Goal: Task Accomplishment & Management: Manage account settings

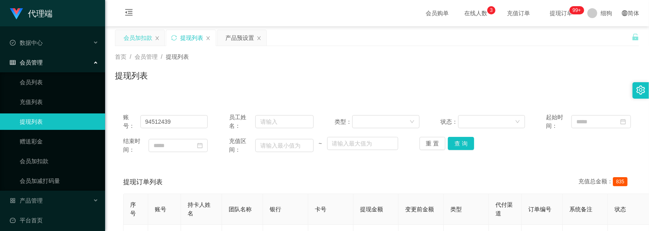
click at [136, 42] on div "会员加扣款" at bounding box center [138, 38] width 29 height 16
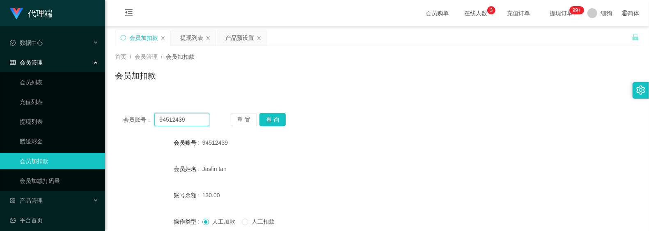
drag, startPoint x: 199, startPoint y: 115, endPoint x: 113, endPoint y: 113, distance: 86.7
click at [280, 120] on button "查 询" at bounding box center [273, 119] width 26 height 13
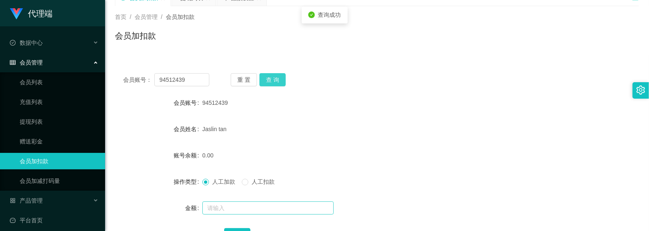
scroll to position [109, 0]
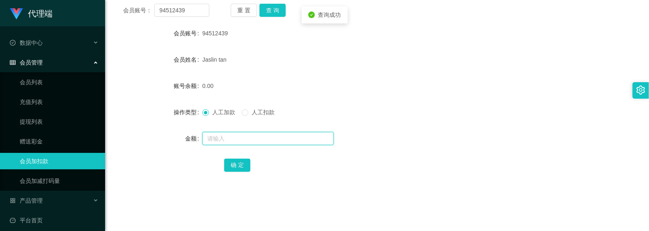
click at [244, 140] on input "text" at bounding box center [267, 138] width 131 height 13
type input "15"
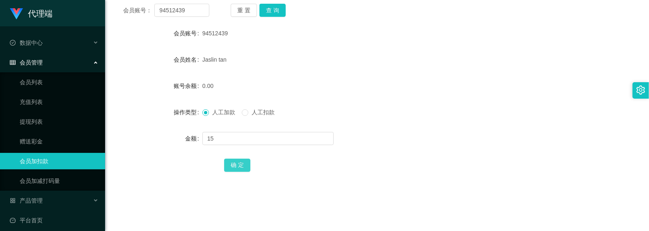
click at [235, 163] on button "确 定" at bounding box center [237, 165] width 26 height 13
click at [137, 95] on form "会员账号 94512439 会员姓名 Jaslin tan 账号余额 15.00 操作类型 人工加款 人工扣款 金额 确 定" at bounding box center [377, 99] width 524 height 148
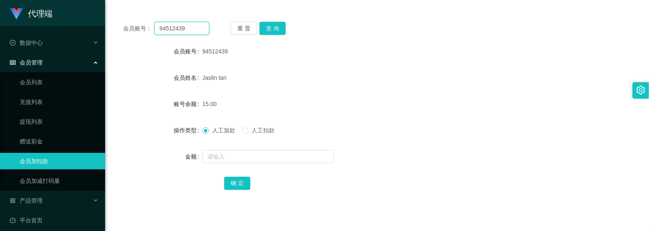
drag, startPoint x: 198, startPoint y: 11, endPoint x: 190, endPoint y: 21, distance: 11.9
click at [103, 4] on section "代理端 数据中心 会员管理 会员列表 充值列表 提现列表 赠送彩金 会员加扣款 会员加减打码量 产品管理 开奖记录 注单管理 产品列表 即时注单 产品预设置 …" at bounding box center [324, 196] width 649 height 575
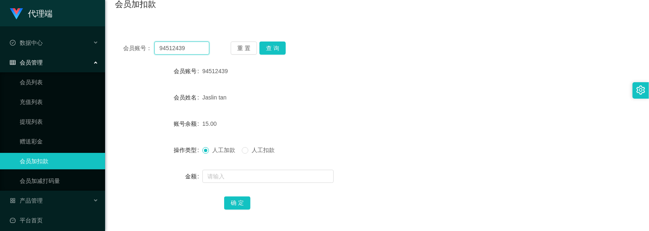
paste input "5741"
type input "5741"
click at [270, 50] on button "查 询" at bounding box center [273, 47] width 26 height 13
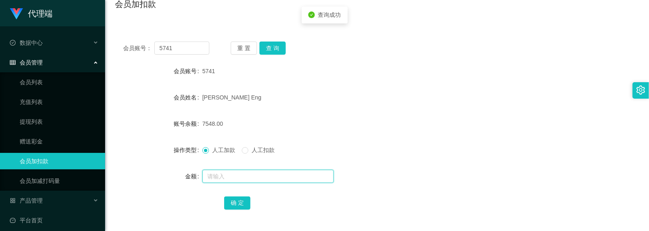
click at [221, 180] on input "text" at bounding box center [267, 176] width 131 height 13
type input "15"
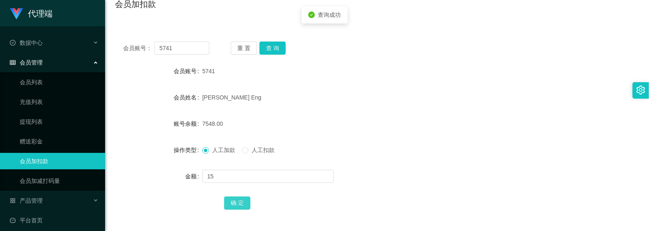
click at [225, 209] on button "确 定" at bounding box center [237, 202] width 26 height 13
click at [241, 202] on button "确 定" at bounding box center [237, 202] width 26 height 13
click at [265, 46] on button "查 询" at bounding box center [273, 47] width 26 height 13
click at [237, 196] on button "确 定" at bounding box center [237, 202] width 26 height 13
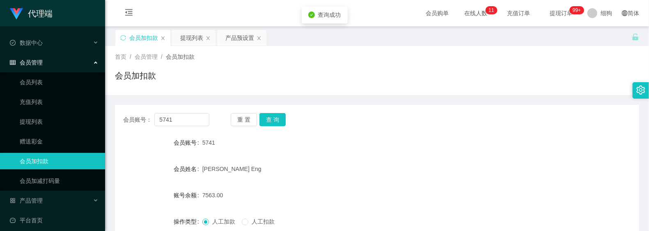
scroll to position [55, 0]
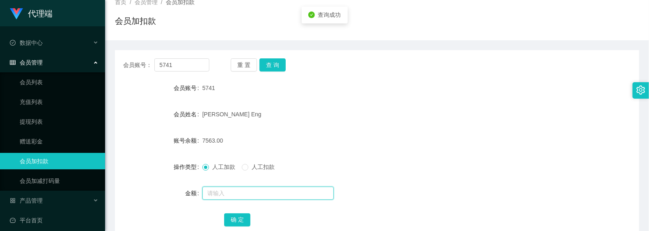
click at [236, 194] on input "text" at bounding box center [267, 192] width 131 height 13
type input "15"
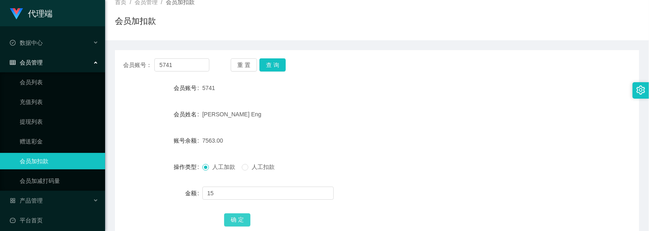
click at [239, 218] on button "确 定" at bounding box center [237, 219] width 26 height 13
drag, startPoint x: 199, startPoint y: 71, endPoint x: 153, endPoint y: 70, distance: 45.6
click at [153, 70] on div "会员账号： 5741" at bounding box center [166, 64] width 86 height 13
paste input "94512439"
type input "94512439"
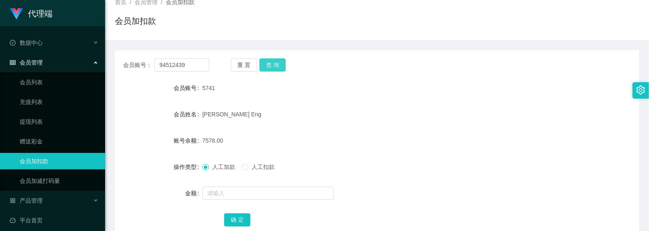
click at [278, 67] on button "查 询" at bounding box center [273, 64] width 26 height 13
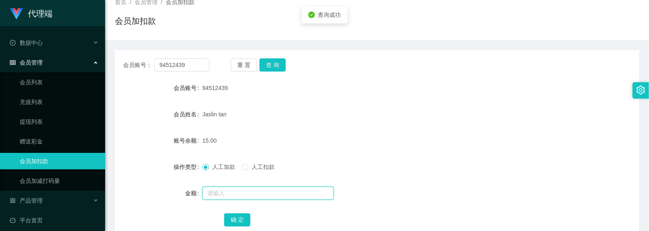
click at [235, 191] on input "text" at bounding box center [267, 192] width 131 height 13
type input "8"
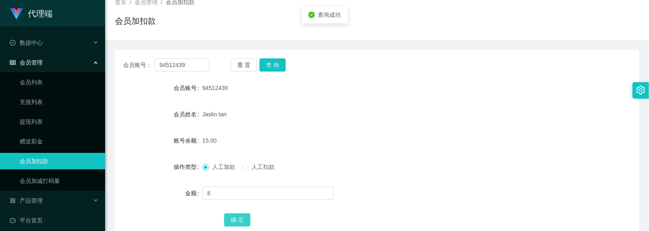
drag, startPoint x: 231, startPoint y: 219, endPoint x: 232, endPoint y: 201, distance: 18.5
click at [231, 219] on button "确 定" at bounding box center [237, 219] width 26 height 13
click at [481, 193] on div at bounding box center [355, 193] width 306 height 16
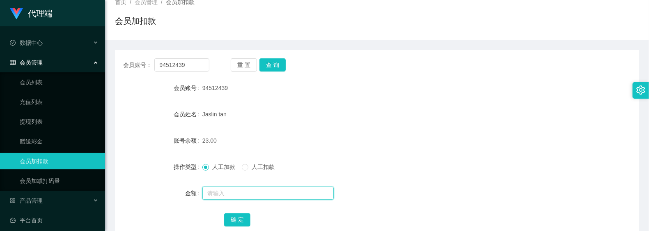
click at [223, 186] on input "text" at bounding box center [267, 192] width 131 height 13
type input "8"
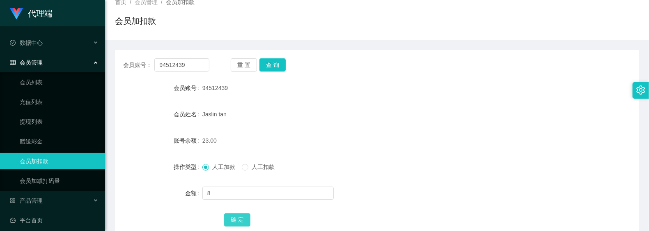
drag, startPoint x: 232, startPoint y: 217, endPoint x: 257, endPoint y: 147, distance: 74.7
click at [232, 217] on button "确 定" at bounding box center [237, 219] width 26 height 13
click at [327, 128] on form "会员账号 94512439 会员姓名 [PERSON_NAME] tan 账号余额 31.00 操作类型 人工加款 人工扣款 金额 确 定" at bounding box center [377, 154] width 524 height 148
drag, startPoint x: 188, startPoint y: 66, endPoint x: 124, endPoint y: 61, distance: 64.6
click at [124, 61] on div "会员账号： 94512439" at bounding box center [166, 64] width 86 height 13
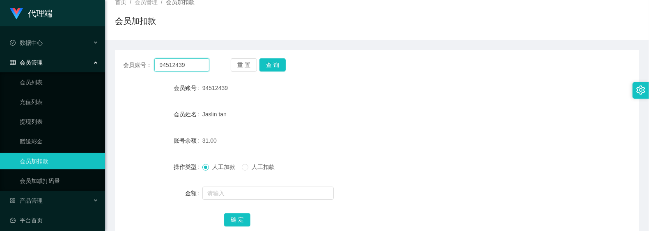
paste input "5741"
type input "5741"
click at [269, 66] on button "查 询" at bounding box center [273, 64] width 26 height 13
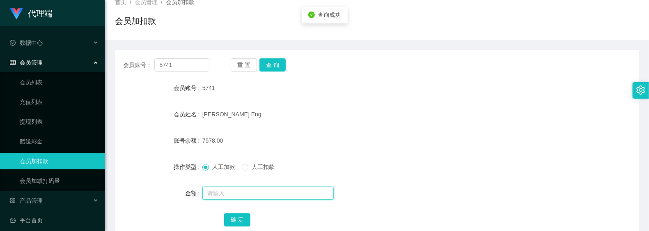
click at [233, 192] on input "text" at bounding box center [267, 192] width 131 height 13
type input "8"
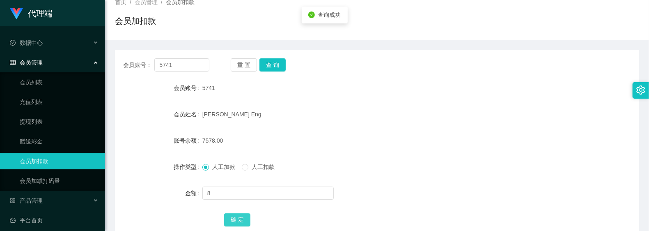
click at [246, 221] on button "确 定" at bounding box center [237, 219] width 26 height 13
drag, startPoint x: 193, startPoint y: 66, endPoint x: 77, endPoint y: 63, distance: 115.5
click at [77, 63] on section "代理端 数据中心 会员管理 会员列表 充值列表 提现列表 赠送彩金 会员加扣款 会员加减打码量 产品管理 平台首页 保存配置 重置配置 整体风格设置 主题色 …" at bounding box center [324, 114] width 649 height 338
paste input "2668715827"
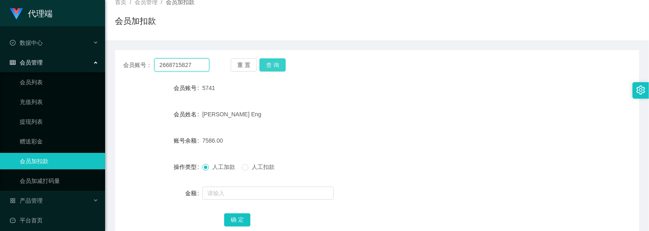
type input "2668715827"
click at [274, 65] on button "查 询" at bounding box center [273, 64] width 26 height 13
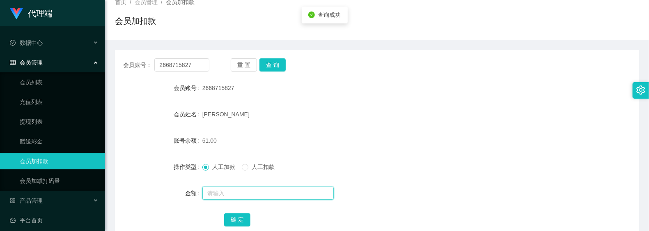
click at [241, 193] on input "text" at bounding box center [267, 192] width 131 height 13
type input "8"
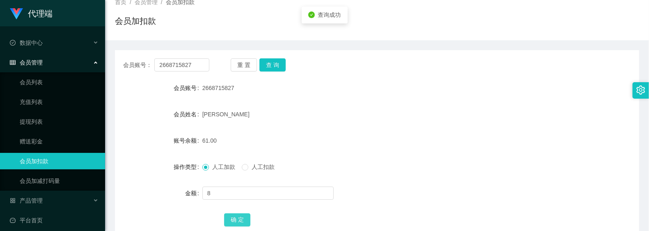
click at [236, 220] on button "确 定" at bounding box center [237, 219] width 26 height 13
drag, startPoint x: 358, startPoint y: 134, endPoint x: 312, endPoint y: 117, distance: 49.0
click at [358, 134] on div "69.00" at bounding box center [355, 140] width 306 height 16
click at [351, 141] on div "69.00" at bounding box center [355, 140] width 306 height 16
drag, startPoint x: 201, startPoint y: 66, endPoint x: 76, endPoint y: 61, distance: 124.9
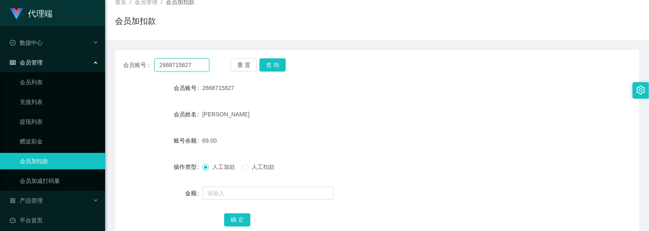
click at [76, 61] on section "代理端 数据中心 会员管理 会员列表 充值列表 提现列表 赠送彩金 会员加扣款 会员加减打码量 产品管理 平台首页 保存配置 重置配置 整体风格设置 主题色 …" at bounding box center [324, 114] width 649 height 338
paste input "D804"
type input "D804"
click at [278, 63] on button "查 询" at bounding box center [273, 64] width 26 height 13
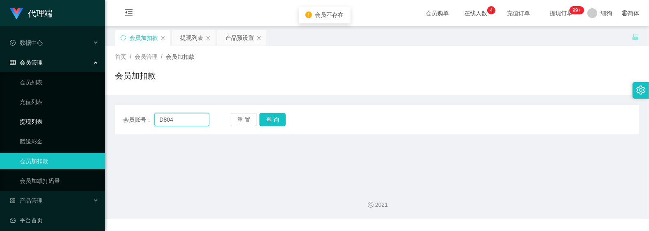
drag, startPoint x: 191, startPoint y: 123, endPoint x: 97, endPoint y: 118, distance: 94.2
click at [94, 119] on section "代理端 数据中心 会员管理 会员列表 充值列表 提现列表 赠送彩金 会员加扣款 会员加减打码量 产品管理 平台首页 保存配置 重置配置 整体风格设置 主题色 …" at bounding box center [324, 109] width 649 height 219
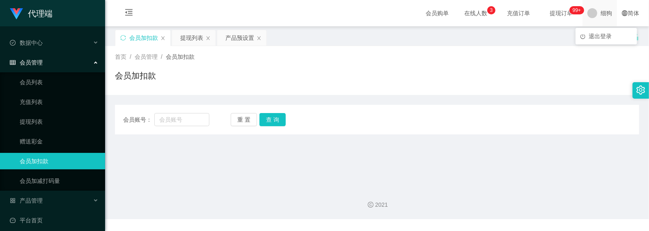
click at [592, 10] on div "细狗" at bounding box center [600, 13] width 34 height 26
click at [598, 39] on span "退出登录" at bounding box center [600, 36] width 23 height 7
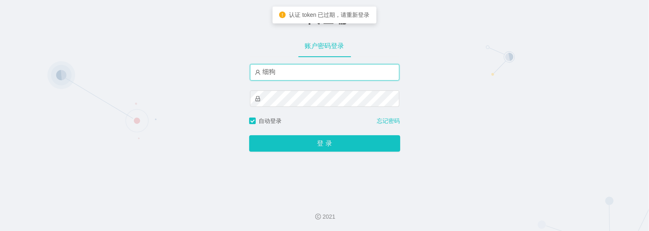
drag, startPoint x: 289, startPoint y: 76, endPoint x: 292, endPoint y: 79, distance: 4.9
click at [289, 76] on input "细狗" at bounding box center [324, 72] width 149 height 16
type input "admin"
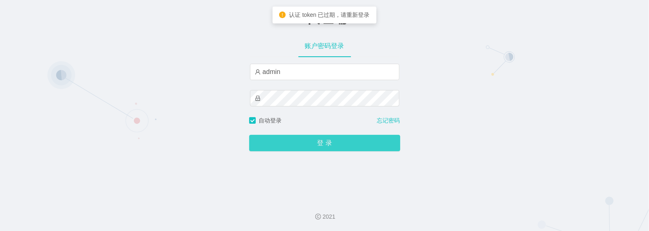
click at [306, 140] on button "登 录" at bounding box center [324, 143] width 151 height 16
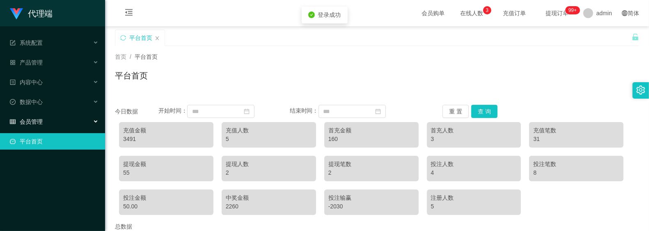
click at [49, 113] on div "会员管理" at bounding box center [52, 121] width 105 height 16
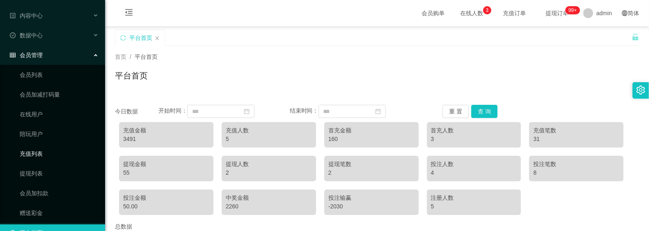
scroll to position [78, 0]
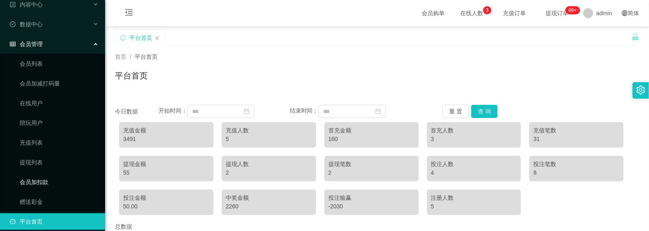
click at [51, 174] on link "会员加扣款" at bounding box center [59, 182] width 79 height 16
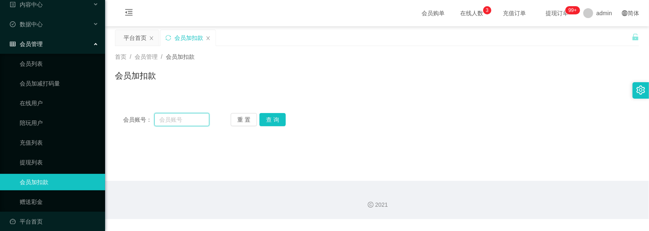
click at [171, 117] on input "text" at bounding box center [181, 119] width 55 height 13
paste input "D804"
type input "D804"
click at [286, 122] on div "重 置 查 询" at bounding box center [274, 119] width 86 height 13
click at [280, 122] on button "查 询" at bounding box center [273, 119] width 26 height 13
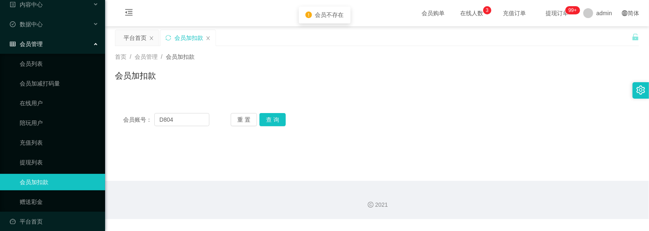
click at [290, 124] on div "重 置 查 询" at bounding box center [274, 119] width 86 height 13
click at [280, 122] on button "查 询" at bounding box center [273, 119] width 26 height 13
click at [425, 97] on div "会员账号： D804 重 置 查 询 会员账号 会员姓名 账号余额 操作类型 人工加款 人工扣款 金额 确 定" at bounding box center [377, 114] width 524 height 39
click at [603, 40] on li "退出登录" at bounding box center [602, 36] width 62 height 13
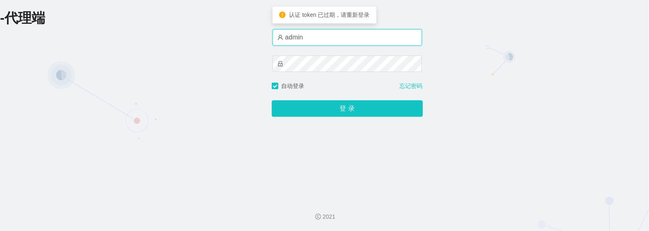
click at [331, 39] on input "admin" at bounding box center [347, 37] width 149 height 16
type input "细狗"
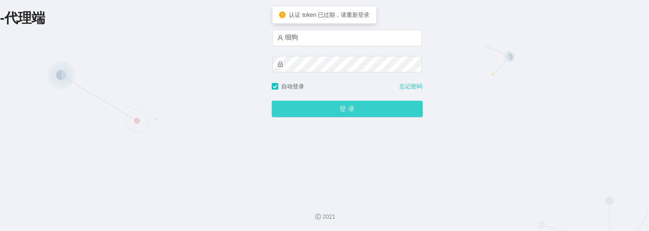
click at [339, 107] on button "登 录" at bounding box center [347, 109] width 151 height 16
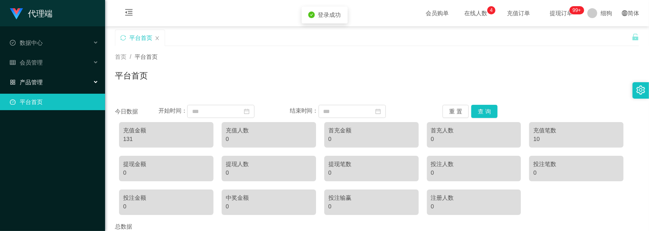
click at [48, 79] on div "产品管理" at bounding box center [52, 82] width 105 height 16
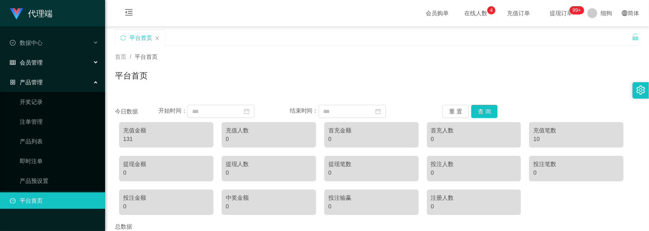
click at [44, 58] on div "会员管理" at bounding box center [52, 62] width 105 height 16
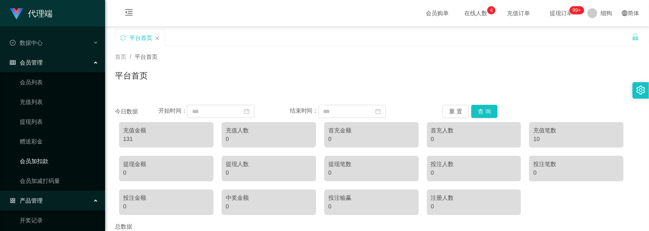
click at [53, 159] on link "会员加扣款" at bounding box center [59, 161] width 79 height 16
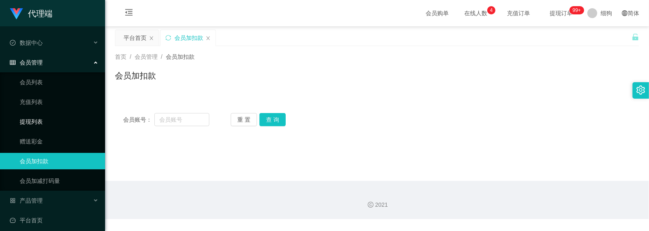
click at [49, 114] on link "提现列表" at bounding box center [59, 121] width 79 height 16
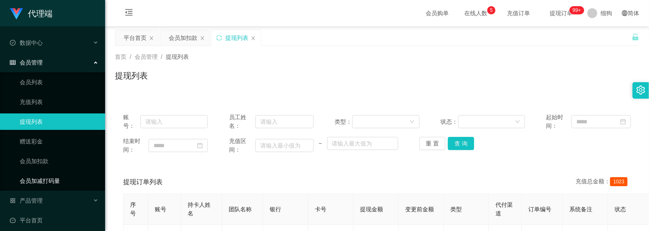
scroll to position [2, 0]
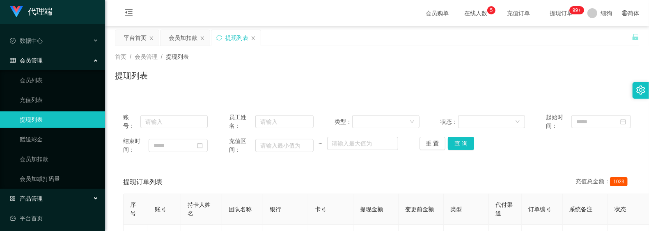
click at [48, 193] on div "产品管理" at bounding box center [52, 198] width 105 height 16
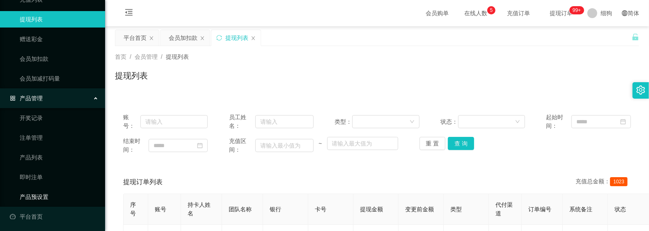
click at [48, 200] on link "产品预设置" at bounding box center [59, 197] width 79 height 16
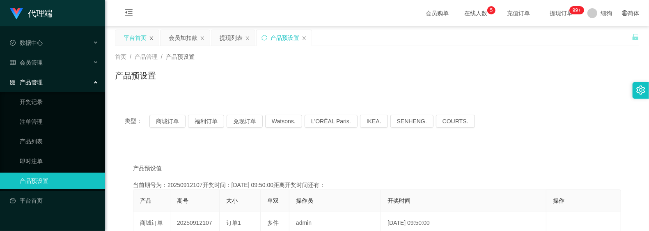
click at [149, 37] on icon "图标: close" at bounding box center [151, 38] width 5 height 5
click at [139, 34] on div "会员加扣款" at bounding box center [138, 38] width 29 height 16
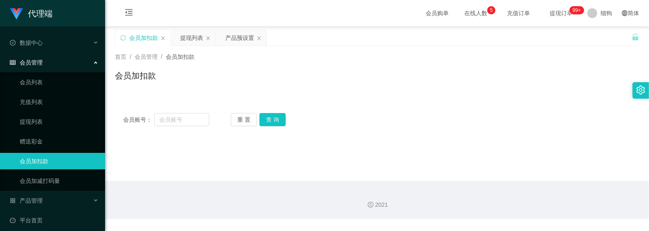
click at [515, 134] on div "会员账号： 重 置 查 询 会员账号 会员姓名 账号余额 操作类型 人工加款 人工扣款 金额 确 定" at bounding box center [377, 120] width 524 height 30
drag, startPoint x: 192, startPoint y: 119, endPoint x: 204, endPoint y: 117, distance: 12.0
click at [192, 119] on input "text" at bounding box center [181, 119] width 55 height 13
paste input "Chuayu00"
type input "Chuayu00"
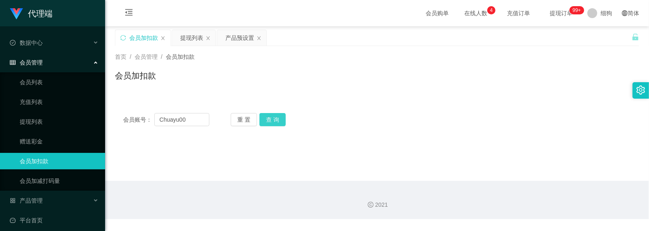
click at [271, 119] on button "查 询" at bounding box center [273, 119] width 26 height 13
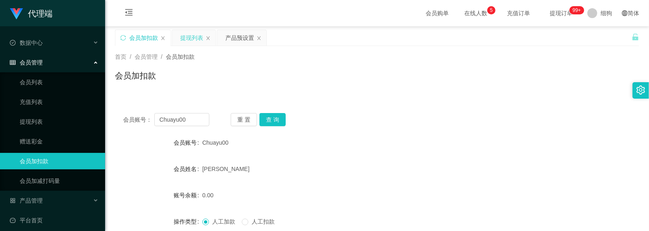
click at [191, 37] on div "提现列表" at bounding box center [191, 38] width 23 height 16
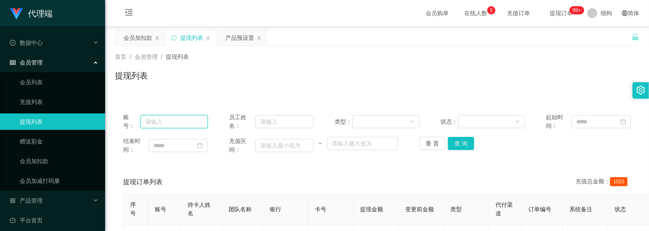
click at [180, 120] on input "text" at bounding box center [174, 121] width 68 height 13
paste input "Chuayu00"
type input "Chuayu00"
click at [454, 142] on button "查 询" at bounding box center [461, 143] width 26 height 13
drag, startPoint x: 204, startPoint y: 99, endPoint x: 185, endPoint y: 88, distance: 22.3
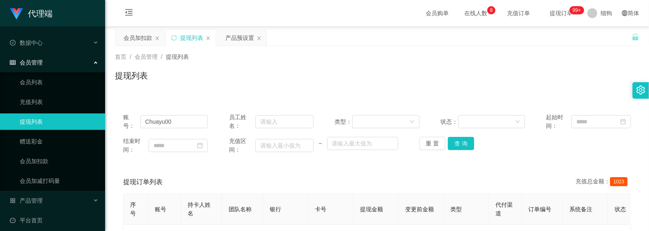
click at [204, 99] on div "账号： Chuayu00 员工姓名： 类型： 状态： 起始时间： 结束时间： 充值区间： ~ 重 置 查 询 提现订单列表 充值总金额： 1023 序号 账号…" at bounding box center [377, 194] width 524 height 198
click at [143, 36] on div "会员加扣款" at bounding box center [138, 38] width 29 height 16
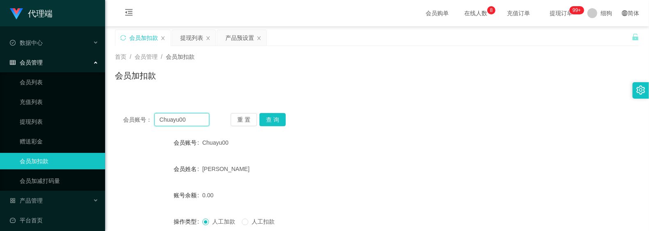
drag, startPoint x: 196, startPoint y: 120, endPoint x: 103, endPoint y: 108, distance: 94.1
click at [103, 108] on section "代理端 数据中心 会员管理 会员列表 充值列表 提现列表 赠送彩金 会员加扣款 会员加减打码量 产品管理 开奖记录 注单管理 产品列表 即时注单 产品预设置 …" at bounding box center [324, 169] width 649 height 338
paste input "2025"
type input "Chua2025"
click at [283, 120] on button "查 询" at bounding box center [273, 119] width 26 height 13
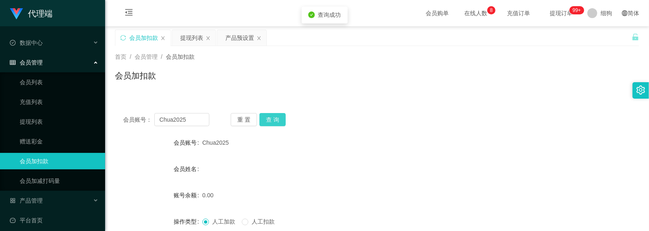
scroll to position [107, 0]
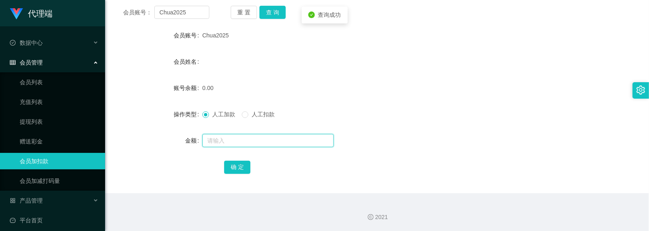
click at [245, 142] on input "text" at bounding box center [267, 140] width 131 height 13
type input "500"
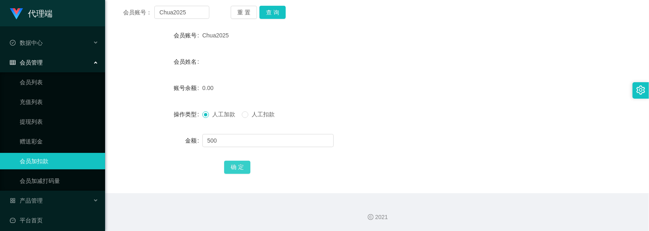
click at [239, 168] on button "确 定" at bounding box center [237, 167] width 26 height 13
drag, startPoint x: 240, startPoint y: 75, endPoint x: 218, endPoint y: 48, distance: 35.0
click at [240, 74] on form "会员账号 Chua2025 会员姓名 账号余额 500.00 操作类型 人工加款 人工扣款 金额 确 定" at bounding box center [377, 101] width 524 height 148
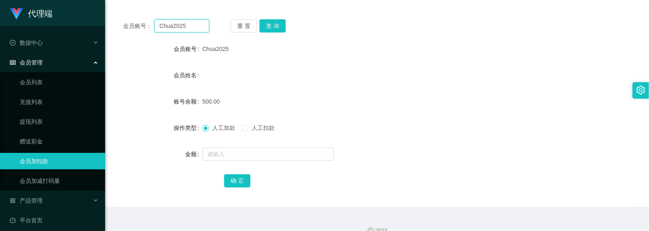
drag, startPoint x: 194, startPoint y: 11, endPoint x: 132, endPoint y: 1, distance: 62.9
click at [114, 7] on main "关闭左侧 关闭右侧 关闭其它 刷新页面 会员加扣款 提现列表 产品预设置 首页 / 会员管理 / 会员加扣款 / 会员加扣款 会员账号： Chua2025 重…" at bounding box center [377, 70] width 544 height 274
paste input "94512439"
type input "94512439"
click at [276, 24] on button "查 询" at bounding box center [273, 25] width 26 height 13
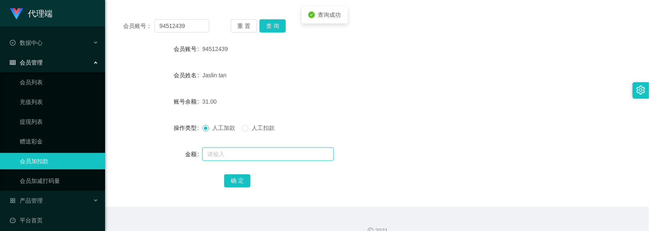
click at [241, 153] on input "text" at bounding box center [267, 153] width 131 height 13
type input "8"
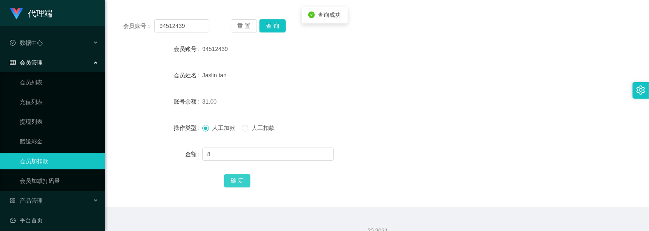
click at [235, 178] on button "确 定" at bounding box center [237, 180] width 26 height 13
drag, startPoint x: 354, startPoint y: 70, endPoint x: 355, endPoint y: 58, distance: 12.0
click at [354, 69] on div "Jaslin tan" at bounding box center [355, 75] width 306 height 16
click at [345, 78] on div "Jaslin tan" at bounding box center [355, 75] width 306 height 16
drag, startPoint x: 186, startPoint y: 30, endPoint x: 147, endPoint y: 23, distance: 40.1
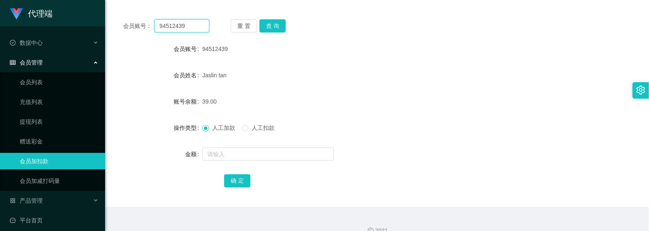
click at [112, 18] on main "关闭左侧 关闭右侧 关闭其它 刷新页面 会员加扣款 提现列表 产品预设置 首页 / 会员管理 / 会员加扣款 / 会员加扣款 会员账号： 94512439 重…" at bounding box center [377, 70] width 544 height 274
paste input "5741"
type input "5741"
click at [277, 30] on button "查 询" at bounding box center [273, 25] width 26 height 13
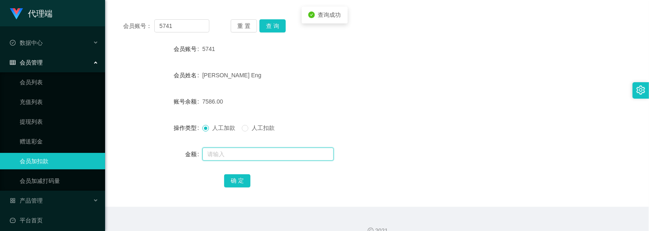
click at [237, 151] on input "text" at bounding box center [267, 153] width 131 height 13
type input "8"
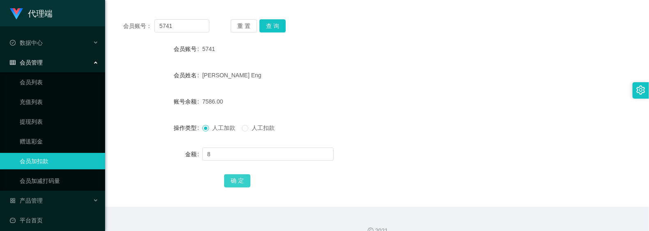
click at [235, 177] on button "确 定" at bounding box center [237, 180] width 26 height 13
drag, startPoint x: 381, startPoint y: 87, endPoint x: 329, endPoint y: 76, distance: 53.3
click at [379, 87] on form "会员账号 5741 会员姓名 Serene Chua Guek Eng 账号余额 7594.00 操作类型 人工加款 人工扣款 金额 确 定" at bounding box center [377, 115] width 524 height 148
drag, startPoint x: 199, startPoint y: 25, endPoint x: 107, endPoint y: 19, distance: 92.2
click at [107, 19] on main "关闭左侧 关闭右侧 关闭其它 刷新页面 会员加扣款 提现列表 产品预设置 首页 / 会员管理 / 会员加扣款 / 会员加扣款 会员账号： 5741 重 置 查…" at bounding box center [377, 70] width 544 height 274
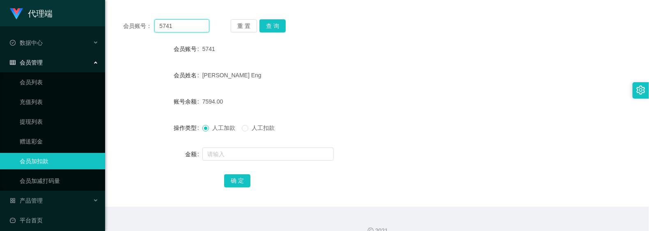
paste input "94512439"
type input "94512439"
click at [275, 26] on button "查 询" at bounding box center [273, 25] width 26 height 13
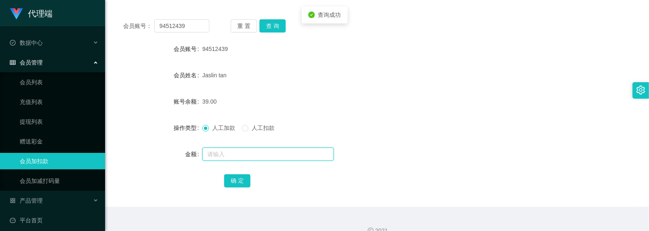
click at [236, 149] on input "text" at bounding box center [267, 153] width 131 height 13
type input "8"
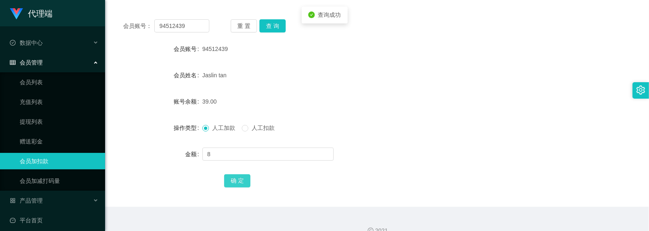
click at [241, 182] on button "确 定" at bounding box center [237, 180] width 26 height 13
drag, startPoint x: 378, startPoint y: 104, endPoint x: 383, endPoint y: 2, distance: 102.0
click at [378, 103] on div "47.00" at bounding box center [355, 101] width 306 height 16
drag, startPoint x: 523, startPoint y: 99, endPoint x: 559, endPoint y: 40, distance: 68.9
click at [523, 95] on div "账号余额 47.00" at bounding box center [377, 101] width 524 height 16
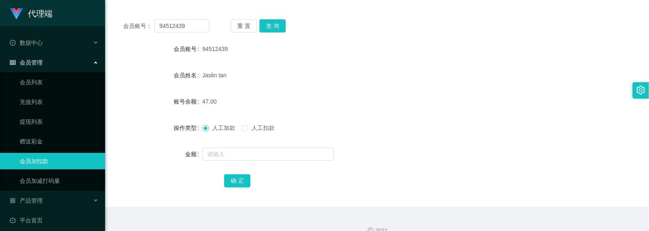
click at [597, 41] on div "会员账号 94512439" at bounding box center [377, 49] width 524 height 16
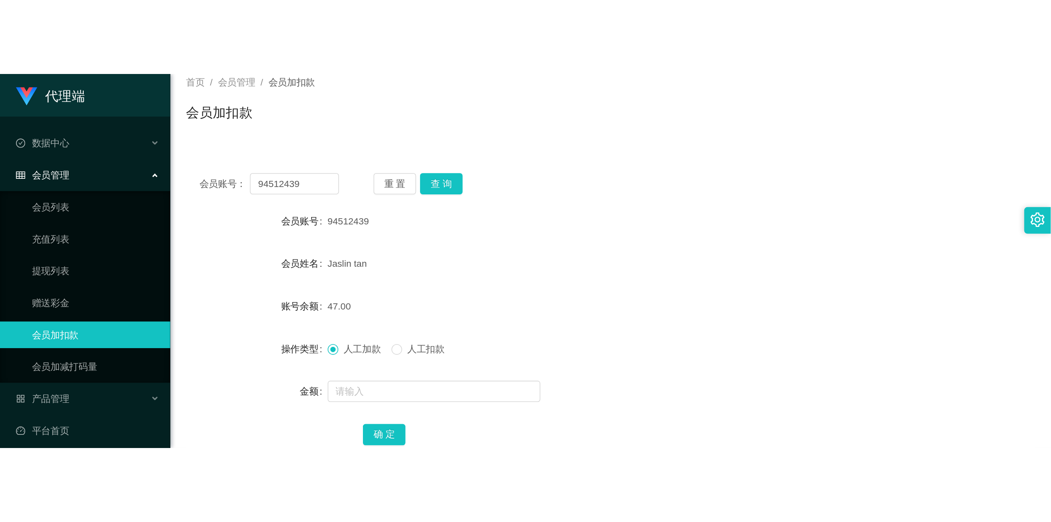
scroll to position [0, 0]
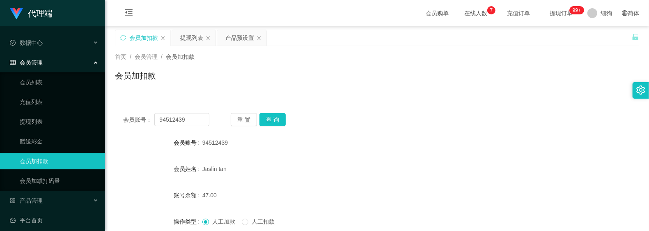
click at [506, 65] on div "首页 / 会员管理 / 会员加扣款 / 会员加扣款" at bounding box center [377, 71] width 524 height 36
click at [399, 120] on div "会员账号： 94512439 重 置 查 询" at bounding box center [377, 119] width 524 height 13
click at [332, 106] on div "会员账号： 94512439 重 置 查 询 会员账号 94512439 会员姓名 Jaslin tan 账号余额 47.00 操作类型 人工加款 人工扣款 …" at bounding box center [377, 202] width 524 height 195
drag, startPoint x: 345, startPoint y: 145, endPoint x: 332, endPoint y: 115, distance: 32.5
click at [345, 145] on div "94512439" at bounding box center [355, 142] width 306 height 16
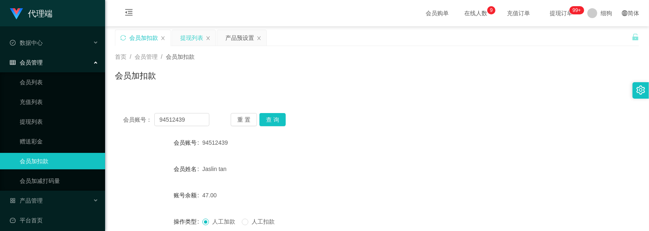
click at [194, 38] on div "提现列表" at bounding box center [191, 38] width 23 height 16
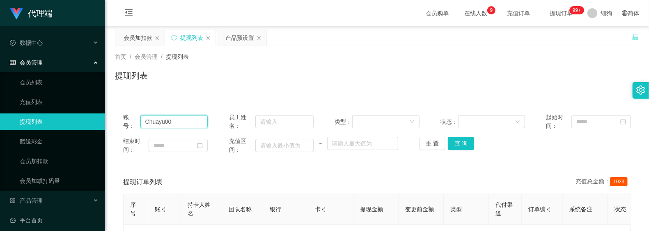
drag, startPoint x: 188, startPoint y: 121, endPoint x: 250, endPoint y: 140, distance: 65.1
click at [76, 112] on section "代理端 数据中心 会员管理 会员列表 充值列表 提现列表 赠送彩金 会员加扣款 会员加减打码量 产品管理 开奖记录 注单管理 产品列表 即时注单 产品预设置 …" at bounding box center [324, 165] width 649 height 331
paste input "2025"
type input "Chua2025"
click at [466, 147] on button "查 询" at bounding box center [461, 143] width 26 height 13
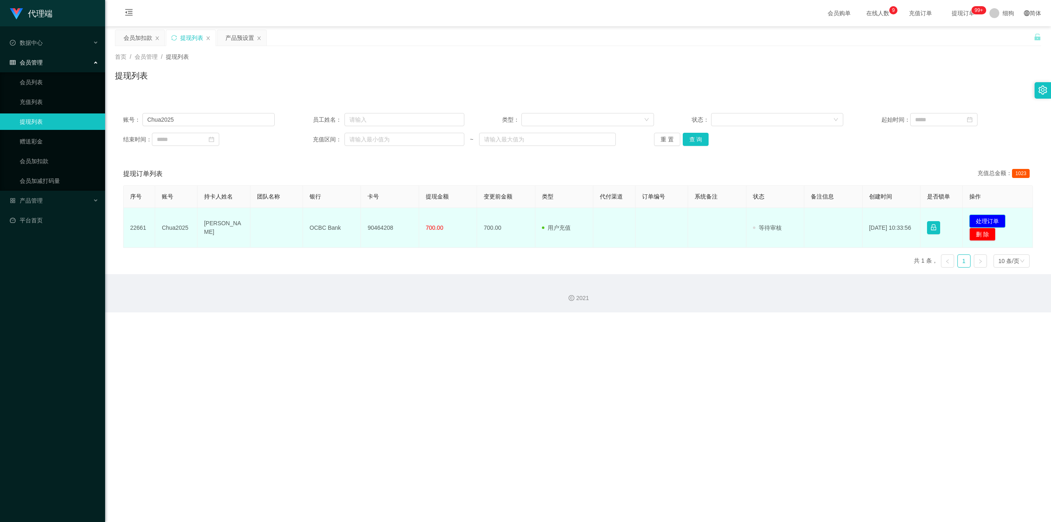
click at [649, 219] on button "处理订单" at bounding box center [988, 220] width 36 height 13
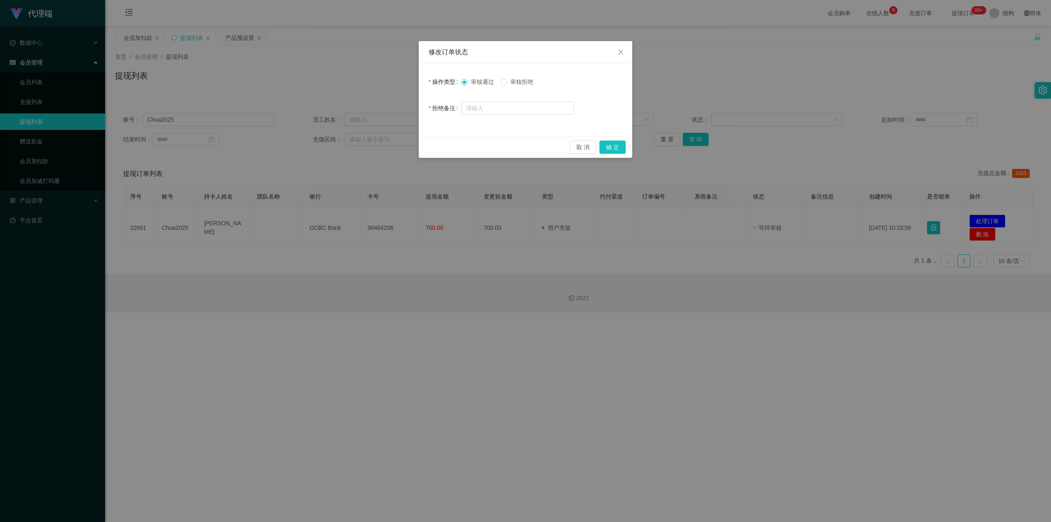
click at [513, 81] on span "审核拒绝" at bounding box center [522, 81] width 30 height 7
click at [504, 115] on div at bounding box center [517, 108] width 113 height 16
click at [510, 110] on input "text" at bounding box center [517, 107] width 113 height 13
type input "您"
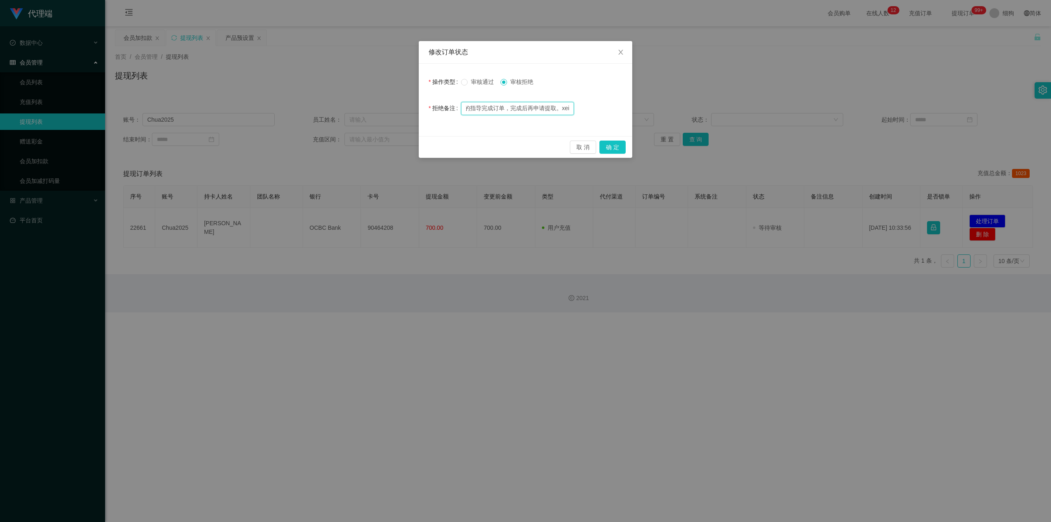
scroll to position [0, 50]
type input "您好，请按照经理的指导完成订单，完成后再申请提取。谢谢"
click at [610, 144] on button "确 定" at bounding box center [613, 146] width 26 height 13
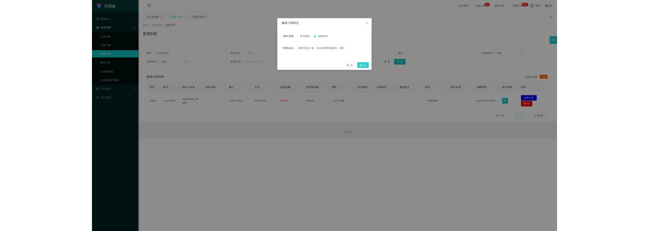
scroll to position [0, 0]
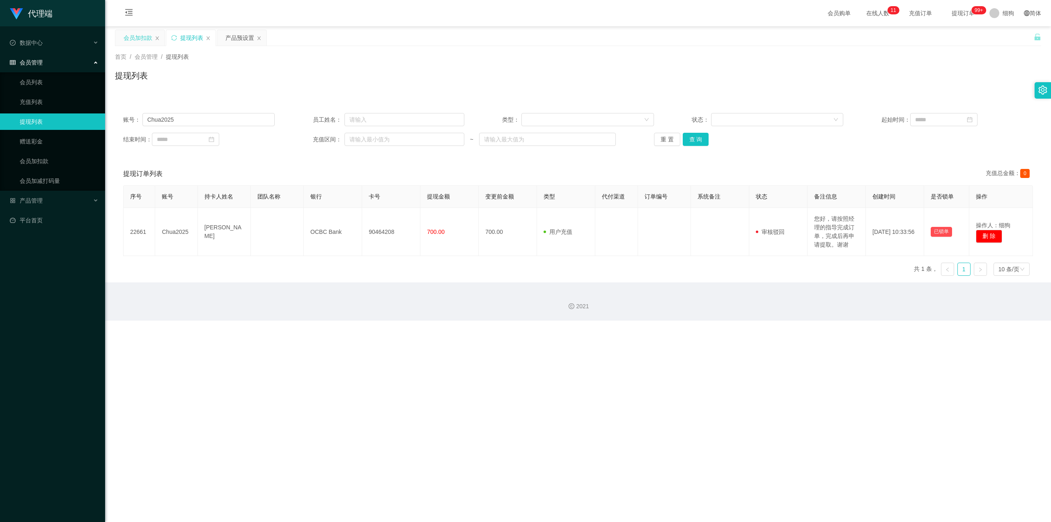
click at [140, 37] on div "会员加扣款" at bounding box center [138, 38] width 29 height 16
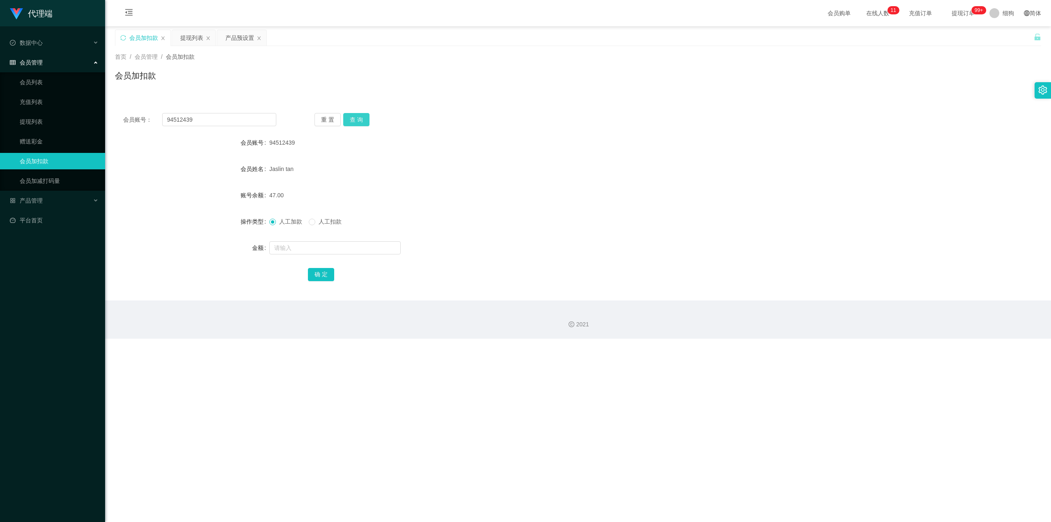
click at [357, 121] on button "查 询" at bounding box center [356, 119] width 26 height 13
drag, startPoint x: 236, startPoint y: 114, endPoint x: 175, endPoint y: 133, distance: 64.2
click at [34, 107] on section "代理端 数据中心 会员管理 会员列表 充值列表 提现列表 赠送彩金 会员加扣款 会员加减打码量 产品管理 开奖记录 注单管理 产品列表 即时注单 产品预设置 …" at bounding box center [525, 169] width 1051 height 338
paste input "Chua2025"
click at [354, 120] on button "查 询" at bounding box center [356, 119] width 26 height 13
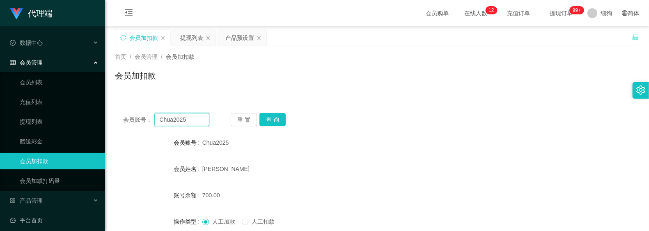
drag, startPoint x: 193, startPoint y: 117, endPoint x: 125, endPoint y: 115, distance: 67.4
click at [125, 115] on div "会员账号： Chua2025" at bounding box center [166, 119] width 86 height 13
paste input "94512439"
type input "94512439"
click at [269, 126] on button "查 询" at bounding box center [273, 119] width 26 height 13
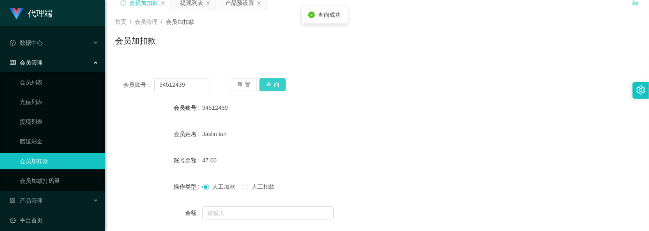
scroll to position [55, 0]
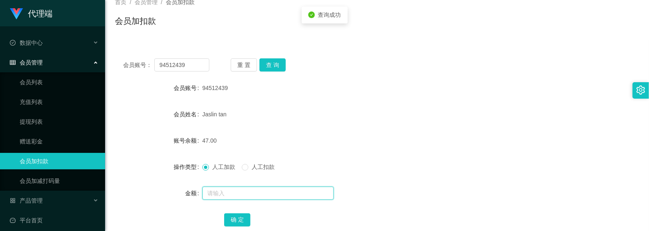
click at [264, 194] on input "text" at bounding box center [267, 192] width 131 height 13
type input "8"
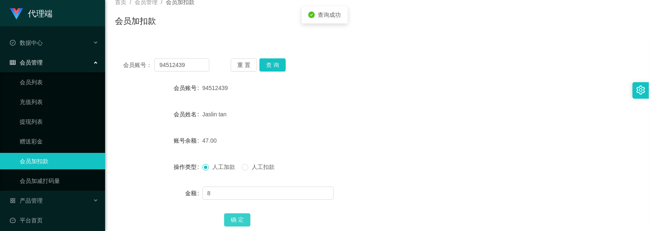
click at [244, 215] on button "确 定" at bounding box center [237, 219] width 26 height 13
drag, startPoint x: 271, startPoint y: 107, endPoint x: 280, endPoint y: 97, distance: 13.4
click at [271, 107] on div "Jaslin tan" at bounding box center [355, 114] width 306 height 16
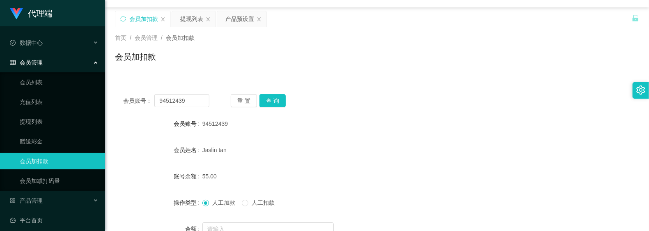
scroll to position [0, 0]
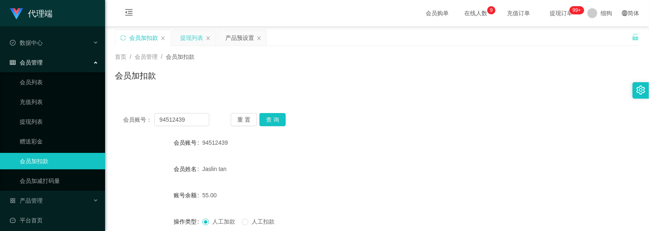
click at [191, 38] on div "提现列表" at bounding box center [191, 38] width 23 height 16
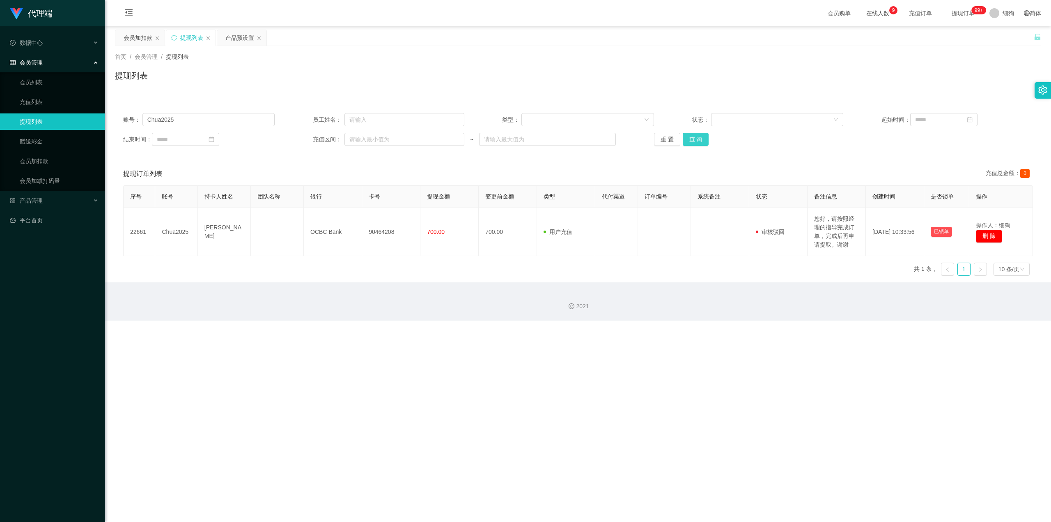
click at [649, 140] on button "查 询" at bounding box center [696, 139] width 26 height 13
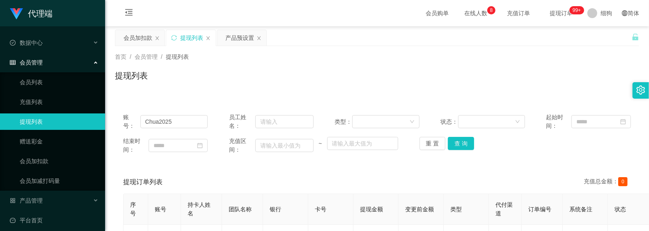
drag, startPoint x: 172, startPoint y: 86, endPoint x: 174, endPoint y: 56, distance: 30.5
click at [172, 86] on div "提现列表" at bounding box center [377, 78] width 524 height 19
click at [146, 39] on div "会员加扣款" at bounding box center [138, 38] width 29 height 16
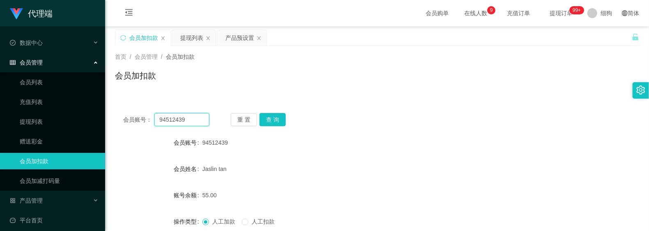
drag, startPoint x: 198, startPoint y: 122, endPoint x: 107, endPoint y: 121, distance: 90.8
click at [107, 121] on main "关闭左侧 关闭右侧 关闭其它 刷新页面 会员加扣款 提现列表 产品预设置 首页 / 会员管理 / 会员加扣款 / 会员加扣款 会员账号： 94512439 重…" at bounding box center [377, 163] width 544 height 274
click at [268, 123] on button "查 询" at bounding box center [273, 119] width 26 height 13
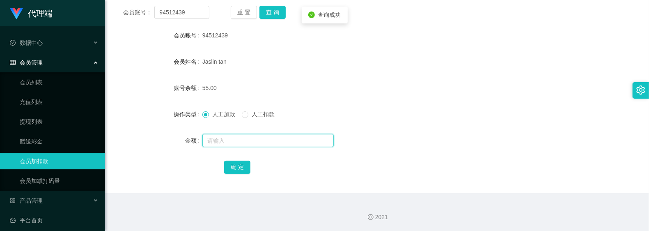
click at [251, 142] on input "text" at bounding box center [267, 140] width 131 height 13
type input "8"
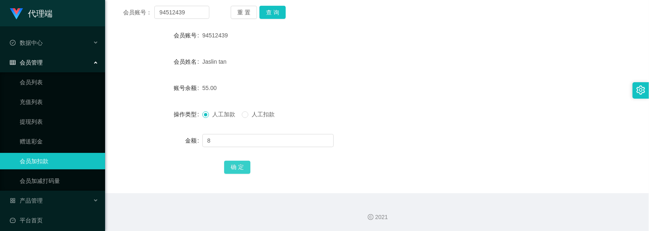
drag, startPoint x: 237, startPoint y: 168, endPoint x: 248, endPoint y: 155, distance: 17.3
click at [237, 168] on button "确 定" at bounding box center [237, 167] width 26 height 13
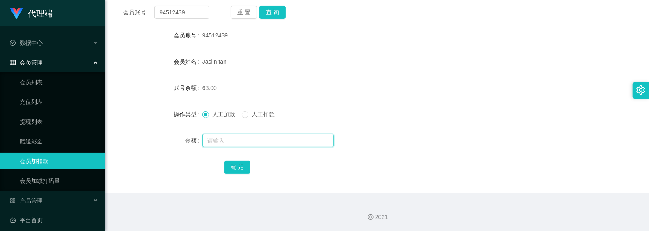
click at [237, 136] on input "text" at bounding box center [267, 140] width 131 height 13
type input "8"
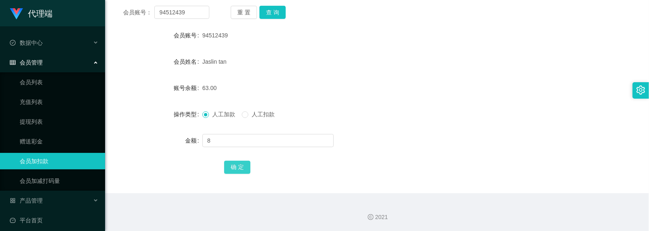
drag, startPoint x: 235, startPoint y: 168, endPoint x: 235, endPoint y: 163, distance: 4.5
click at [235, 168] on button "确 定" at bounding box center [237, 167] width 26 height 13
click at [319, 76] on form "会员账号 94512439 会员姓名 Jaslin tan 账号余额 71.00 操作类型 人工加款 人工扣款 金额 确 定" at bounding box center [377, 101] width 524 height 148
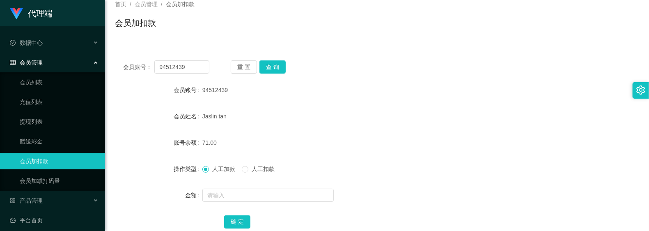
scroll to position [0, 0]
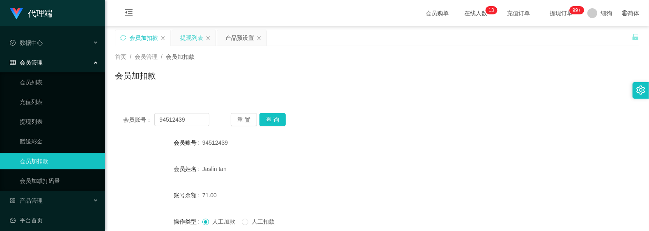
click at [193, 42] on div "提现列表" at bounding box center [191, 38] width 23 height 16
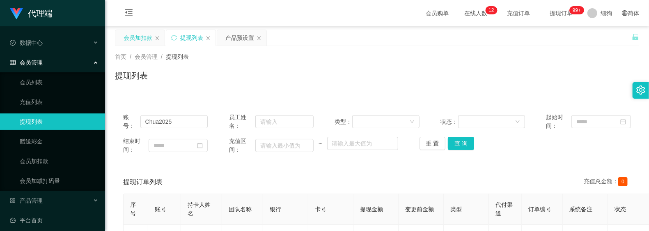
click at [145, 43] on div "会员加扣款" at bounding box center [138, 38] width 29 height 16
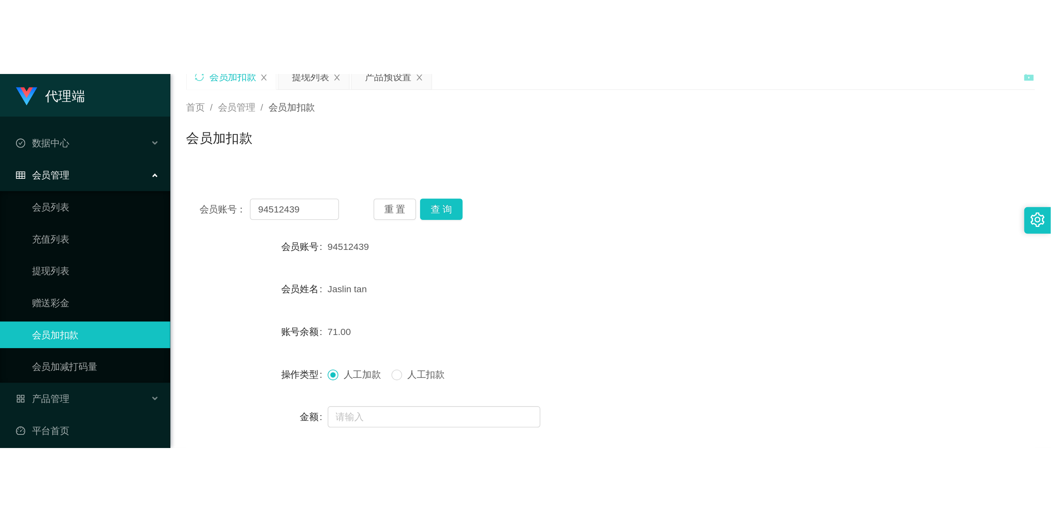
scroll to position [55, 0]
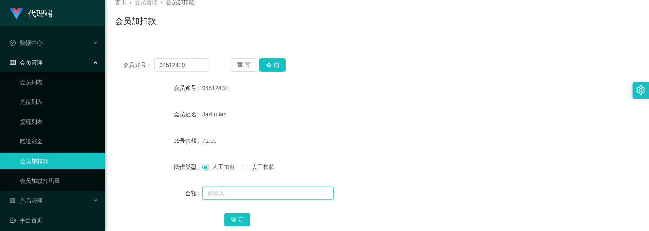
click at [228, 194] on input "text" at bounding box center [267, 192] width 131 height 13
type input "8"
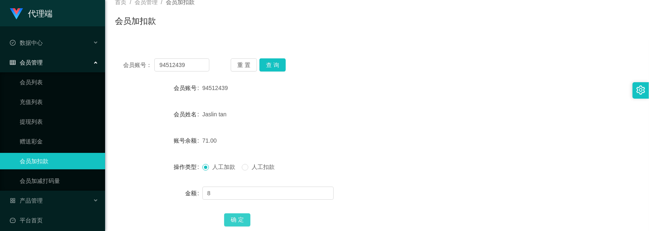
click at [243, 219] on button "确 定" at bounding box center [237, 219] width 26 height 13
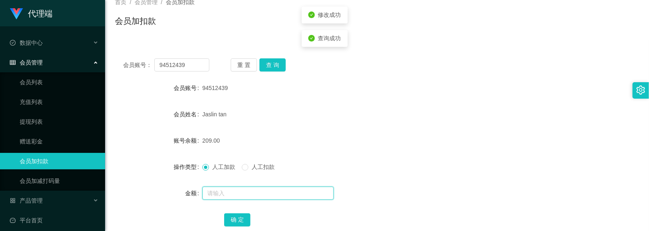
click at [257, 195] on input "text" at bounding box center [267, 192] width 131 height 13
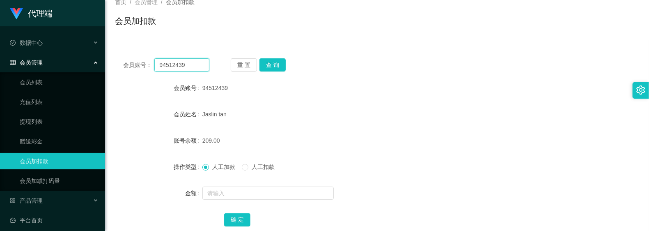
drag, startPoint x: 191, startPoint y: 63, endPoint x: 119, endPoint y: 57, distance: 72.5
click at [119, 57] on div "会员账号： 94512439 重 置 查 询 会员账号 94512439 会员姓名 Jaslin tan 账号余额 209.00 操作类型 人工加款 人工扣款…" at bounding box center [377, 147] width 524 height 195
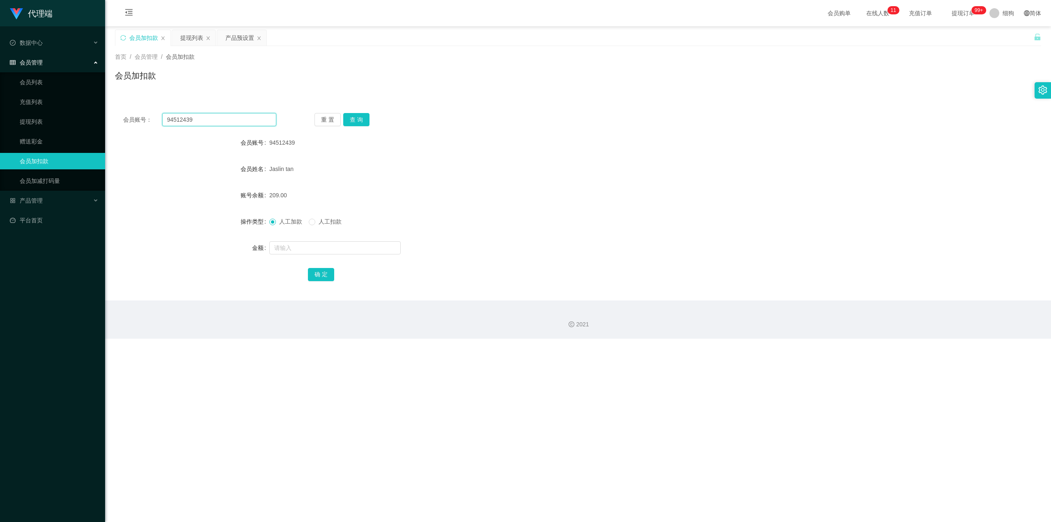
scroll to position [0, 0]
click at [191, 37] on div "提现列表" at bounding box center [191, 38] width 23 height 16
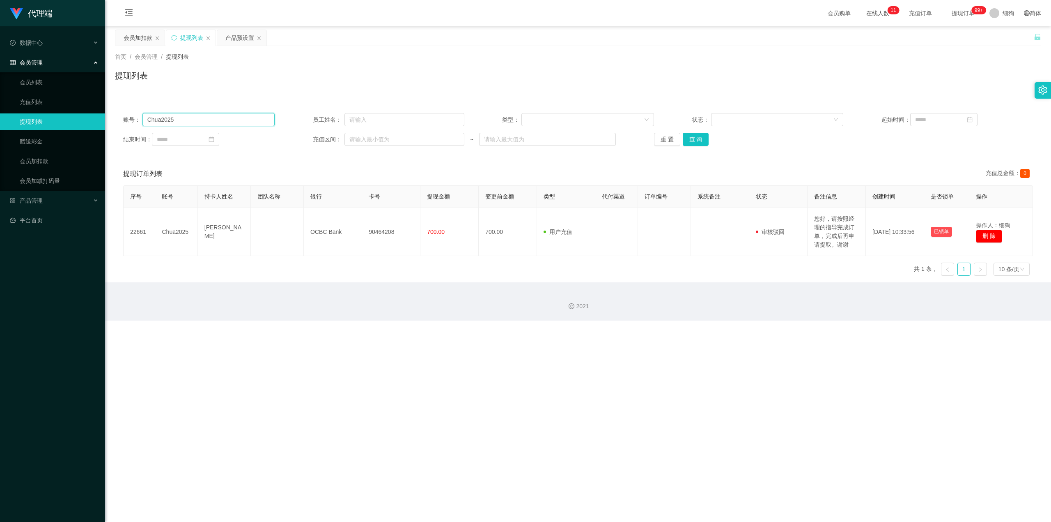
drag, startPoint x: 246, startPoint y: 116, endPoint x: 253, endPoint y: 117, distance: 7.1
click at [246, 116] on input "Chua2025" at bounding box center [209, 119] width 133 height 13
paste input "94512439"
drag, startPoint x: 232, startPoint y: 122, endPoint x: 24, endPoint y: 113, distance: 208.0
click at [24, 113] on section "代理端 数据中心 会员管理 会员列表 充值列表 提现列表 赠送彩金 会员加扣款 会员加减打码量 产品管理 开奖记录 注单管理 产品列表 即时注单 产品预设置 …" at bounding box center [525, 160] width 1051 height 320
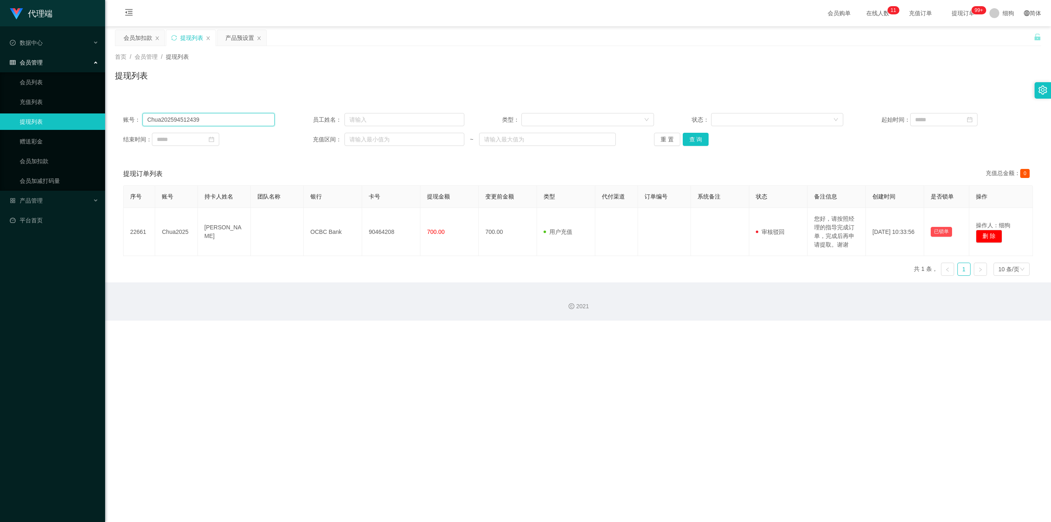
paste input "text"
type input "94512439"
click at [649, 138] on button "查 询" at bounding box center [696, 139] width 26 height 13
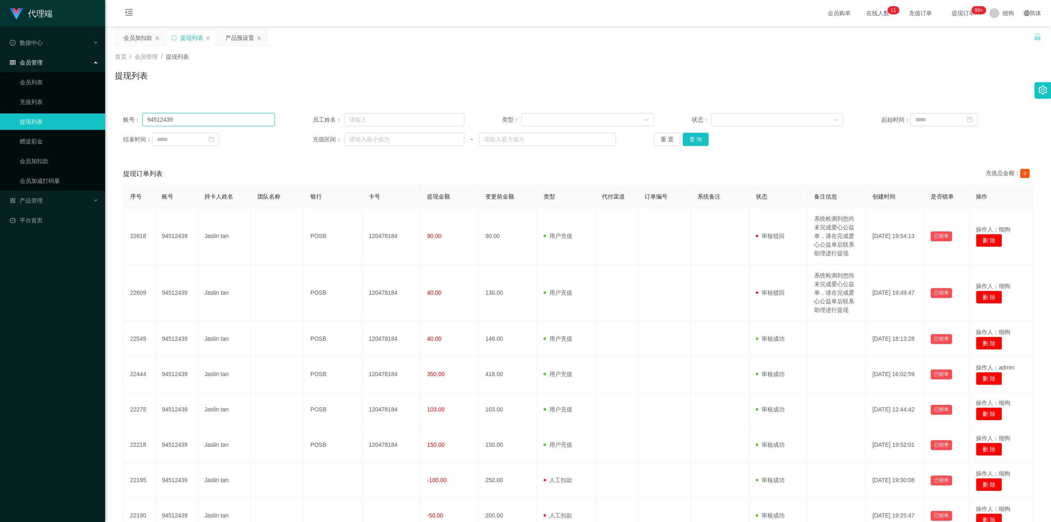
drag, startPoint x: 222, startPoint y: 119, endPoint x: 83, endPoint y: 115, distance: 139.3
click at [83, 115] on section "代理端 数据中心 会员管理 会员列表 充值列表 提现列表 赠送彩金 会员加扣款 会员加减打码量 产品管理 开奖记录 注单管理 产品列表 即时注单 产品预设置 …" at bounding box center [525, 316] width 1051 height 633
click at [649, 140] on button "查 询" at bounding box center [696, 139] width 26 height 13
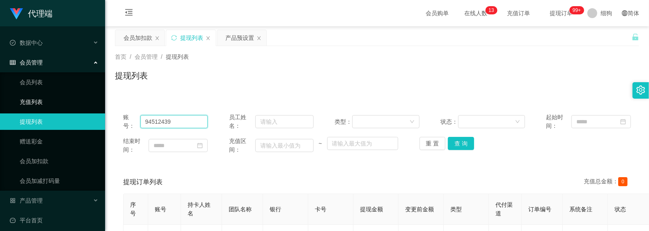
drag, startPoint x: 176, startPoint y: 122, endPoint x: 168, endPoint y: 114, distance: 11.9
click at [466, 147] on button "查 询" at bounding box center [461, 143] width 26 height 13
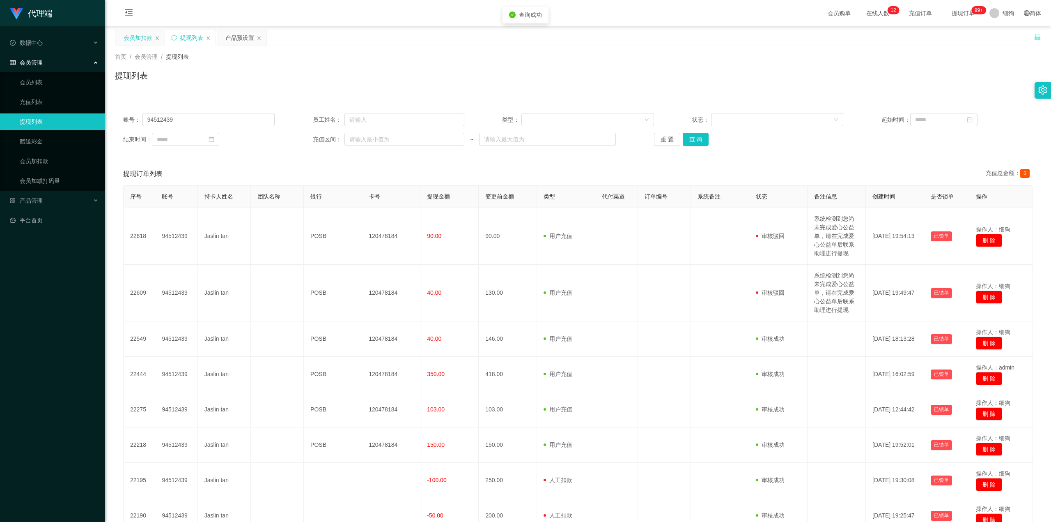
click at [142, 35] on div "会员加扣款" at bounding box center [138, 38] width 29 height 16
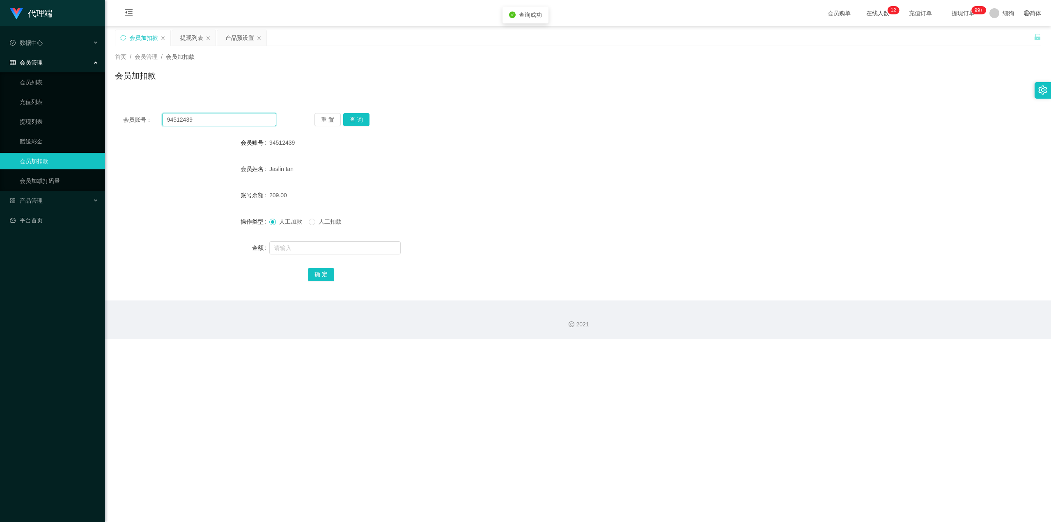
click at [240, 121] on input "94512439" at bounding box center [219, 119] width 114 height 13
click at [304, 230] on div at bounding box center [539, 247] width 540 height 16
click at [310, 230] on input "text" at bounding box center [334, 247] width 131 height 13
type input "130"
click at [318, 225] on span "人工扣款" at bounding box center [330, 221] width 30 height 7
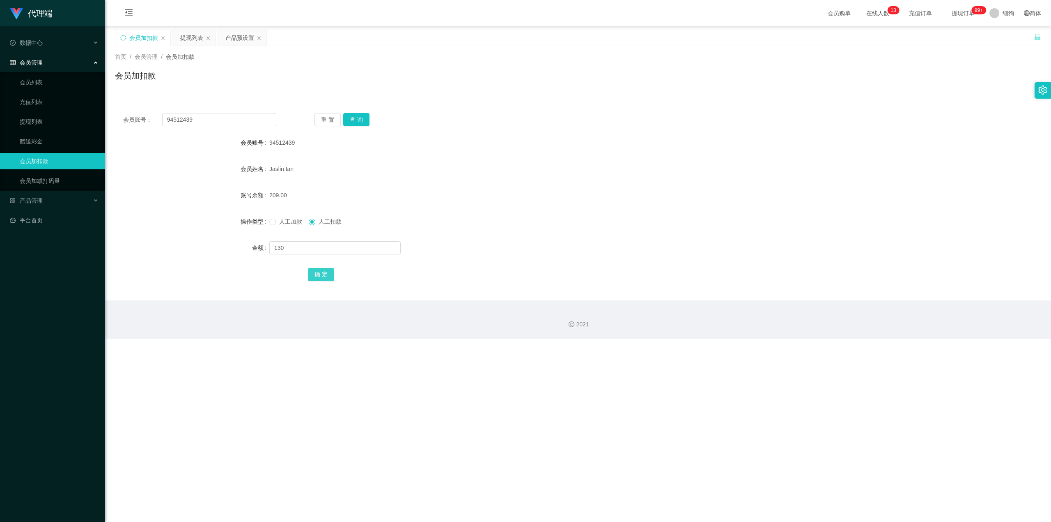
click at [317, 230] on button "确 定" at bounding box center [321, 274] width 26 height 13
click at [359, 126] on button "查 询" at bounding box center [356, 119] width 26 height 13
click at [200, 40] on div "提现列表" at bounding box center [191, 38] width 23 height 16
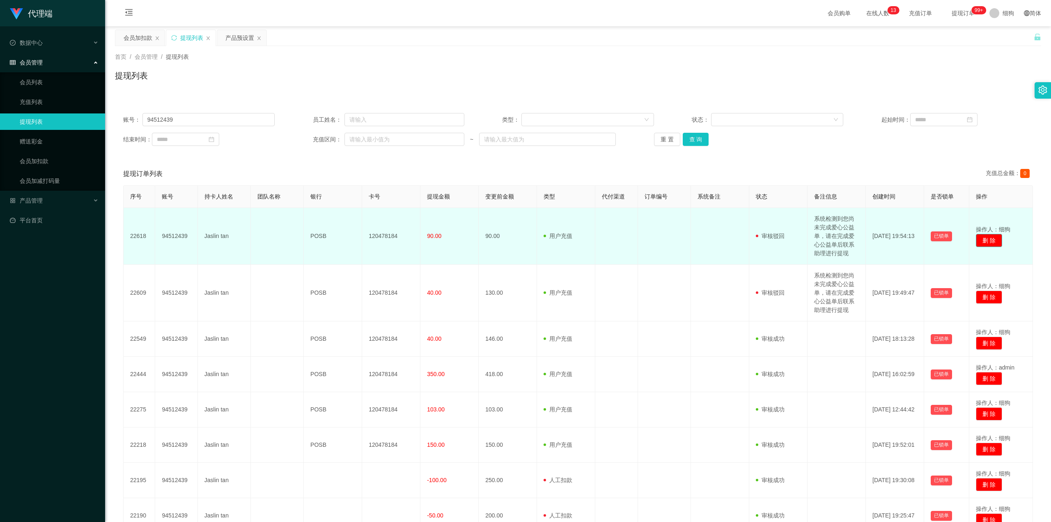
click at [649, 230] on button "删 除" at bounding box center [989, 240] width 26 height 13
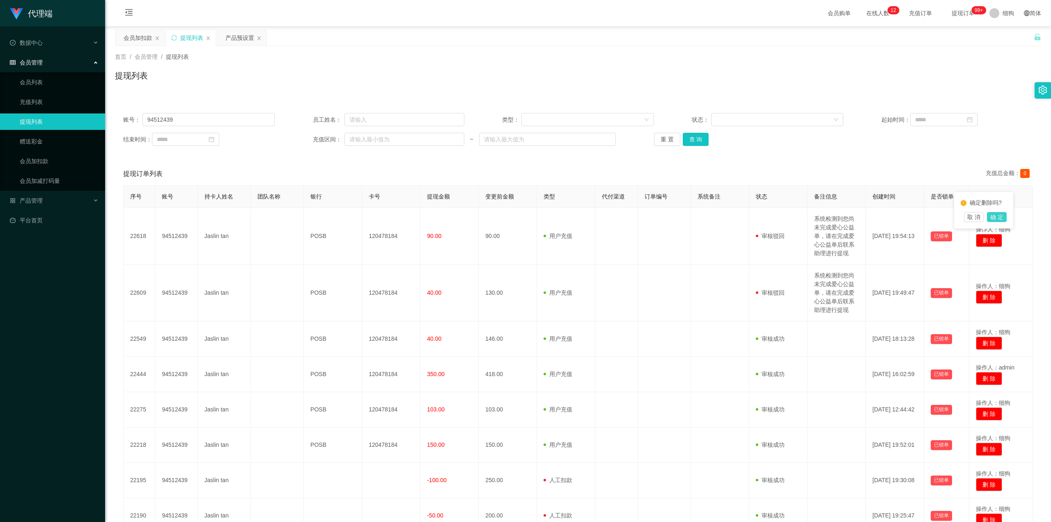
click at [649, 217] on button "确 定" at bounding box center [997, 217] width 20 height 10
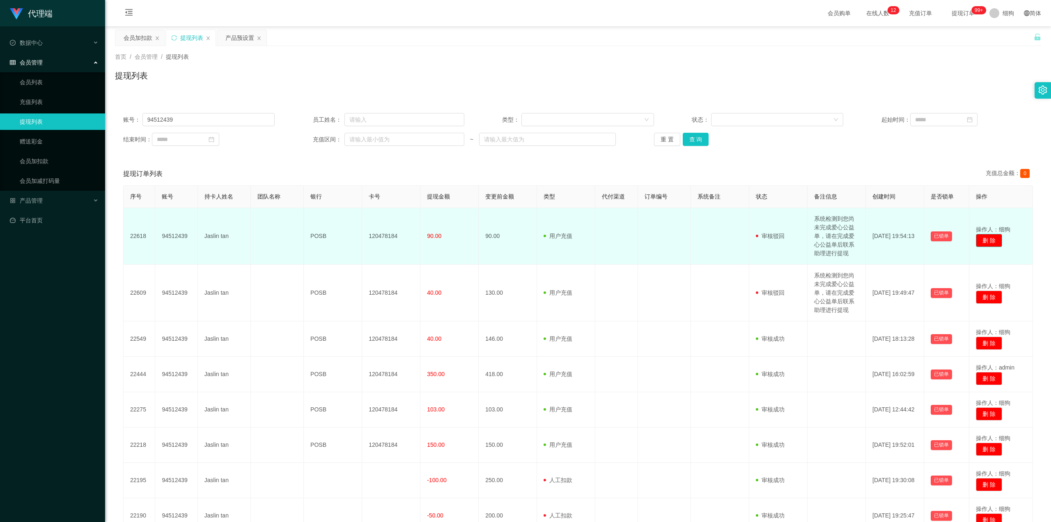
click at [649, 230] on button "删 除" at bounding box center [989, 240] width 26 height 13
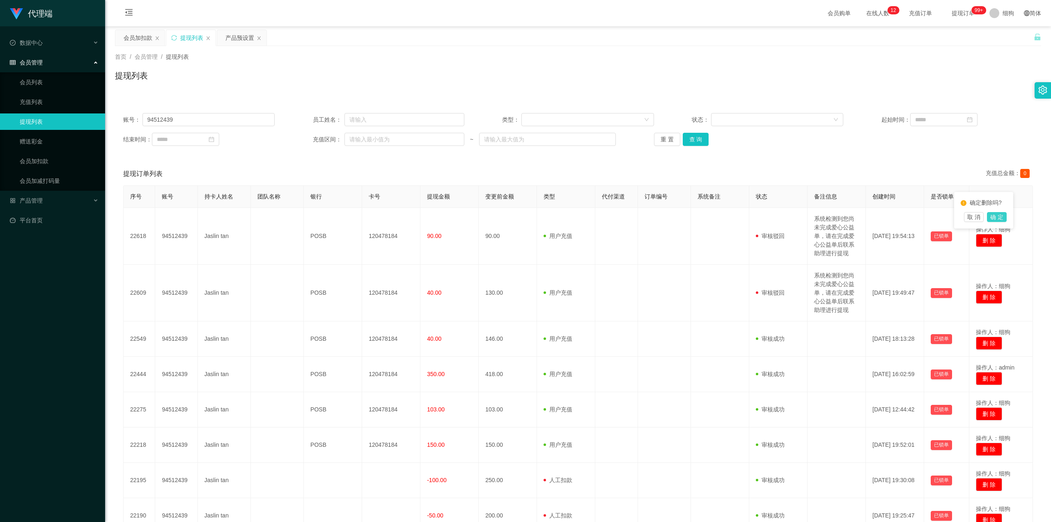
click at [649, 216] on button "确 定" at bounding box center [997, 217] width 20 height 10
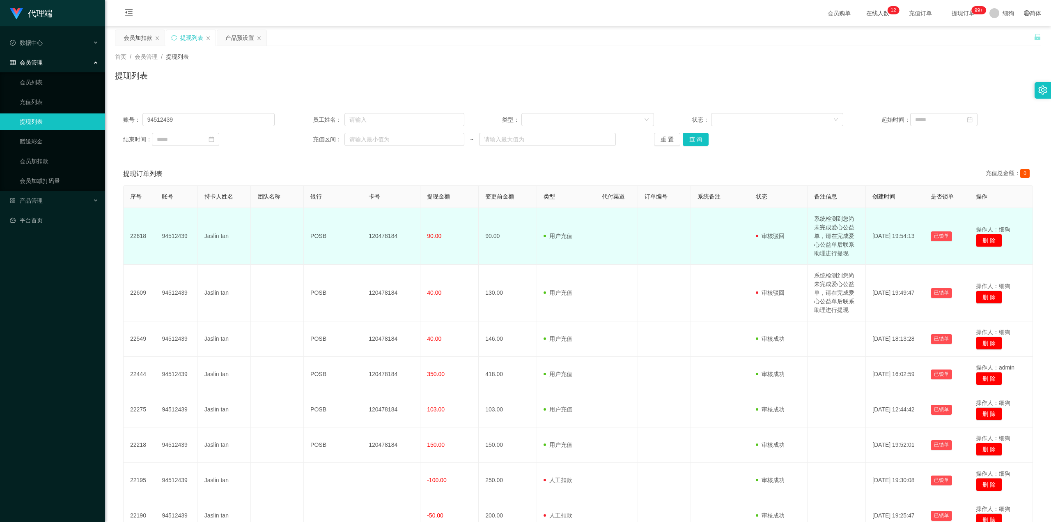
click at [649, 230] on td "审核驳回 审核成功 等待审核" at bounding box center [779, 236] width 58 height 57
drag, startPoint x: 775, startPoint y: 237, endPoint x: 809, endPoint y: 234, distance: 33.8
click at [649, 230] on span "审核驳回" at bounding box center [770, 235] width 29 height 7
click at [649, 230] on td "系统检测到您尚未完成爱心公益单，请在完成爱心公益单后联系助理进行提现" at bounding box center [837, 236] width 58 height 57
click at [649, 222] on td "系统检测到您尚未完成爱心公益单，请在完成爱心公益单后联系助理进行提现" at bounding box center [837, 236] width 58 height 57
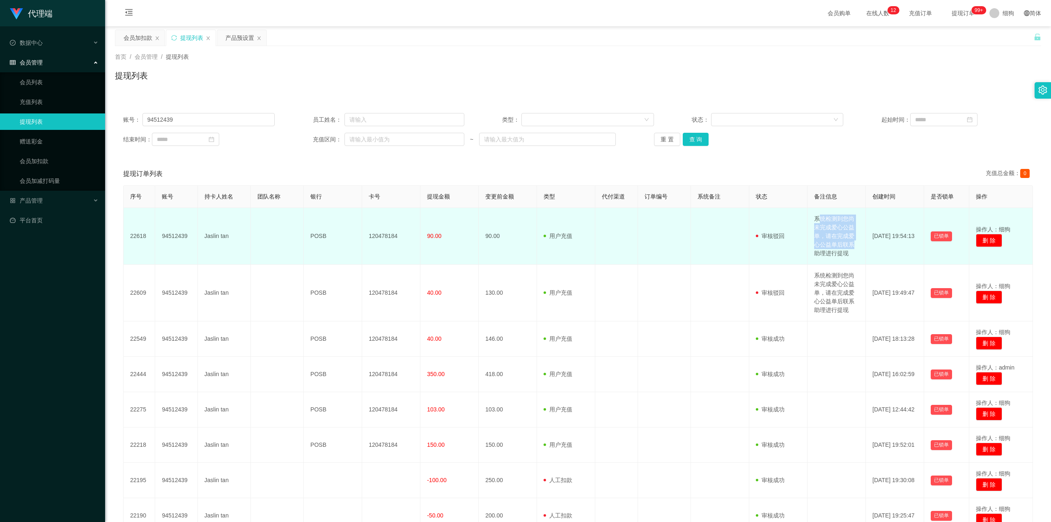
drag, startPoint x: 814, startPoint y: 217, endPoint x: 831, endPoint y: 243, distance: 31.7
click at [649, 230] on td "系统检测到您尚未完成爱心公益单，请在完成爱心公益单后联系助理进行提现" at bounding box center [837, 236] width 58 height 57
drag, startPoint x: 845, startPoint y: 310, endPoint x: 810, endPoint y: 237, distance: 81.0
click at [649, 230] on tbody "22618 94512439 Jaslin tan POSB 120478184 90.00 90.00 用户充值 人工扣款 审核驳回 审核成功 等待审核 系…" at bounding box center [579, 388] width 910 height 361
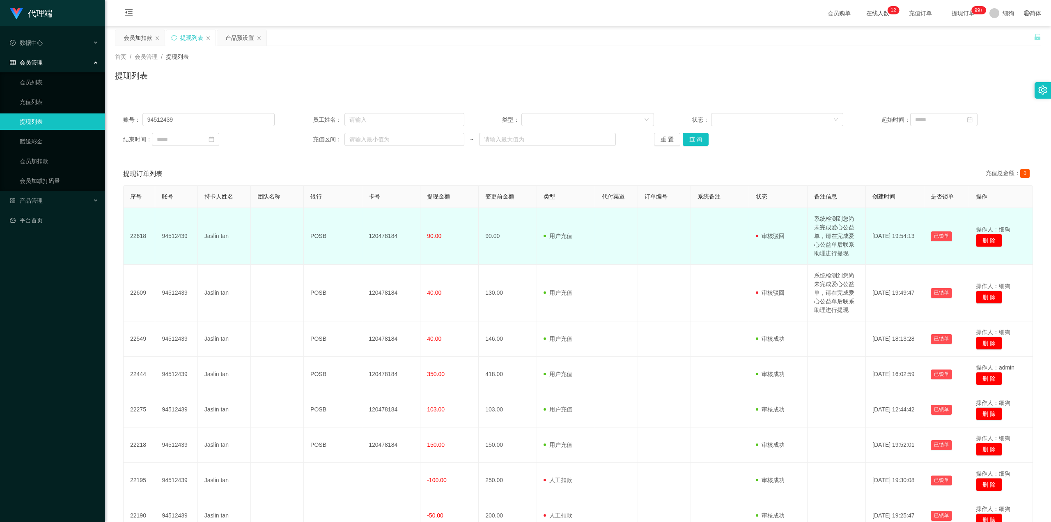
click at [649, 230] on td at bounding box center [664, 236] width 53 height 57
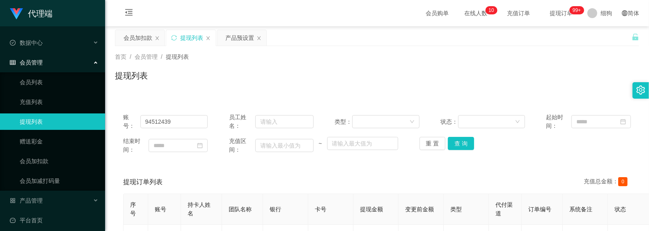
click at [314, 79] on div "提现列表" at bounding box center [377, 78] width 524 height 19
click at [374, 78] on div "提现列表" at bounding box center [377, 78] width 524 height 19
drag, startPoint x: 186, startPoint y: 119, endPoint x: 96, endPoint y: 113, distance: 90.6
click at [138, 39] on div "会员加扣款" at bounding box center [138, 38] width 29 height 16
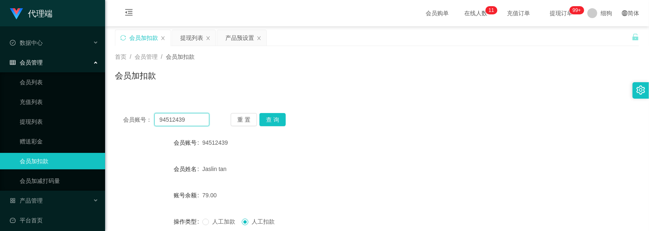
drag, startPoint x: 200, startPoint y: 119, endPoint x: 137, endPoint y: 119, distance: 62.8
click at [137, 119] on div "会员账号： 94512439" at bounding box center [166, 119] width 86 height 13
click at [262, 119] on button "查 询" at bounding box center [273, 119] width 26 height 13
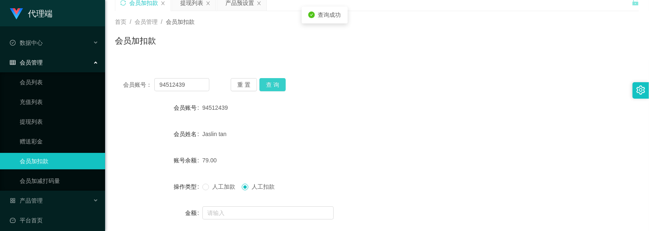
scroll to position [55, 0]
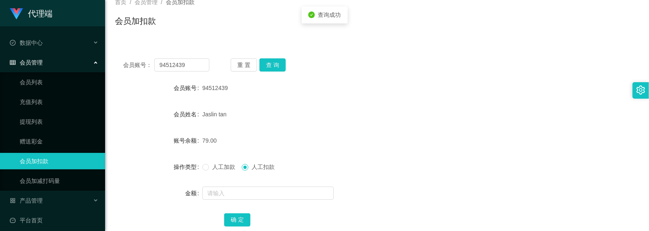
click at [234, 169] on span "人工加款" at bounding box center [224, 166] width 30 height 7
click at [239, 192] on input "text" at bounding box center [267, 192] width 131 height 13
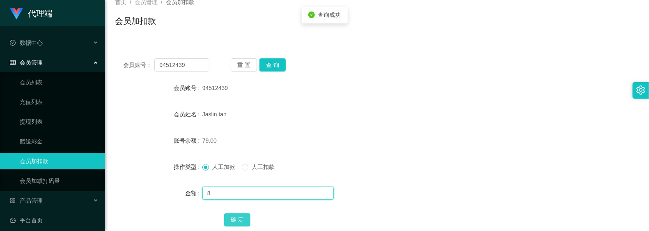
type input "8"
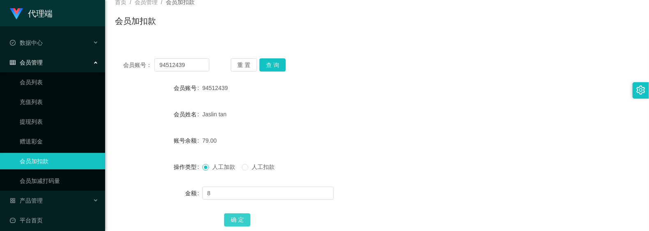
click at [233, 223] on button "确 定" at bounding box center [237, 219] width 26 height 13
drag, startPoint x: 191, startPoint y: 66, endPoint x: 37, endPoint y: 53, distance: 155.4
click at [37, 53] on section "代理端 数据中心 会员管理 会员列表 充值列表 提现列表 赠送彩金 会员加扣款 会员加减打码量 产品管理 开奖记录 注单管理 产品列表 即时注单 产品预设置 …" at bounding box center [324, 114] width 649 height 338
paste input "5741"
type input "5741"
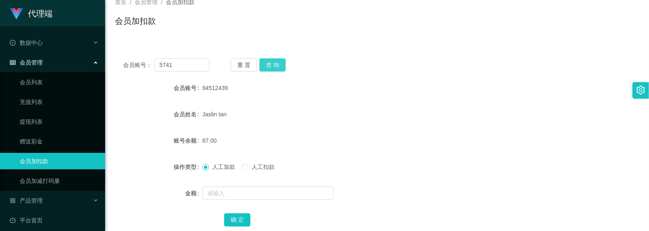
drag, startPoint x: 269, startPoint y: 63, endPoint x: 271, endPoint y: 71, distance: 8.9
click at [269, 63] on button "查 询" at bounding box center [273, 64] width 26 height 13
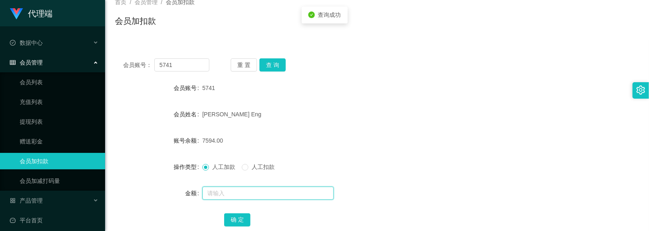
click at [229, 190] on input "text" at bounding box center [267, 192] width 131 height 13
type input "8"
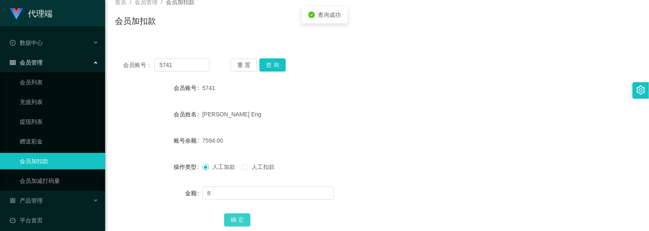
click at [234, 223] on button "确 定" at bounding box center [237, 219] width 26 height 13
drag, startPoint x: 310, startPoint y: 137, endPoint x: 280, endPoint y: 120, distance: 34.5
click at [310, 137] on div "7602.00" at bounding box center [355, 140] width 306 height 16
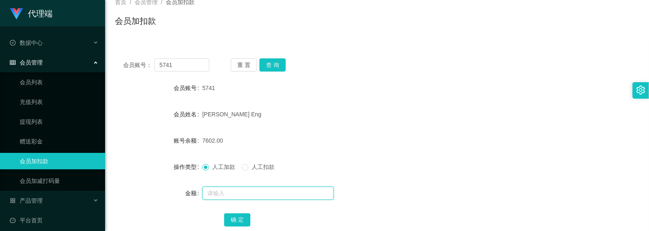
click at [237, 194] on input "text" at bounding box center [267, 192] width 131 height 13
type input "16"
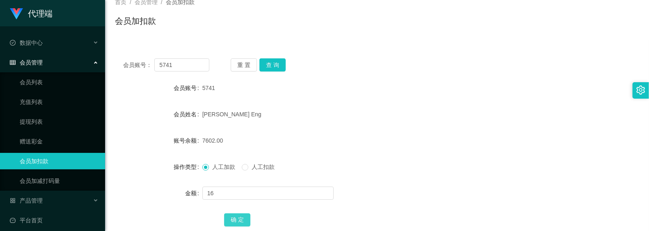
click at [234, 214] on button "确 定" at bounding box center [237, 219] width 26 height 13
click at [402, 100] on form "会员账号 5741 会员姓名 Serene Chua Guek Eng 账号余额 7618.00 操作类型 人工加款 人工扣款 金额 确 定" at bounding box center [377, 154] width 524 height 148
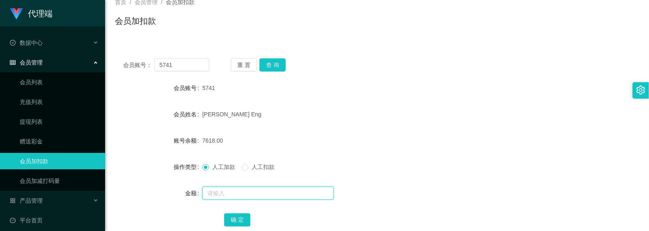
click at [221, 191] on input "text" at bounding box center [267, 192] width 131 height 13
type input "16"
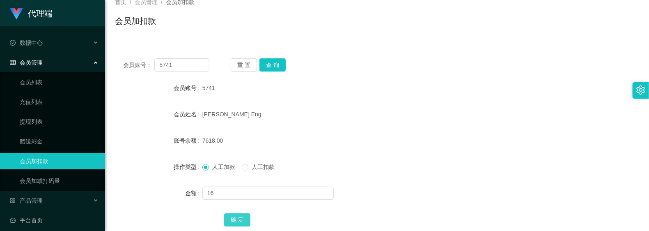
click at [231, 215] on button "确 定" at bounding box center [237, 219] width 26 height 13
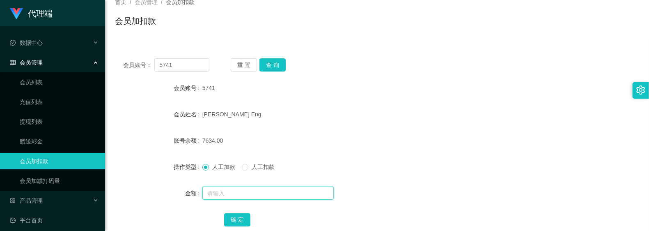
click at [225, 195] on input "text" at bounding box center [267, 192] width 131 height 13
type input "8"
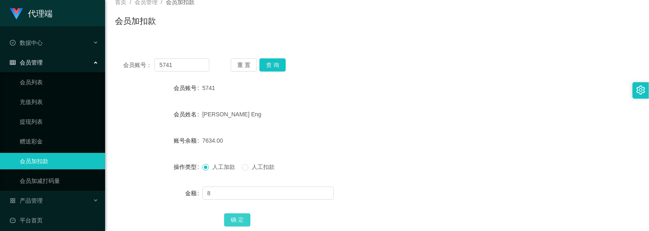
click at [241, 219] on button "确 定" at bounding box center [237, 219] width 26 height 13
drag, startPoint x: 189, startPoint y: 63, endPoint x: 230, endPoint y: 77, distance: 43.1
click at [92, 56] on section "代理端 数据中心 会员管理 会员列表 充值列表 提现列表 赠送彩金 会员加扣款 会员加减打码量 产品管理 开奖记录 注单管理 产品列表 即时注单 产品预设置 …" at bounding box center [324, 114] width 649 height 338
paste input "94512439"
type input "94512439"
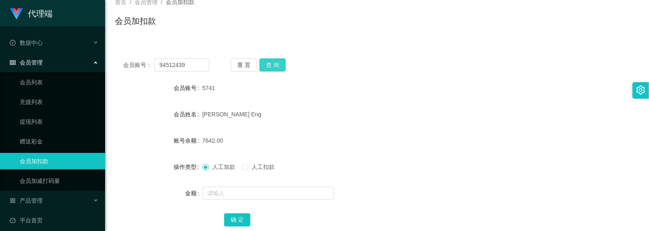
drag, startPoint x: 278, startPoint y: 68, endPoint x: 275, endPoint y: 71, distance: 5.2
click at [278, 68] on button "查 询" at bounding box center [273, 64] width 26 height 13
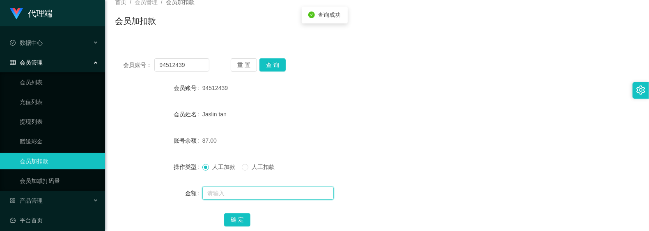
click at [239, 194] on input "text" at bounding box center [267, 192] width 131 height 13
type input "8"
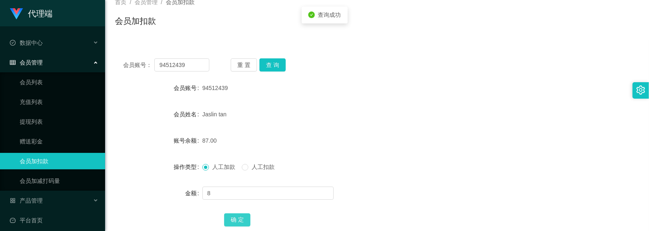
click at [240, 215] on button "确 定" at bounding box center [237, 219] width 26 height 13
click at [309, 113] on div "Jaslin tan" at bounding box center [355, 114] width 306 height 16
click at [268, 66] on button "查 询" at bounding box center [273, 64] width 26 height 13
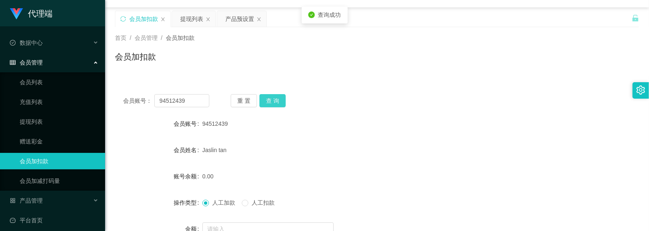
scroll to position [0, 0]
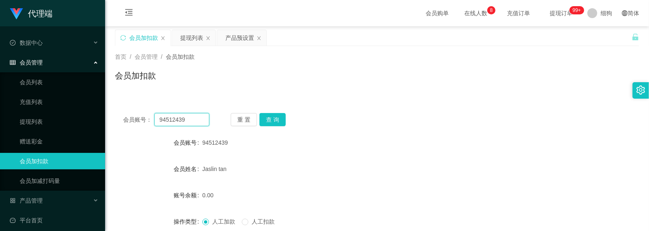
drag, startPoint x: 198, startPoint y: 123, endPoint x: 145, endPoint y: 113, distance: 53.6
click at [101, 118] on section "代理端 数据中心 会员管理 会员列表 充值列表 提现列表 赠送彩金 会员加扣款 会员加减打码量 产品管理 开奖记录 注单管理 产品列表 即时注单 产品预设置 …" at bounding box center [324, 169] width 649 height 338
click at [192, 37] on div "提现列表" at bounding box center [191, 38] width 23 height 16
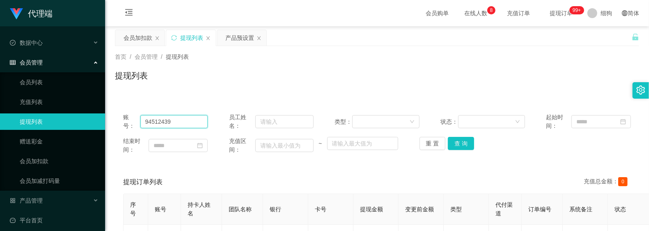
drag, startPoint x: 195, startPoint y: 122, endPoint x: 67, endPoint y: 112, distance: 129.4
click at [464, 140] on button "查 询" at bounding box center [461, 143] width 26 height 13
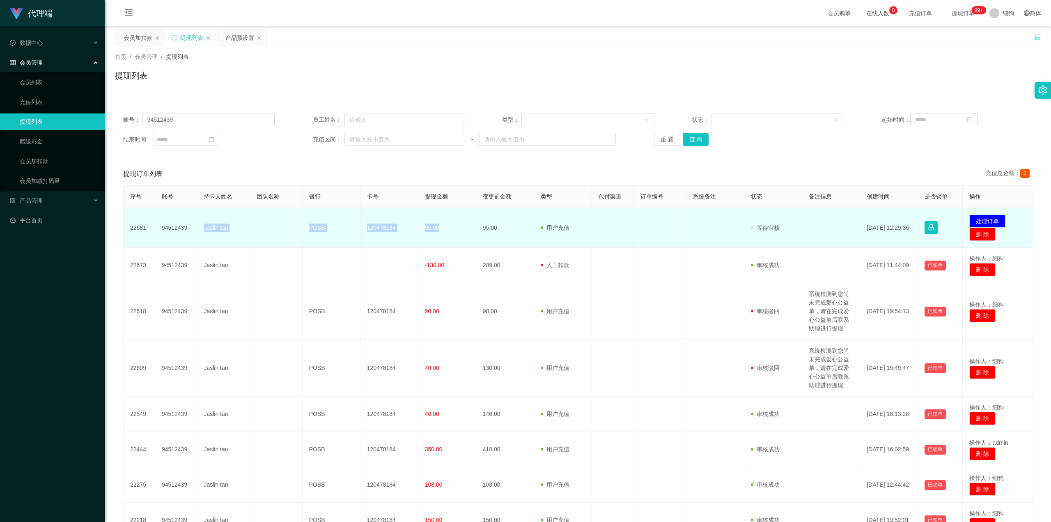
drag, startPoint x: 202, startPoint y: 228, endPoint x: 444, endPoint y: 231, distance: 241.5
click at [444, 230] on tr "22681 94512439 Jaslin tan POSB 120478184 95.00 95.00 用户充值 人工扣款 审核驳回 审核成功 等待审核 2…" at bounding box center [579, 228] width 910 height 40
copy tr "Jaslin tan POSB 120478184 95.00"
click at [649, 222] on button "处理订单" at bounding box center [988, 220] width 36 height 13
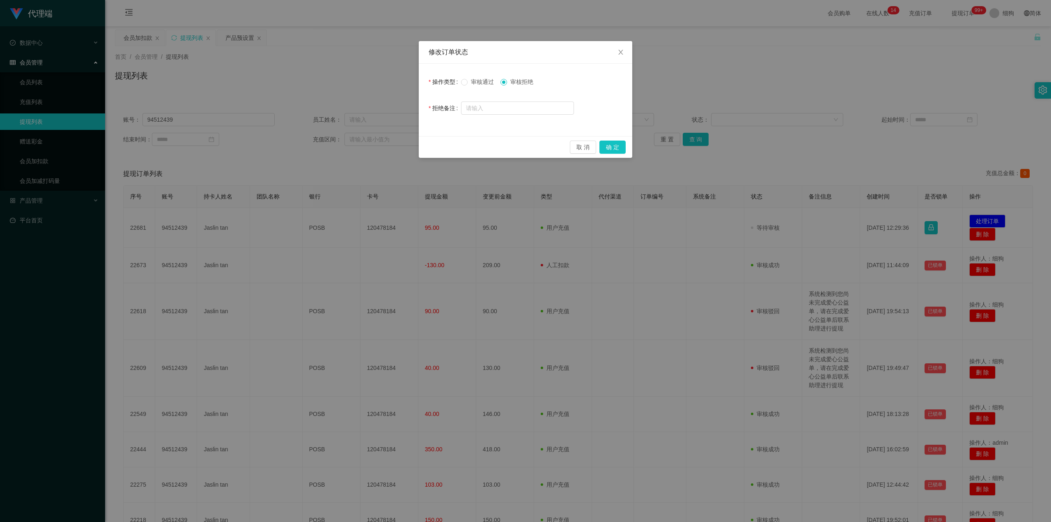
click at [474, 83] on span "审核通过" at bounding box center [483, 81] width 30 height 7
click at [611, 148] on button "确 定" at bounding box center [613, 146] width 26 height 13
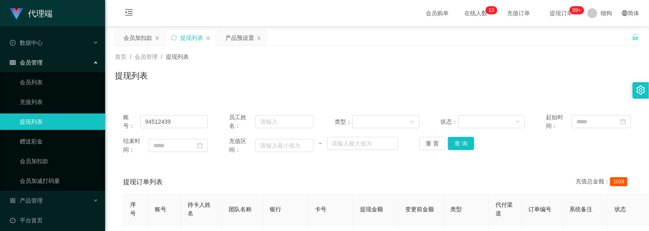
drag, startPoint x: 134, startPoint y: 43, endPoint x: 135, endPoint y: 48, distance: 5.5
click at [134, 43] on div "会员加扣款" at bounding box center [138, 38] width 29 height 16
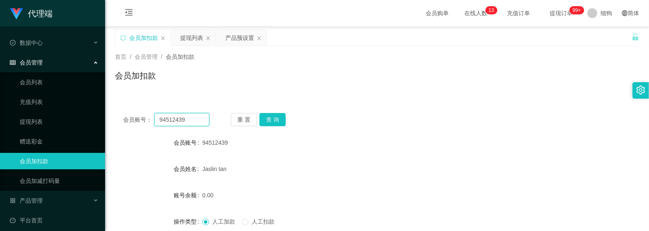
drag, startPoint x: 195, startPoint y: 117, endPoint x: 122, endPoint y: 109, distance: 74.0
click at [122, 109] on div "会员账号： 94512439 重 置 查 询 会员账号 94512439 会员姓名 Jaslin tan 账号余额 0.00 操作类型 人工加款 人工扣款 金…" at bounding box center [377, 202] width 524 height 195
click at [276, 123] on button "查 询" at bounding box center [273, 119] width 26 height 13
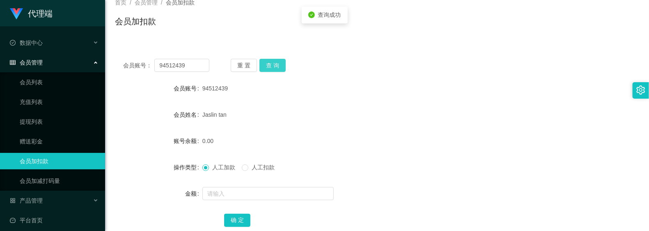
scroll to position [55, 0]
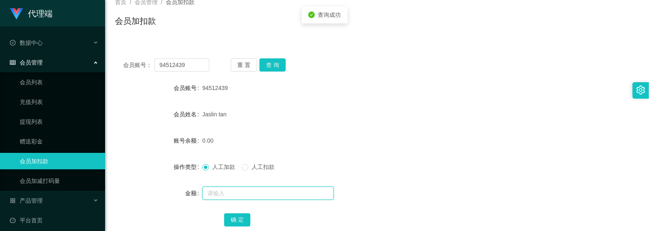
drag, startPoint x: 243, startPoint y: 189, endPoint x: 255, endPoint y: 189, distance: 11.5
click at [243, 189] on input "text" at bounding box center [267, 192] width 131 height 13
type input "8"
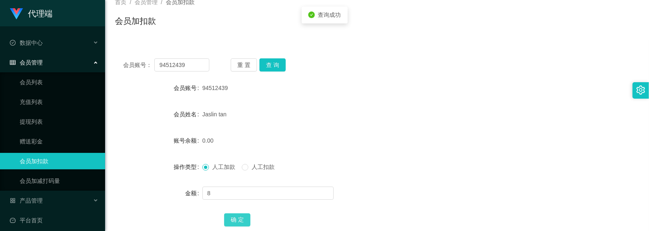
click at [235, 215] on button "确 定" at bounding box center [237, 219] width 26 height 13
click at [414, 124] on form "会员账号 94512439 会员姓名 Jaslin tan 账号余额 8.00 操作类型 人工加款 人工扣款 金额 确 定" at bounding box center [377, 154] width 524 height 148
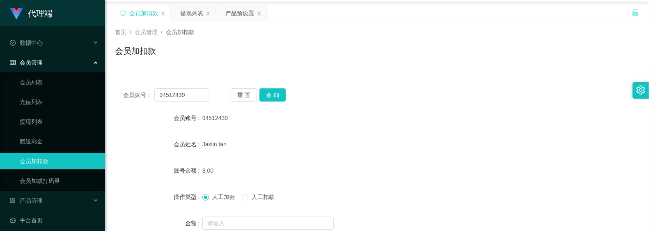
scroll to position [0, 0]
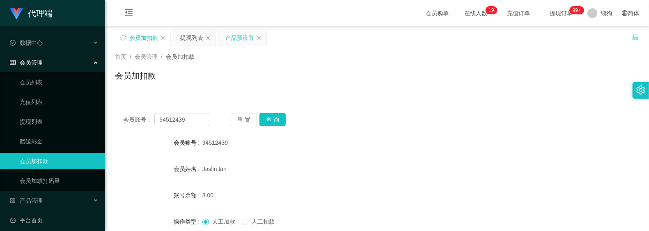
click at [236, 38] on div "产品预设置" at bounding box center [239, 38] width 29 height 16
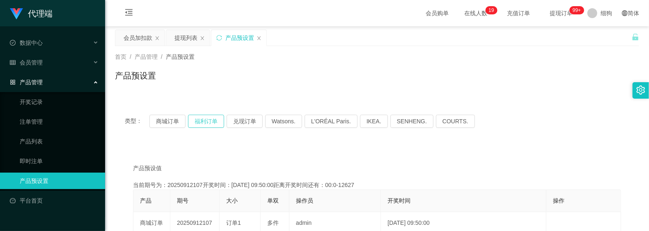
click at [200, 122] on button "福利订单" at bounding box center [206, 121] width 36 height 13
click at [136, 38] on div "会员加扣款" at bounding box center [138, 38] width 29 height 16
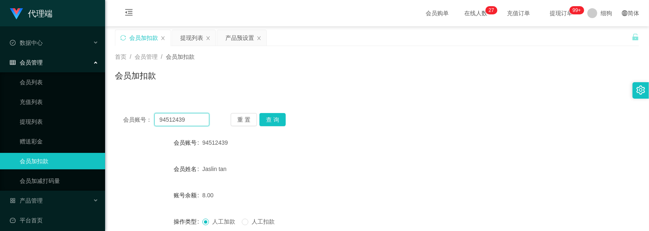
drag, startPoint x: 195, startPoint y: 116, endPoint x: 100, endPoint y: 107, distance: 94.9
click at [100, 108] on section "代理端 数据中心 会员管理 会员列表 充值列表 提现列表 赠送彩金 会员加扣款 会员加减打码量 产品管理 开奖记录 注单管理 产品列表 即时注单 产品预设置 …" at bounding box center [324, 169] width 649 height 338
paste input "88023714"
type input "88023714"
click at [275, 119] on button "查 询" at bounding box center [273, 119] width 26 height 13
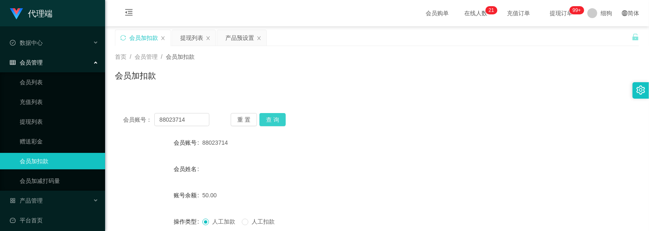
click at [274, 120] on button "查 询" at bounding box center [273, 119] width 26 height 13
click at [285, 118] on button "查 询" at bounding box center [273, 119] width 26 height 13
click at [265, 122] on button "查 询" at bounding box center [273, 119] width 26 height 13
click at [274, 122] on button "查 询" at bounding box center [273, 119] width 26 height 13
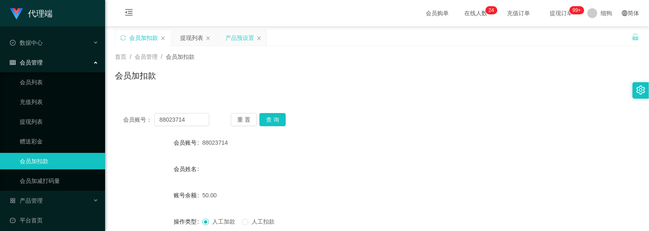
click at [230, 40] on div "产品预设置" at bounding box center [239, 38] width 29 height 16
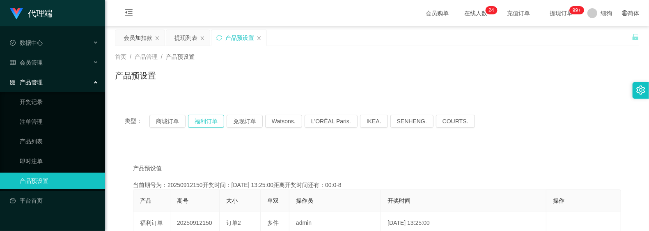
click at [214, 119] on button "福利订单" at bounding box center [206, 121] width 36 height 13
click at [141, 39] on div "会员加扣款" at bounding box center [138, 38] width 29 height 16
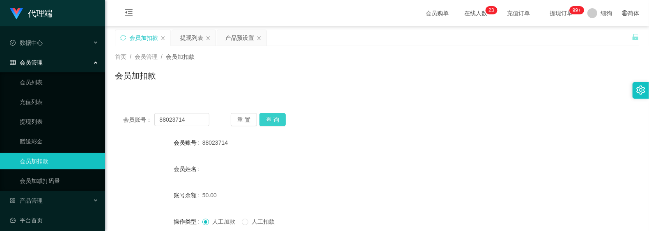
click at [279, 120] on button "查 询" at bounding box center [273, 119] width 26 height 13
drag, startPoint x: 198, startPoint y: 117, endPoint x: 176, endPoint y: 113, distance: 22.6
click at [97, 107] on section "代理端 数据中心 会员管理 会员列表 充值列表 提现列表 赠送彩金 会员加扣款 会员加减打码量 产品管理 开奖记录 注单管理 产品列表 即时注单 产品预设置 …" at bounding box center [324, 169] width 649 height 338
paste input "94512439"
type input "94512439"
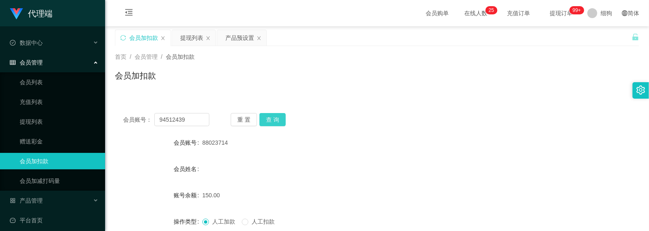
click at [275, 122] on button "查 询" at bounding box center [273, 119] width 26 height 13
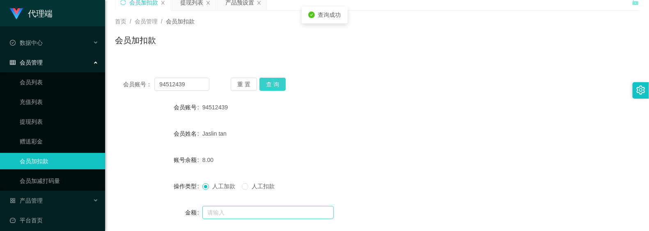
scroll to position [55, 0]
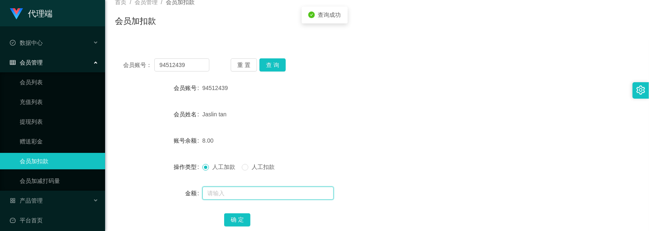
click at [235, 196] on input "text" at bounding box center [267, 192] width 131 height 13
type input "8"
drag, startPoint x: 235, startPoint y: 216, endPoint x: 242, endPoint y: 193, distance: 24.0
click at [235, 216] on button "确 定" at bounding box center [237, 219] width 26 height 13
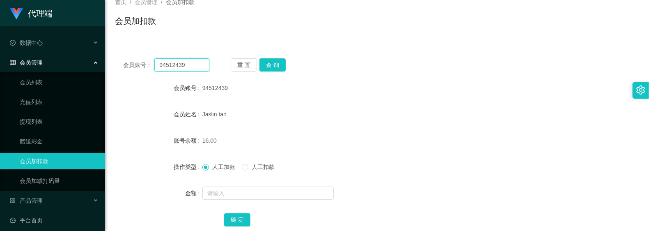
click at [194, 66] on input "94512439" at bounding box center [181, 64] width 55 height 13
click at [276, 65] on button "查 询" at bounding box center [273, 64] width 26 height 13
click at [178, 44] on div "会员账号： 88023714 重 置 查 询 会员账号 88023714 会员姓名 账号余额 150.00 操作类型 人工加款 人工扣款 金额 确 定" at bounding box center [377, 142] width 524 height 205
click at [283, 64] on button "查 询" at bounding box center [273, 64] width 26 height 13
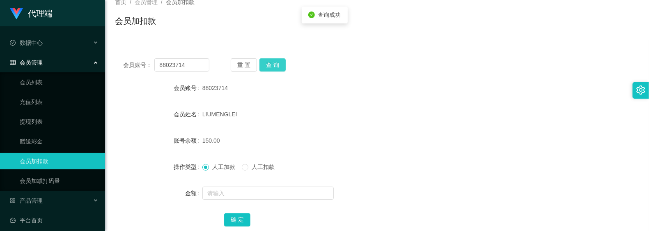
click at [283, 64] on button "查 询" at bounding box center [273, 64] width 26 height 13
click at [271, 66] on button "查 询" at bounding box center [273, 64] width 26 height 13
drag, startPoint x: 490, startPoint y: 62, endPoint x: 490, endPoint y: 48, distance: 14.0
click at [490, 62] on div "会员账号： 88023714 重 置 查 询" at bounding box center [377, 64] width 524 height 13
drag, startPoint x: 198, startPoint y: 68, endPoint x: 105, endPoint y: 57, distance: 93.5
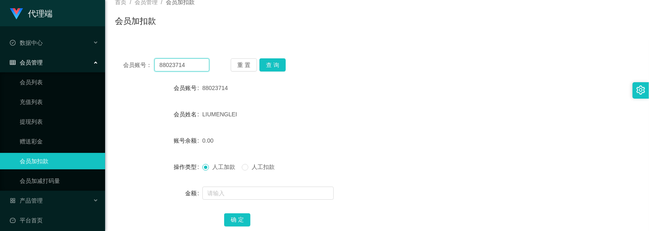
click at [105, 57] on main "关闭左侧 关闭右侧 关闭其它 刷新页面 会员加扣款 提现列表 产品预设置 首页 / 会员管理 / 会员加扣款 / 会员加扣款 会员账号： 88023714 重…" at bounding box center [377, 109] width 544 height 274
drag, startPoint x: 372, startPoint y: 92, endPoint x: 296, endPoint y: 68, distance: 80.0
click at [368, 90] on div "88023714" at bounding box center [355, 88] width 306 height 16
drag, startPoint x: 200, startPoint y: 67, endPoint x: 143, endPoint y: 64, distance: 57.2
click at [130, 61] on div "会员账号： 88023714" at bounding box center [166, 64] width 86 height 13
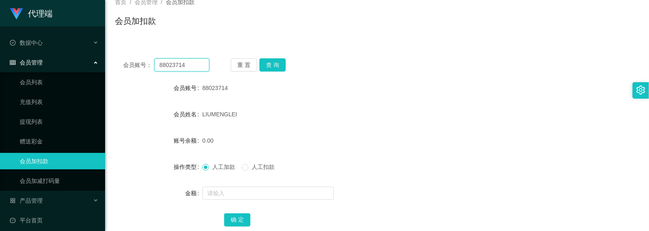
paste input "94512439"
type input "94512439"
click at [274, 66] on button "查 询" at bounding box center [273, 64] width 26 height 13
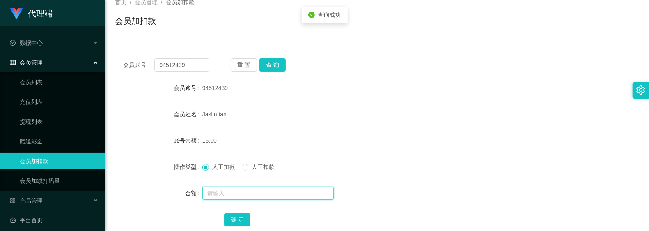
click at [240, 192] on input "text" at bounding box center [267, 192] width 131 height 13
type input "8"
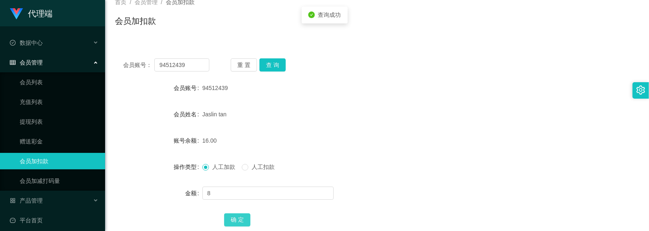
click at [242, 218] on button "确 定" at bounding box center [237, 219] width 26 height 13
drag, startPoint x: 197, startPoint y: 60, endPoint x: 208, endPoint y: 55, distance: 11.9
click at [125, 50] on div "会员账号： 94512439 重 置 查 询 会员账号 94512439 会员姓名 Jaslin tan 账号余额 24.00 操作类型 人工加款 人工扣款 …" at bounding box center [377, 147] width 524 height 195
paste input "5741"
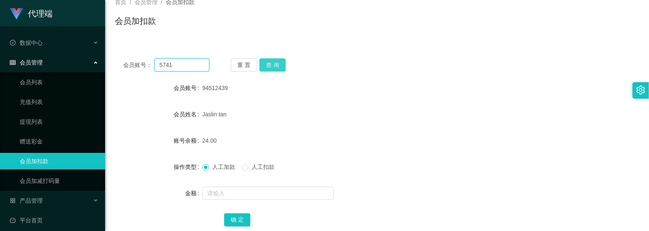
type input "5741"
drag, startPoint x: 278, startPoint y: 65, endPoint x: 273, endPoint y: 86, distance: 22.0
click at [278, 65] on button "查 询" at bounding box center [273, 64] width 26 height 13
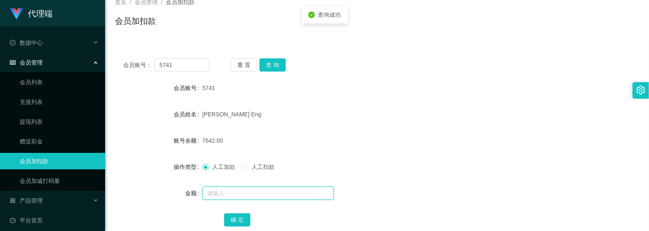
click at [231, 194] on input "text" at bounding box center [267, 192] width 131 height 13
type input "8"
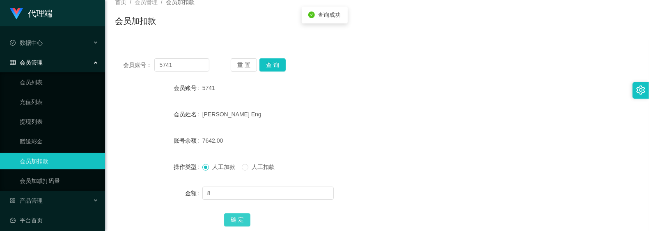
click at [244, 226] on button "确 定" at bounding box center [237, 219] width 26 height 13
click at [122, 103] on form "会员账号 5741 会员姓名 Serene Chua Guek Eng 账号余额 7650.00 操作类型 人工加款 人工扣款 金额 确 定" at bounding box center [377, 154] width 524 height 148
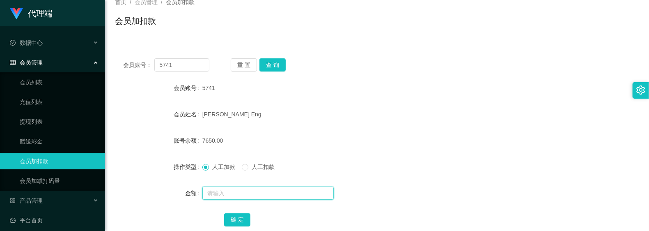
click at [221, 189] on input "text" at bounding box center [267, 192] width 131 height 13
type input "56"
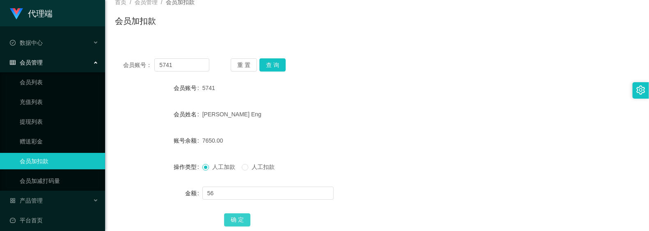
click at [233, 220] on button "确 定" at bounding box center [237, 219] width 26 height 13
click at [352, 110] on div "[PERSON_NAME] Eng" at bounding box center [355, 114] width 306 height 16
drag, startPoint x: 192, startPoint y: 67, endPoint x: 257, endPoint y: 70, distance: 64.5
click at [72, 61] on section "代理端 数据中心 会员管理 会员列表 充值列表 提现列表 赠送彩金 会员加扣款 会员加减打码量 产品管理 开奖记录 注单管理 产品列表 即时注单 产品预设置 …" at bounding box center [324, 114] width 649 height 338
paste input "94512439"
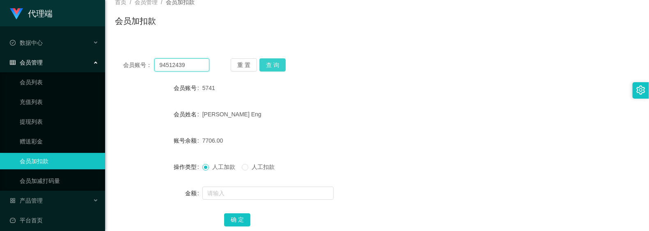
type input "94512439"
click at [284, 64] on button "查 询" at bounding box center [273, 64] width 26 height 13
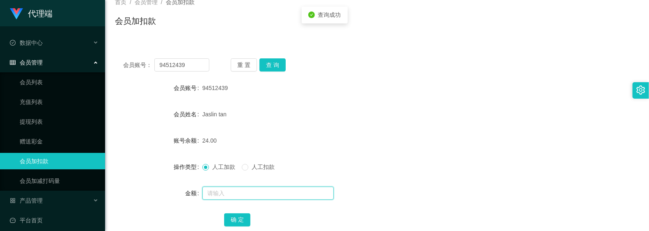
click at [249, 186] on input "text" at bounding box center [267, 192] width 131 height 13
type input "8"
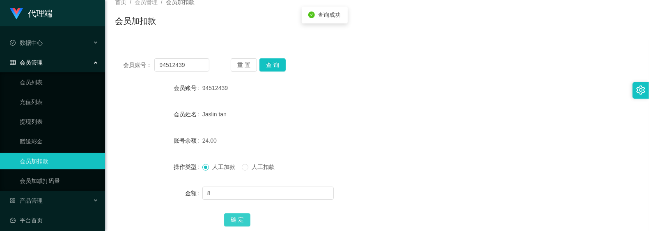
click at [242, 219] on button "确 定" at bounding box center [237, 219] width 26 height 13
drag, startPoint x: 427, startPoint y: 166, endPoint x: 550, endPoint y: 81, distance: 149.0
click at [430, 163] on div "人工加款 人工扣款" at bounding box center [355, 167] width 306 height 16
drag, startPoint x: 191, startPoint y: 69, endPoint x: 151, endPoint y: 69, distance: 39.4
click at [151, 69] on div "会员账号： 94512439" at bounding box center [166, 64] width 86 height 13
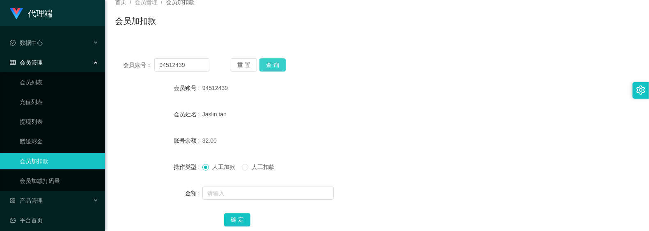
click at [275, 67] on button "查 询" at bounding box center [273, 64] width 26 height 13
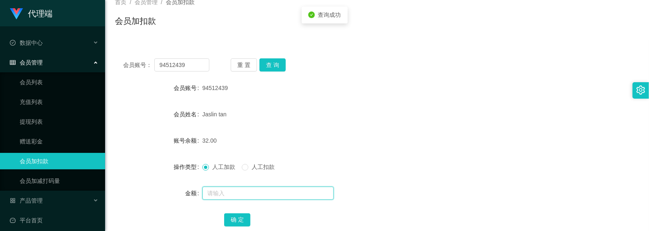
click at [245, 195] on input "text" at bounding box center [267, 192] width 131 height 13
type input "8"
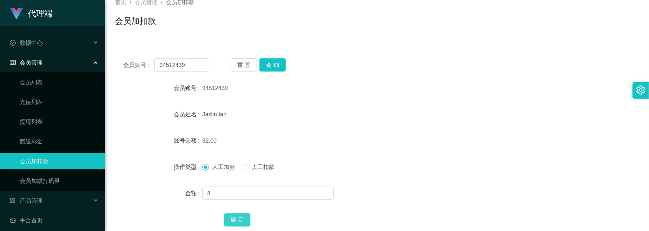
drag, startPoint x: 243, startPoint y: 221, endPoint x: 258, endPoint y: 209, distance: 19.3
click at [243, 221] on button "确 定" at bounding box center [237, 219] width 26 height 13
click at [342, 148] on div "40.00" at bounding box center [355, 140] width 306 height 16
click at [319, 131] on form "会员账号 94512439 会员姓名 Jaslin tan 账号余额 40.00 操作类型 人工加款 人工扣款 金额 确 定" at bounding box center [377, 154] width 524 height 148
drag, startPoint x: 194, startPoint y: 66, endPoint x: 99, endPoint y: 57, distance: 95.6
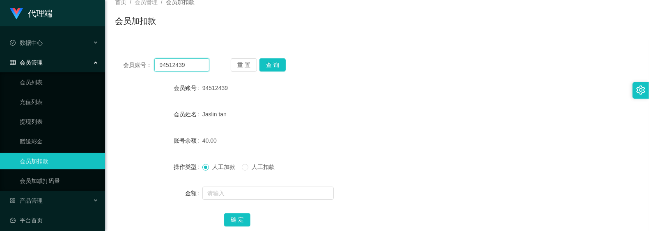
click at [99, 57] on section "代理端 数据中心 会员管理 会员列表 充值列表 提现列表 赠送彩金 会员加扣款 会员加减打码量 产品管理 开奖记录 注单管理 产品列表 即时注单 产品预设置 …" at bounding box center [324, 114] width 649 height 338
paste input "8737428"
type input "87374289"
click at [273, 67] on button "查 询" at bounding box center [273, 64] width 26 height 13
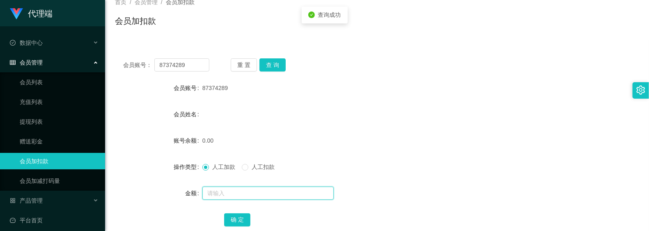
click at [225, 189] on input "text" at bounding box center [267, 192] width 131 height 13
type input "100"
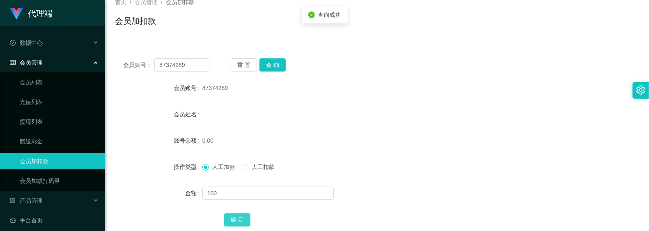
click at [237, 220] on button "确 定" at bounding box center [237, 219] width 26 height 13
drag, startPoint x: 192, startPoint y: 66, endPoint x: 120, endPoint y: 63, distance: 72.3
click at [120, 63] on div "会员账号： 87374289 重 置 查 询" at bounding box center [377, 64] width 524 height 13
paste input "9451243"
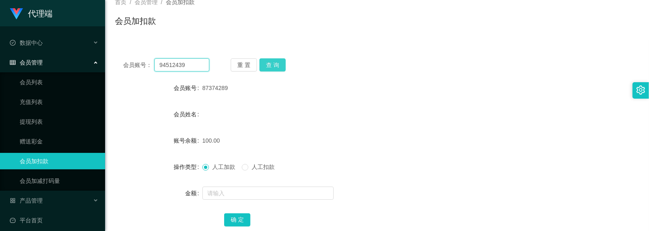
type input "94512439"
click at [278, 71] on button "查 询" at bounding box center [273, 64] width 26 height 13
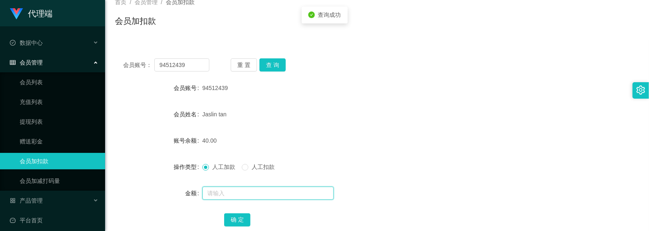
click at [243, 193] on input "text" at bounding box center [267, 192] width 131 height 13
type input "8"
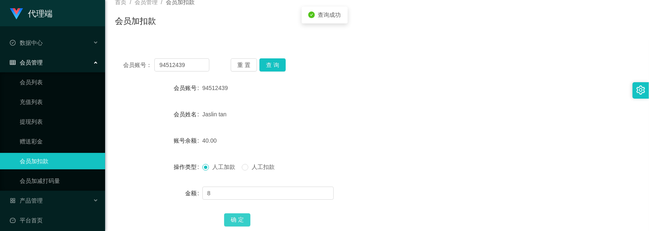
drag, startPoint x: 239, startPoint y: 220, endPoint x: 244, endPoint y: 195, distance: 26.0
click at [240, 219] on button "确 定" at bounding box center [237, 219] width 26 height 13
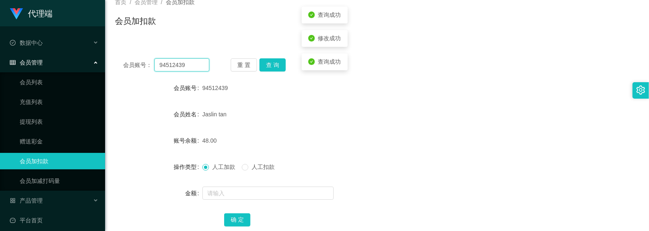
click at [198, 65] on input "94512439" at bounding box center [181, 64] width 55 height 13
type input "87374289"
click at [275, 66] on button "查 询" at bounding box center [273, 64] width 26 height 13
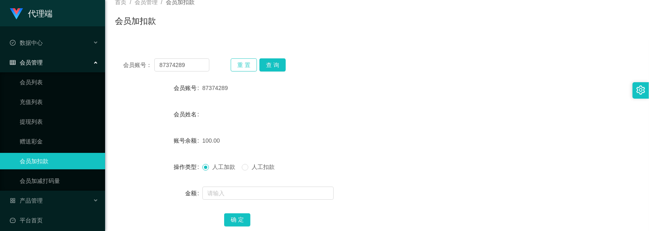
drag, startPoint x: 337, startPoint y: 97, endPoint x: 233, endPoint y: 63, distance: 109.5
click at [335, 95] on form "会员账号 87374289 会员姓名 账号余额 100.00 操作类型 人工加款 人工扣款 金额 确 定" at bounding box center [377, 154] width 524 height 148
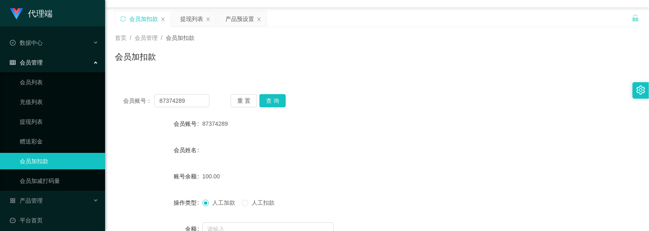
scroll to position [0, 0]
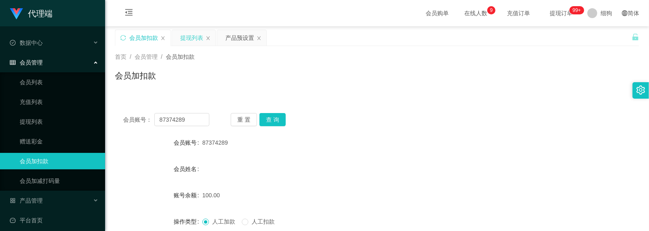
click at [186, 40] on div "提现列表" at bounding box center [191, 38] width 23 height 16
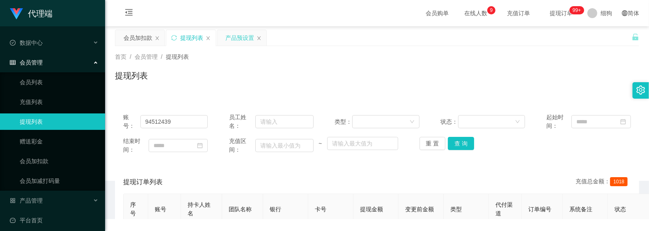
click at [244, 37] on div "产品预设置" at bounding box center [239, 38] width 29 height 16
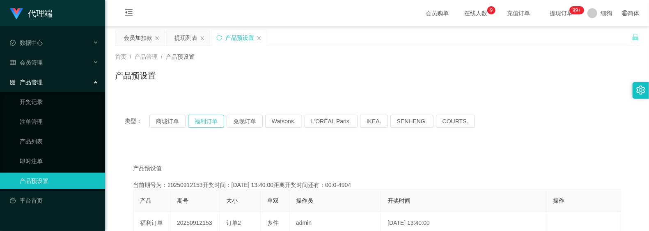
click at [211, 122] on button "福利订单" at bounding box center [206, 121] width 36 height 13
click at [183, 41] on div "提现列表" at bounding box center [186, 38] width 23 height 16
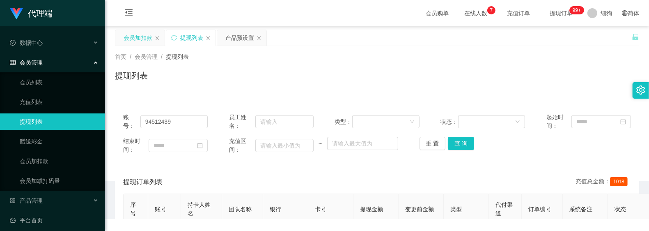
click at [132, 37] on div "会员加扣款" at bounding box center [138, 38] width 29 height 16
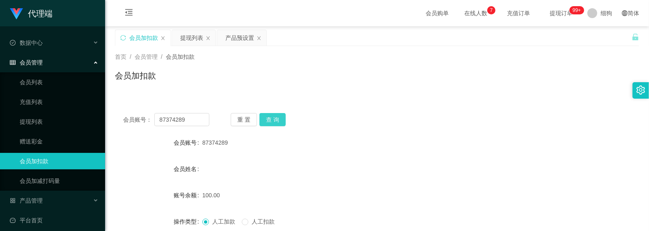
click at [268, 119] on button "查 询" at bounding box center [273, 119] width 26 height 13
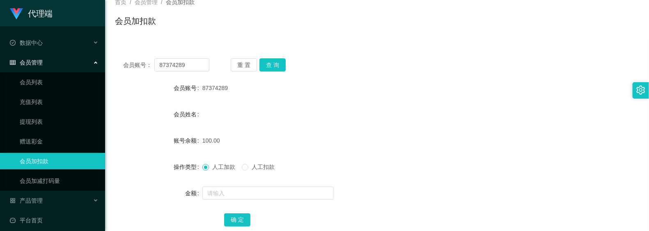
click at [116, 109] on div "会员姓名" at bounding box center [158, 114] width 87 height 16
click at [272, 68] on button "查 询" at bounding box center [273, 64] width 26 height 13
drag, startPoint x: 370, startPoint y: 128, endPoint x: 234, endPoint y: 90, distance: 141.3
click at [370, 128] on form "会员账号 87374289 会员姓名 账号余额 0.00 操作类型 人工加款 人工扣款 金额 确 定" at bounding box center [377, 154] width 524 height 148
click at [260, 67] on button "查 询" at bounding box center [273, 64] width 26 height 13
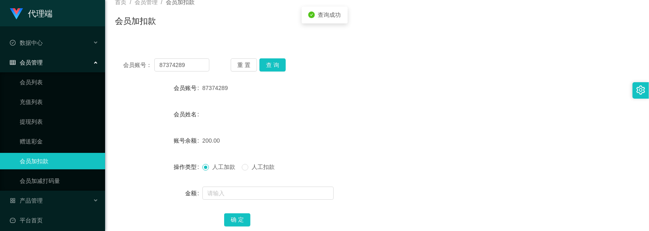
click at [255, 168] on span "人工扣款" at bounding box center [263, 166] width 30 height 7
click at [242, 196] on input "text" at bounding box center [267, 192] width 131 height 13
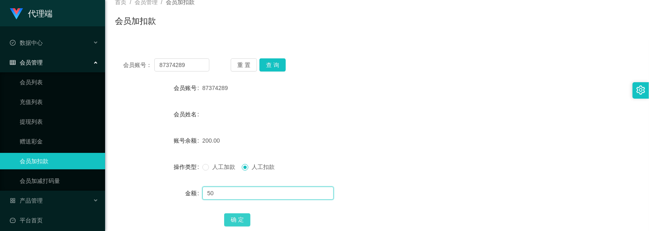
type input "50"
drag, startPoint x: 242, startPoint y: 222, endPoint x: 240, endPoint y: 217, distance: 5.5
click at [242, 222] on button "确 定" at bounding box center [237, 219] width 26 height 13
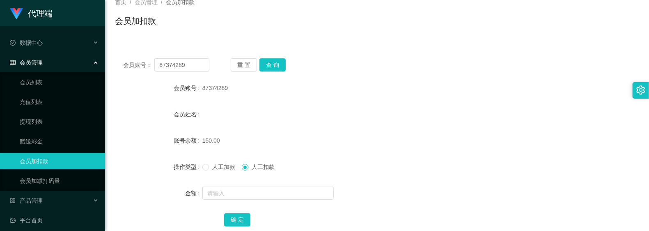
click at [144, 102] on form "会员账号 87374289 会员姓名 账号余额 150.00 操作类型 人工加款 人工扣款 金额 确 定" at bounding box center [377, 154] width 524 height 148
drag, startPoint x: 193, startPoint y: 64, endPoint x: 139, endPoint y: 62, distance: 54.2
click at [82, 45] on section "代理端 数据中心 会员管理 会员列表 充值列表 提现列表 赠送彩金 会员加扣款 会员加减打码量 产品管理 开奖记录 注单管理 产品列表 即时注单 产品预设置 …" at bounding box center [324, 114] width 649 height 338
paste input "9451243"
type input "94512439"
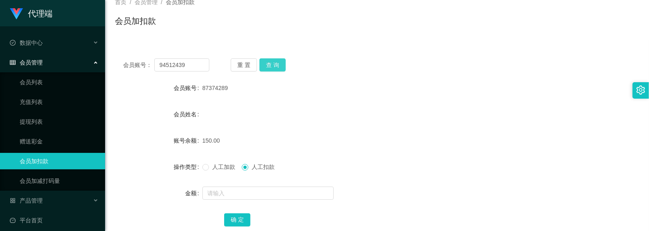
click at [275, 64] on button "查 询" at bounding box center [273, 64] width 26 height 13
click at [219, 168] on span "人工加款" at bounding box center [224, 166] width 30 height 7
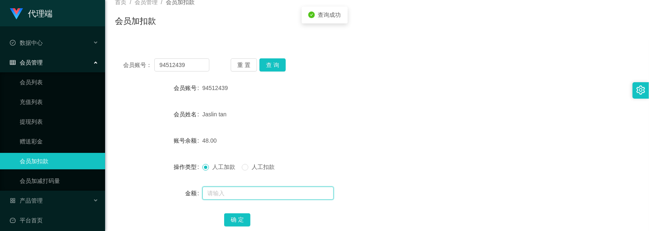
click at [224, 188] on input "text" at bounding box center [267, 192] width 131 height 13
type input "8"
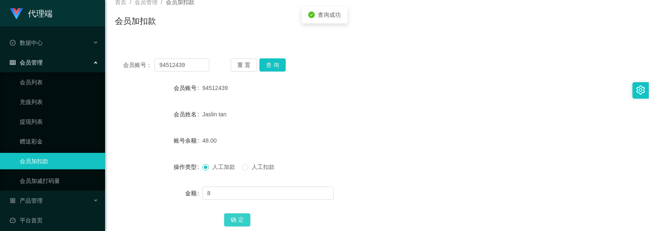
click at [241, 218] on button "确 定" at bounding box center [237, 219] width 26 height 13
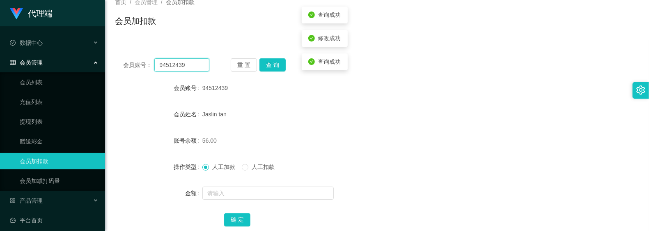
click at [195, 66] on input "94512439" at bounding box center [181, 64] width 55 height 13
type input "87374289"
click at [276, 65] on button "查 询" at bounding box center [273, 64] width 26 height 13
drag, startPoint x: 269, startPoint y: 112, endPoint x: 281, endPoint y: 96, distance: 20.2
click at [269, 112] on div "会员姓名" at bounding box center [377, 114] width 524 height 16
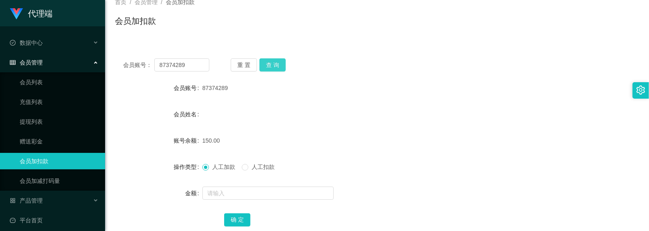
click at [283, 61] on button "查 询" at bounding box center [273, 64] width 26 height 13
click at [282, 63] on div "重 置 查 询" at bounding box center [274, 64] width 86 height 13
click at [364, 94] on div "87374289" at bounding box center [355, 88] width 306 height 16
click at [274, 67] on button "查 询" at bounding box center [273, 64] width 26 height 13
click at [271, 66] on button "查 询" at bounding box center [273, 64] width 26 height 13
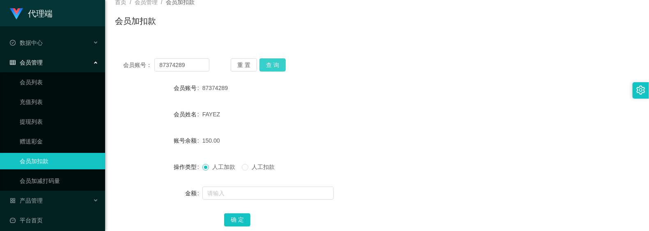
click at [280, 70] on button "查 询" at bounding box center [273, 64] width 26 height 13
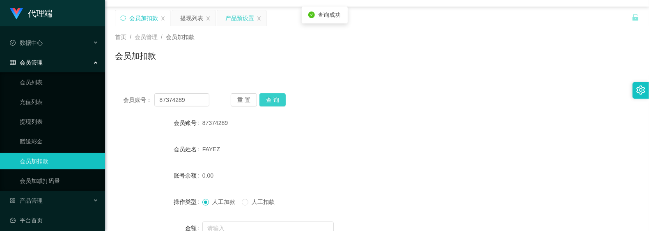
scroll to position [0, 0]
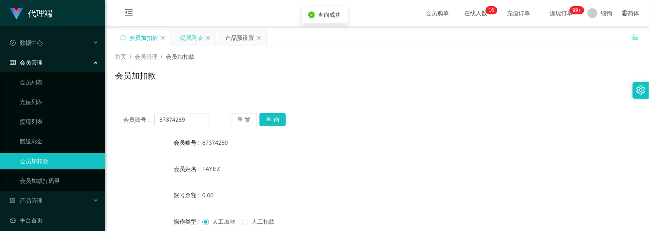
click at [193, 37] on div "提现列表" at bounding box center [191, 38] width 23 height 16
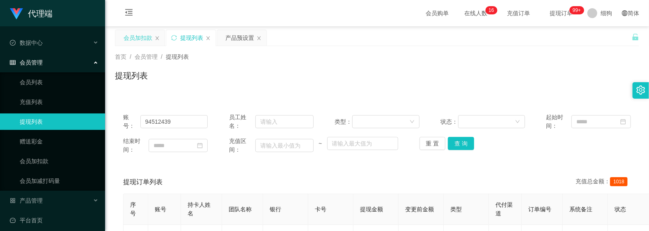
click at [138, 38] on div "会员加扣款" at bounding box center [138, 38] width 29 height 16
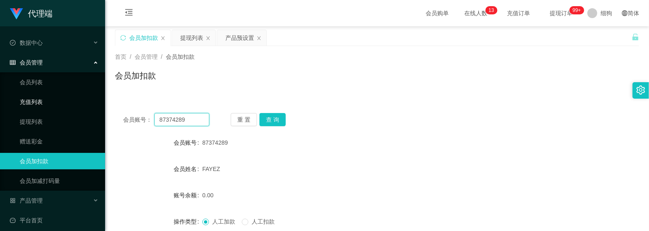
drag, startPoint x: 198, startPoint y: 120, endPoint x: 44, endPoint y: 99, distance: 155.9
click at [44, 99] on section "代理端 数据中心 会员管理 会员列表 充值列表 提现列表 赠送彩金 会员加扣款 会员加减打码量 产品管理 开奖记录 注单管理 产品列表 即时注单 产品预设置 …" at bounding box center [324, 169] width 649 height 338
click at [186, 40] on div "提现列表" at bounding box center [191, 38] width 23 height 16
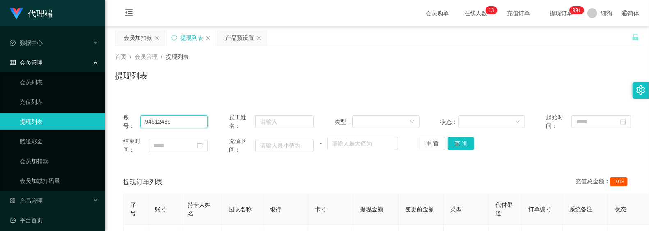
drag, startPoint x: 189, startPoint y: 120, endPoint x: 98, endPoint y: 117, distance: 91.7
paste input "8737428"
type input "87374289"
click at [462, 147] on button "查 询" at bounding box center [461, 143] width 26 height 13
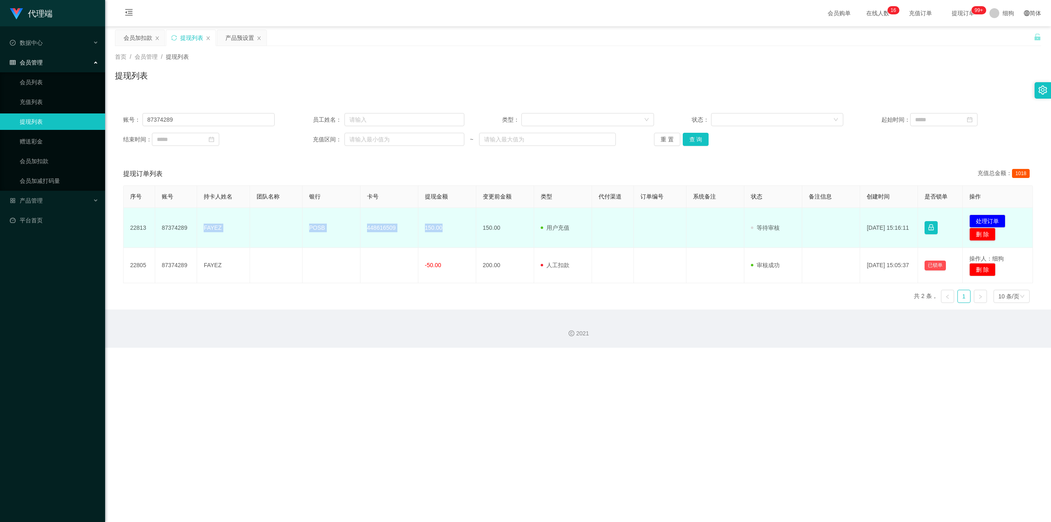
drag, startPoint x: 199, startPoint y: 226, endPoint x: 446, endPoint y: 232, distance: 247.3
click at [446, 230] on tr "22813 87374289 FAYEZ POSB 448616509 150.00 150.00 用户充值 人工扣款 审核驳回 审核成功 等待审核 2025…" at bounding box center [579, 228] width 910 height 40
copy tr "FAYEZ POSB 448616509 150.00"
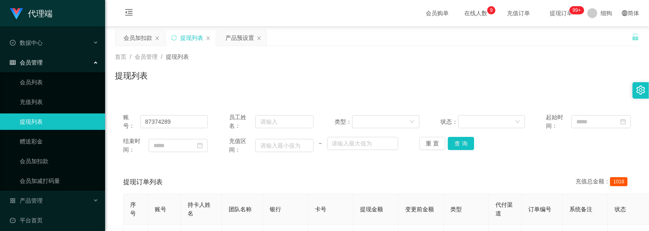
click at [184, 92] on div "首页 / 会员管理 / 提现列表 / 提现列表" at bounding box center [377, 70] width 544 height 49
click at [144, 36] on div "会员加扣款" at bounding box center [138, 38] width 29 height 16
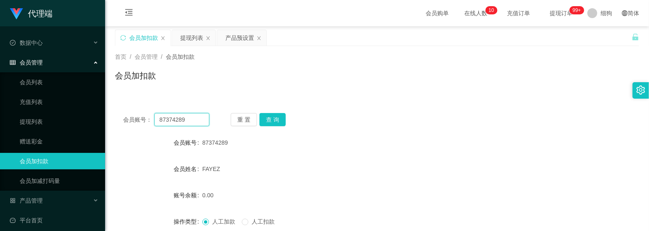
drag, startPoint x: 189, startPoint y: 121, endPoint x: 173, endPoint y: 114, distance: 16.9
click at [139, 112] on div "会员账号： 87374289 重 置 查 询 会员账号 87374289 会员姓名 FAYEZ 账号余额 0.00 操作类型 人工加款 人工扣款 金额 确 定" at bounding box center [377, 202] width 524 height 195
paste input "9451243"
type input "94512439"
click at [278, 117] on button "查 询" at bounding box center [273, 119] width 26 height 13
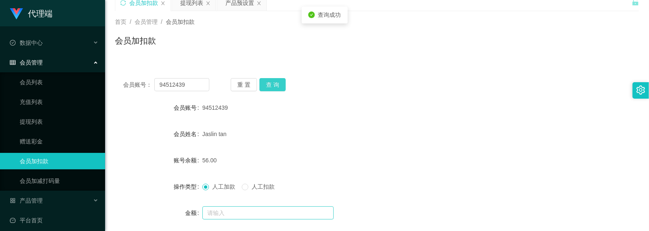
scroll to position [55, 0]
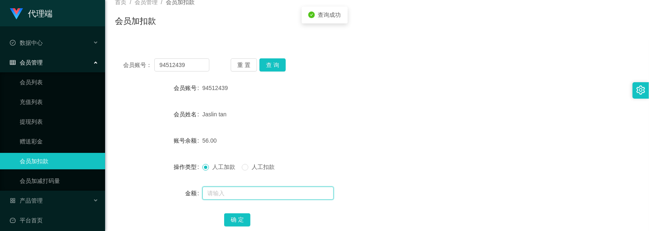
click at [247, 195] on input "text" at bounding box center [267, 192] width 131 height 13
type input "8"
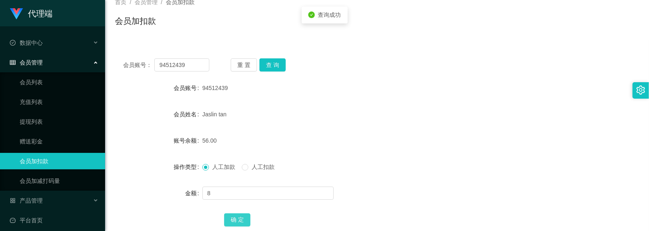
click at [228, 217] on button "确 定" at bounding box center [237, 219] width 26 height 13
click at [360, 138] on div "64.00" at bounding box center [355, 140] width 306 height 16
drag, startPoint x: 191, startPoint y: 66, endPoint x: 107, endPoint y: 54, distance: 85.0
click at [107, 54] on main "关闭左侧 关闭右侧 关闭其它 刷新页面 会员加扣款 提现列表 产品预设置 首页 / 会员管理 / 会员加扣款 / 会员加扣款 会员账号： 94512439 重…" at bounding box center [377, 109] width 544 height 274
paste input "8737428"
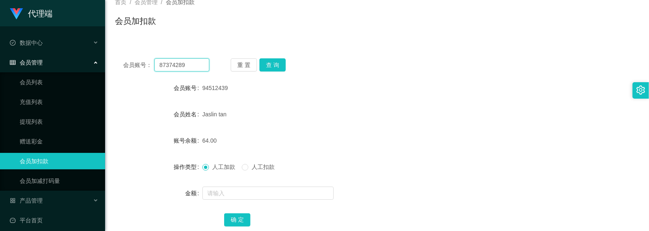
type input "87374289"
click at [285, 67] on div "重 置 查 询" at bounding box center [274, 64] width 86 height 13
click at [274, 71] on button "查 询" at bounding box center [273, 64] width 26 height 13
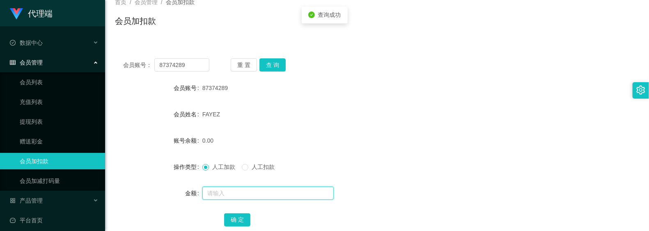
click at [230, 188] on input "text" at bounding box center [267, 192] width 131 height 13
type input "48"
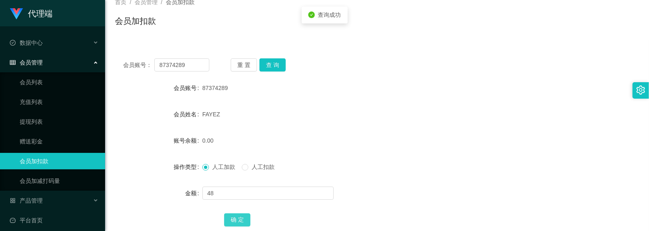
click at [234, 214] on button "确 定" at bounding box center [237, 219] width 26 height 13
click at [340, 126] on form "会员账号 87374289 会员姓名 FAYEZ 账号余额 48.00 操作类型 人工加款 人工扣款 金额 确 定" at bounding box center [377, 154] width 524 height 148
drag, startPoint x: 276, startPoint y: 63, endPoint x: 276, endPoint y: 57, distance: 5.7
click at [276, 63] on button "查 询" at bounding box center [273, 64] width 26 height 13
click at [361, 99] on form "会员账号 87374289 会员姓名 FAYEZ 账号余额 0.00 操作类型 人工加款 人工扣款 金额 确 定" at bounding box center [377, 154] width 524 height 148
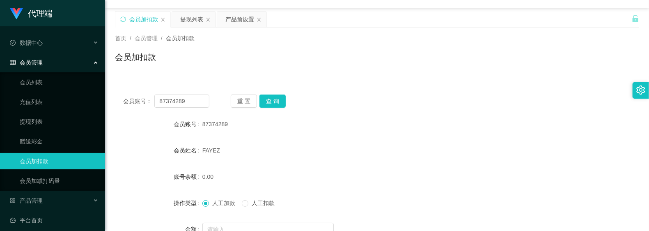
scroll to position [0, 0]
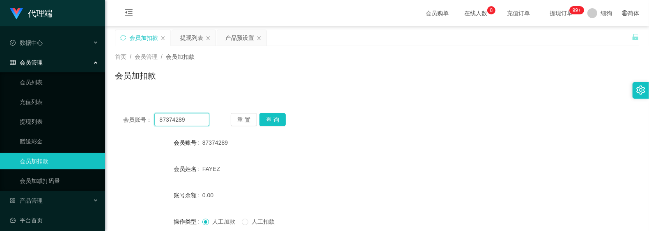
drag, startPoint x: 195, startPoint y: 124, endPoint x: 115, endPoint y: 109, distance: 81.0
click at [115, 109] on div "会员账号： 87374289 重 置 查 询 会员账号 87374289 会员姓名 FAYEZ 账号余额 0.00 操作类型 人工加款 人工扣款 金额 确 定" at bounding box center [377, 202] width 524 height 195
drag, startPoint x: 190, startPoint y: 37, endPoint x: 201, endPoint y: 48, distance: 16.0
click at [190, 37] on div "提现列表" at bounding box center [191, 38] width 23 height 16
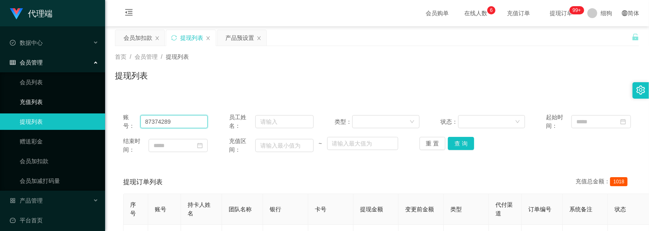
drag, startPoint x: 171, startPoint y: 120, endPoint x: 79, endPoint y: 106, distance: 92.8
click at [78, 106] on section "代理端 数据中心 会员管理 会员列表 充值列表 提现列表 赠送彩金 会员加扣款 会员加减打码量 产品管理 开奖记录 注单管理 产品列表 即时注单 产品预设置 …" at bounding box center [324, 182] width 649 height 364
click at [460, 148] on button "查 询" at bounding box center [461, 143] width 26 height 13
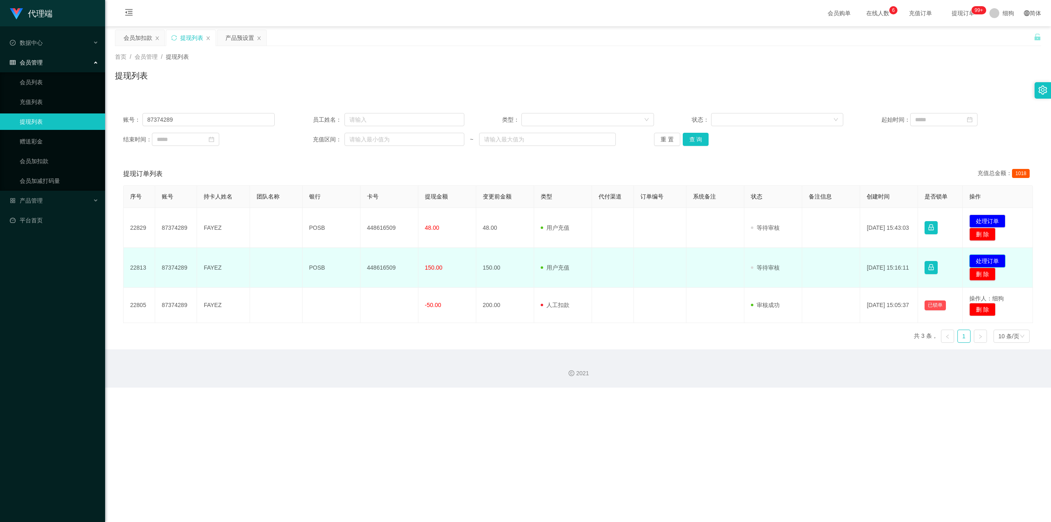
click at [649, 230] on button "处理订单" at bounding box center [988, 260] width 36 height 13
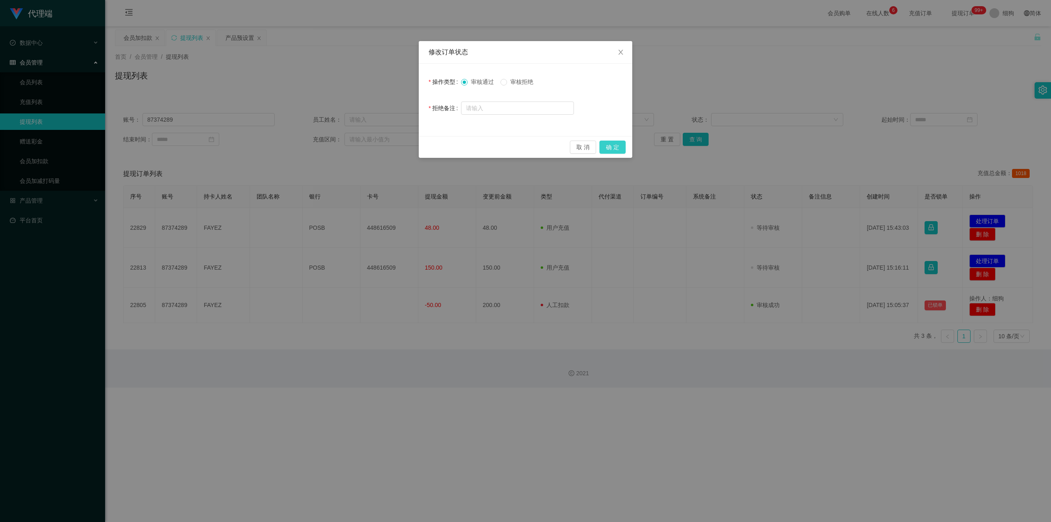
drag, startPoint x: 618, startPoint y: 149, endPoint x: 616, endPoint y: 165, distance: 16.5
click at [618, 149] on button "确 定" at bounding box center [613, 146] width 26 height 13
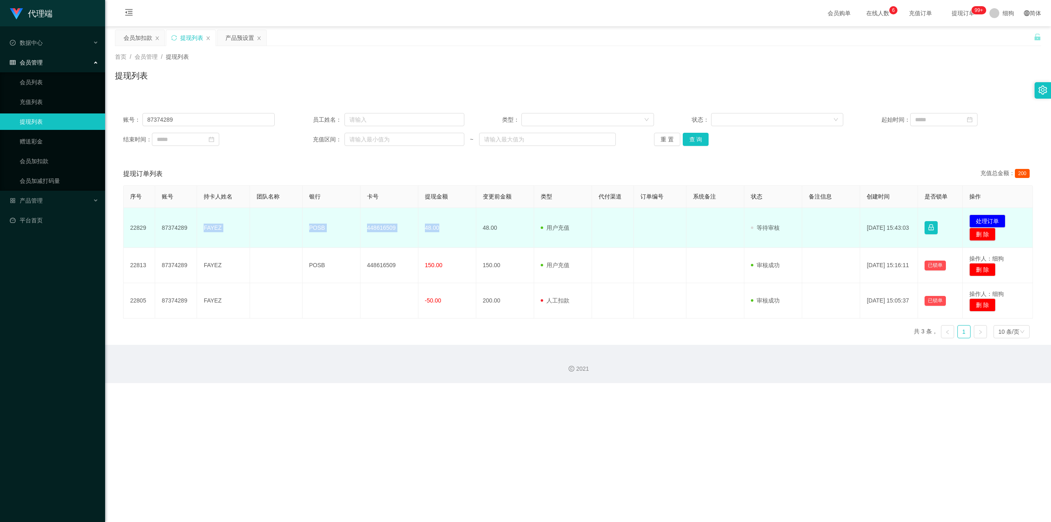
drag, startPoint x: 200, startPoint y: 226, endPoint x: 439, endPoint y: 229, distance: 238.6
click at [439, 229] on tr "22829 87374289 FAYEZ POSB 448616509 48.00 48.00 用户充值 人工扣款 审核驳回 审核成功 等待审核 2025-0…" at bounding box center [579, 228] width 910 height 40
copy tr "[PERSON_NAME] POSB 448616509 48.00"
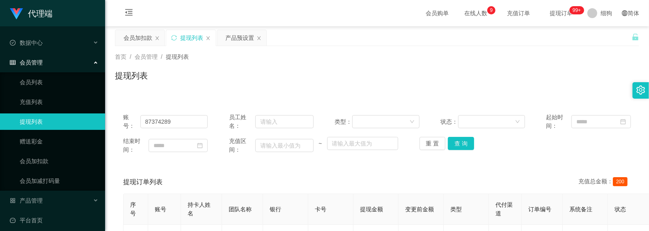
click at [292, 86] on div "提现列表" at bounding box center [377, 78] width 524 height 19
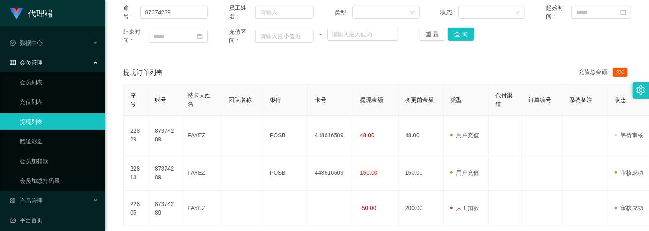
scroll to position [164, 0]
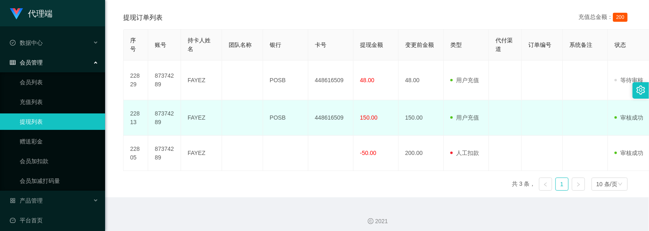
drag, startPoint x: 241, startPoint y: 184, endPoint x: 195, endPoint y: 124, distance: 75.6
click at [241, 184] on div "序号 账号 持卡人姓名 团队名称 银行 卡号 提现金额 变更前金额 类型 代付渠道 订单编号 系统备注 状态 备注信息 创建时间 是否锁单 操作 22829 …" at bounding box center [377, 113] width 508 height 168
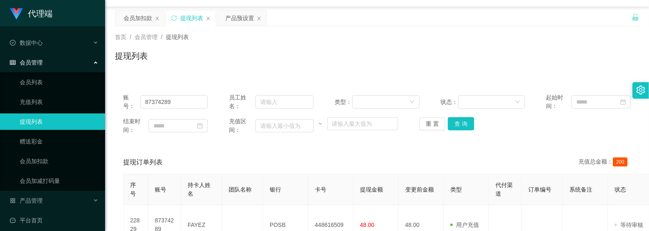
scroll to position [0, 0]
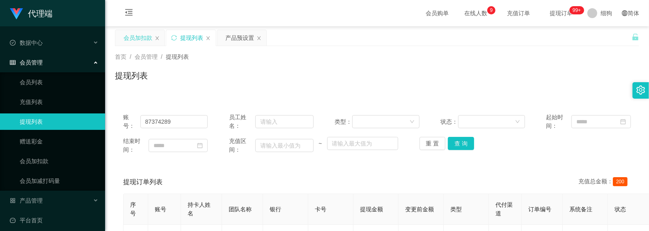
click at [135, 38] on div "会员加扣款" at bounding box center [138, 38] width 29 height 16
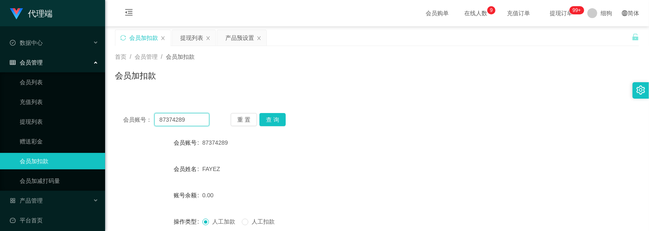
drag, startPoint x: 183, startPoint y: 121, endPoint x: 117, endPoint y: 110, distance: 66.6
click at [117, 110] on div "会员账号： 87374289 重 置 查 询 会员账号 87374289 会员姓名 FAYEZ 账号余额 0.00 操作类型 人工加款 人工扣款 金额 确 定" at bounding box center [377, 202] width 524 height 195
paste input "9451243"
type input "94512439"
click at [280, 120] on button "查 询" at bounding box center [273, 119] width 26 height 13
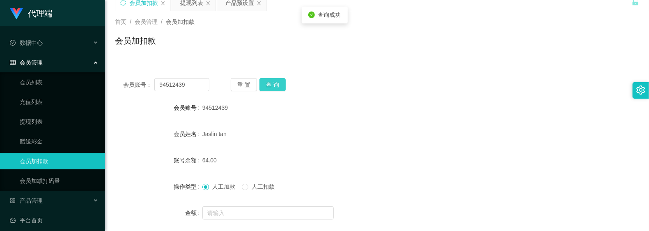
scroll to position [55, 0]
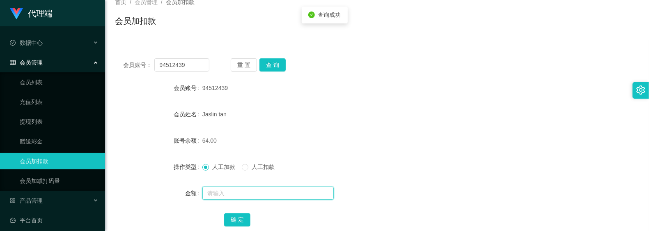
click at [237, 189] on input "text" at bounding box center [267, 192] width 131 height 13
type input "8"
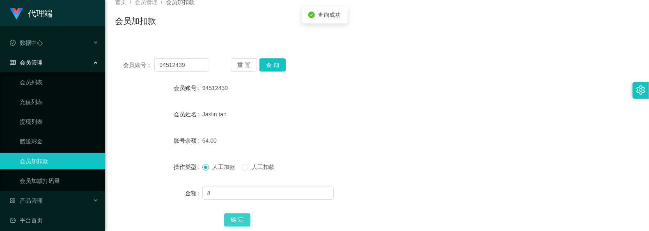
click at [242, 213] on button "确 定" at bounding box center [237, 219] width 26 height 13
drag, startPoint x: 198, startPoint y: 67, endPoint x: 104, endPoint y: 46, distance: 96.0
click at [104, 46] on section "代理端 数据中心 会员管理 会员列表 充值列表 提现列表 赠送彩金 会员加扣款 会员加减打码量 产品管理 开奖记录 注单管理 产品列表 即时注单 产品预设置 …" at bounding box center [324, 114] width 649 height 338
paste input "8737428"
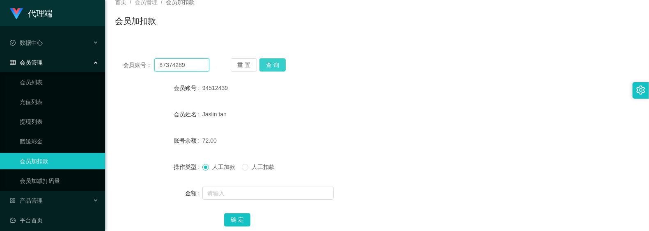
type input "87374289"
click at [273, 68] on button "查 询" at bounding box center [273, 64] width 26 height 13
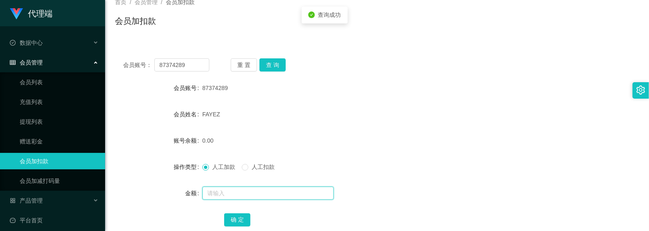
click at [249, 189] on input "text" at bounding box center [267, 192] width 131 height 13
type input "8"
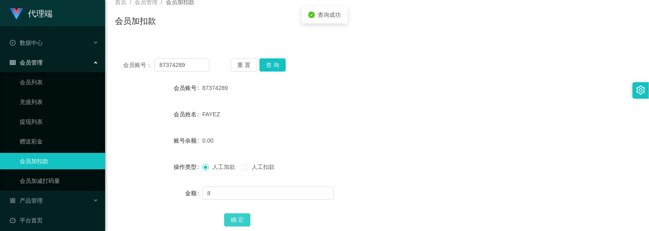
click at [248, 221] on button "确 定" at bounding box center [237, 219] width 26 height 13
drag, startPoint x: 355, startPoint y: 124, endPoint x: 356, endPoint y: 0, distance: 124.0
click at [355, 123] on form "会员账号 87374289 会员姓名 FAYEZ 账号余额 8.00 操作类型 人工加款 人工扣款 金额 确 定" at bounding box center [377, 154] width 524 height 148
click at [403, 108] on div "FAYEZ" at bounding box center [355, 114] width 306 height 16
drag, startPoint x: 200, startPoint y: 65, endPoint x: 101, endPoint y: 64, distance: 99.4
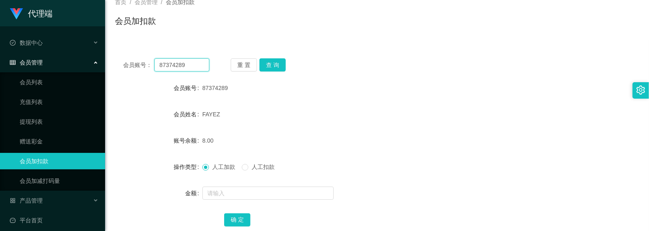
click at [56, 59] on section "代理端 数据中心 会员管理 会员列表 充值列表 提现列表 赠送彩金 会员加扣款 会员加减打码量 产品管理 开奖记录 注单管理 产品列表 即时注单 产品预设置 …" at bounding box center [324, 114] width 649 height 338
paste input "5741"
type input "5741"
click at [270, 69] on button "查 询" at bounding box center [273, 64] width 26 height 13
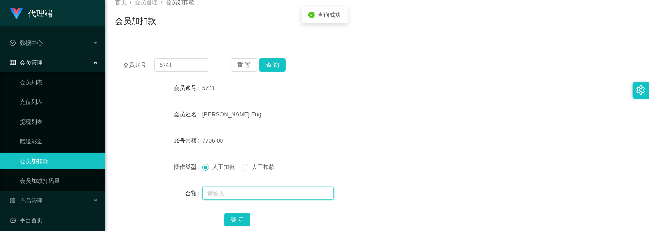
click at [241, 191] on input "text" at bounding box center [267, 192] width 131 height 13
type input "24"
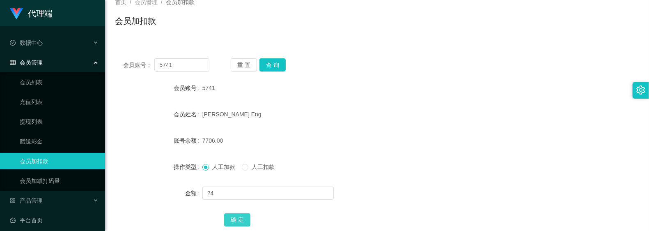
drag, startPoint x: 239, startPoint y: 219, endPoint x: 250, endPoint y: 183, distance: 38.2
click at [239, 219] on button "确 定" at bounding box center [237, 219] width 26 height 13
click at [362, 73] on div "会员账号： 5741 重 置 查 询 会员账号 5741 会员姓名 Serene Chua Guek Eng 账号余额 7730.00 操作类型 人工加款 人…" at bounding box center [377, 147] width 524 height 195
click at [460, 145] on div "7730.00" at bounding box center [355, 140] width 306 height 16
drag, startPoint x: 195, startPoint y: 68, endPoint x: 138, endPoint y: 71, distance: 57.6
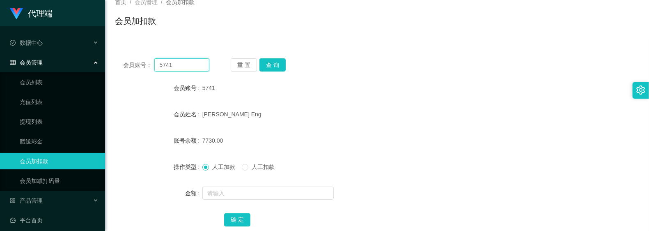
click at [113, 62] on main "关闭左侧 关闭右侧 关闭其它 刷新页面 会员加扣款 提现列表 产品预设置 首页 / 会员管理 / 会员加扣款 / 会员加扣款 会员账号： 5741 重 置 查…" at bounding box center [377, 109] width 544 height 274
paste input "87374289"
type input "87374289"
click at [274, 66] on button "查 询" at bounding box center [273, 64] width 26 height 13
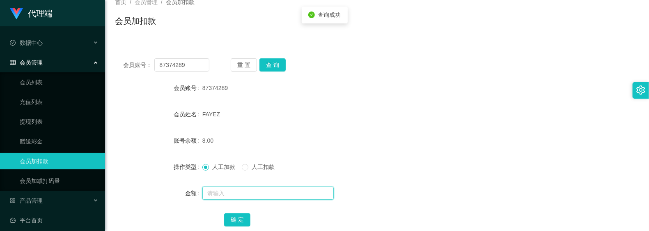
click at [231, 192] on input "text" at bounding box center [267, 192] width 131 height 13
type input "7"
type input "8"
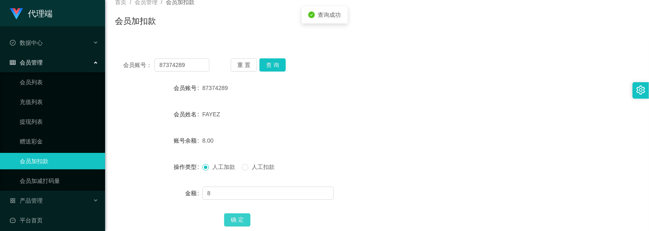
drag, startPoint x: 237, startPoint y: 219, endPoint x: 242, endPoint y: 202, distance: 17.5
click at [237, 219] on button "确 定" at bounding box center [237, 219] width 26 height 13
click at [322, 132] on div "16.00" at bounding box center [355, 140] width 306 height 16
drag, startPoint x: 333, startPoint y: 147, endPoint x: 314, endPoint y: 120, distance: 33.2
click at [333, 145] on div "16.00" at bounding box center [355, 140] width 306 height 16
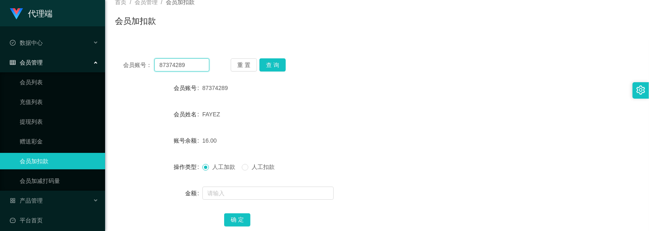
drag, startPoint x: 191, startPoint y: 63, endPoint x: 163, endPoint y: 59, distance: 28.2
click at [96, 53] on section "代理端 数据中心 会员管理 会员列表 充值列表 提现列表 赠送彩金 会员加扣款 会员加减打码量 产品管理 开奖记录 注单管理 产品列表 即时注单 产品预设置 …" at bounding box center [324, 114] width 649 height 338
paste input "9451243"
type input "94512439"
click at [270, 63] on button "查 询" at bounding box center [273, 64] width 26 height 13
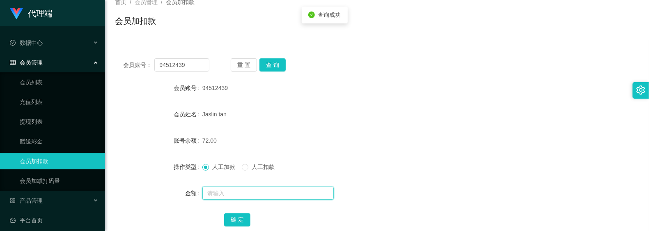
click at [250, 194] on input "text" at bounding box center [267, 192] width 131 height 13
type input "8"
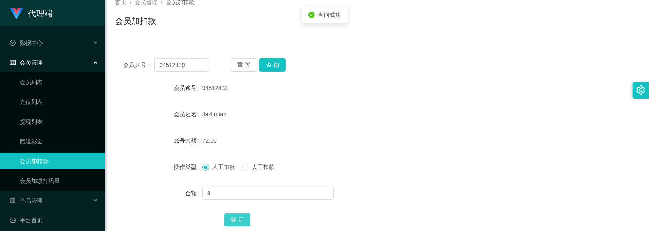
click at [244, 219] on button "确 定" at bounding box center [237, 219] width 26 height 13
click at [268, 68] on button "查 询" at bounding box center [273, 64] width 26 height 13
drag, startPoint x: 199, startPoint y: 65, endPoint x: 156, endPoint y: 66, distance: 42.7
click at [132, 64] on div "会员账号： 94512439" at bounding box center [166, 64] width 86 height 13
paste input "8737428"
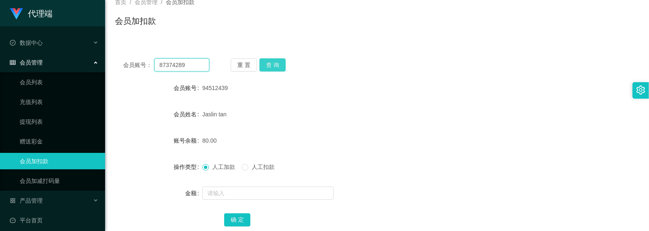
type input "87374289"
click at [271, 67] on button "查 询" at bounding box center [273, 64] width 26 height 13
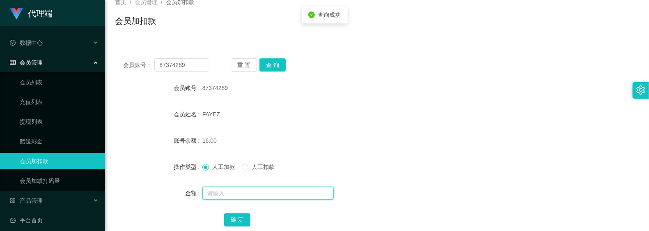
click at [241, 193] on input "text" at bounding box center [267, 192] width 131 height 13
type input "8"
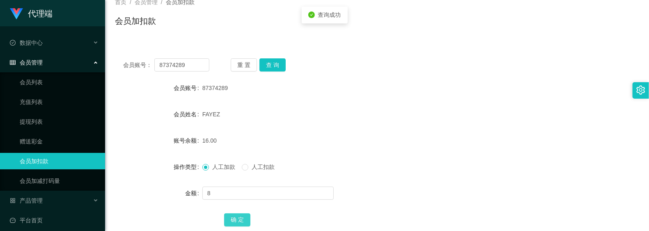
click at [247, 221] on button "确 定" at bounding box center [237, 219] width 26 height 13
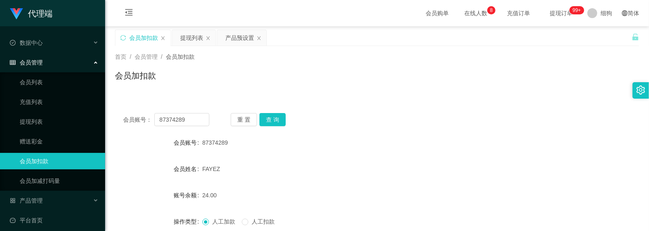
scroll to position [55, 0]
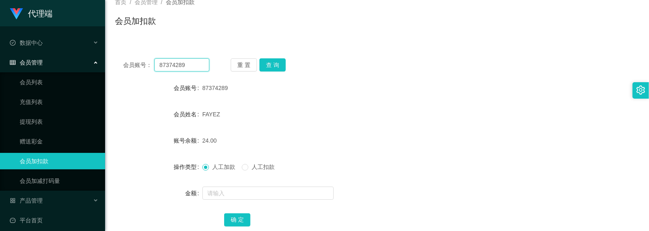
drag, startPoint x: 193, startPoint y: 68, endPoint x: 135, endPoint y: 66, distance: 58.4
click at [135, 66] on div "会员账号： 87374289" at bounding box center [166, 64] width 86 height 13
type input "5741"
drag, startPoint x: 268, startPoint y: 65, endPoint x: 264, endPoint y: 71, distance: 7.3
click at [268, 65] on button "查 询" at bounding box center [273, 64] width 26 height 13
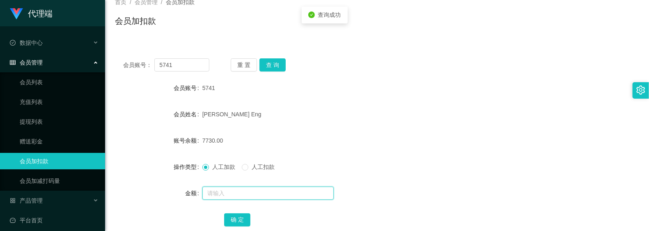
click at [221, 196] on input "text" at bounding box center [267, 192] width 131 height 13
type input "8"
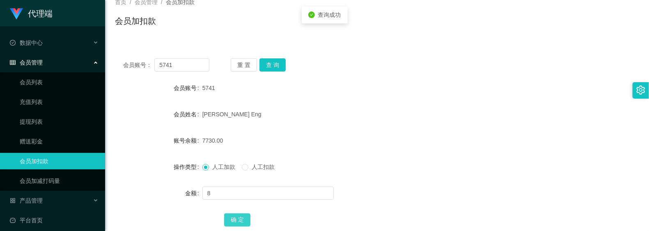
click at [240, 225] on button "确 定" at bounding box center [237, 219] width 26 height 13
drag, startPoint x: 188, startPoint y: 66, endPoint x: 119, endPoint y: 72, distance: 69.7
click at [119, 72] on div "会员账号： 5741 重 置 查 询 会员账号 5741 会员姓名 [PERSON_NAME] Eng 账号余额 7738.00 操作类型 人工加款 人工扣款…" at bounding box center [377, 147] width 524 height 195
paste input "87374289"
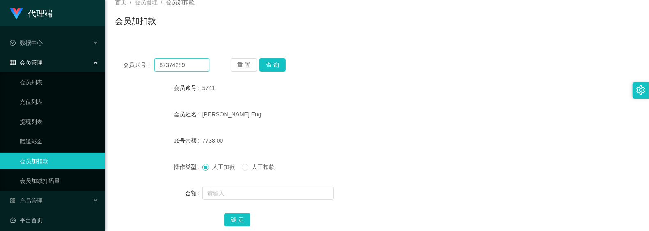
type input "87374289"
drag, startPoint x: 301, startPoint y: 60, endPoint x: 293, endPoint y: 62, distance: 8.0
click at [298, 60] on div "重 置 查 询" at bounding box center [274, 64] width 86 height 13
click at [284, 65] on button "查 询" at bounding box center [273, 64] width 26 height 13
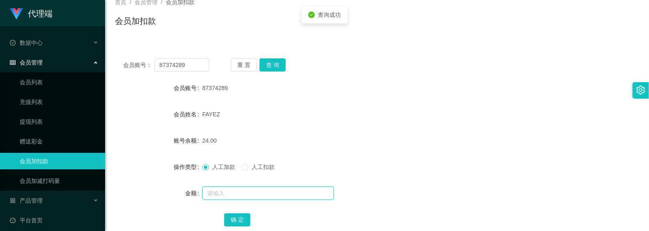
drag, startPoint x: 227, startPoint y: 191, endPoint x: 223, endPoint y: 187, distance: 4.9
click at [227, 191] on input "text" at bounding box center [267, 192] width 131 height 13
type input "8"
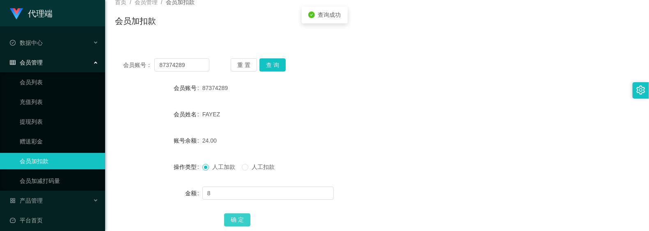
click at [240, 222] on button "确 定" at bounding box center [237, 219] width 26 height 13
drag, startPoint x: 196, startPoint y: 68, endPoint x: 135, endPoint y: 58, distance: 62.0
click at [135, 58] on div "会员账号： 87374289" at bounding box center [166, 64] width 86 height 13
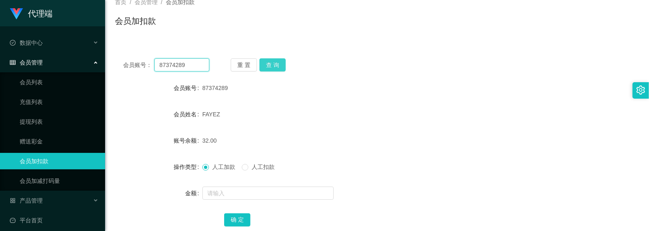
paste input "9451243"
type input "94512439"
click at [290, 60] on div "重 置 查 询" at bounding box center [274, 64] width 86 height 13
click at [284, 66] on button "查 询" at bounding box center [273, 64] width 26 height 13
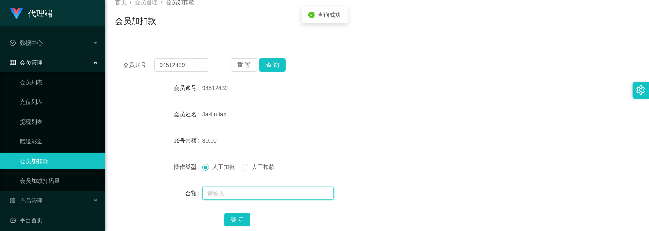
click at [247, 197] on input "text" at bounding box center [267, 192] width 131 height 13
type input "8"
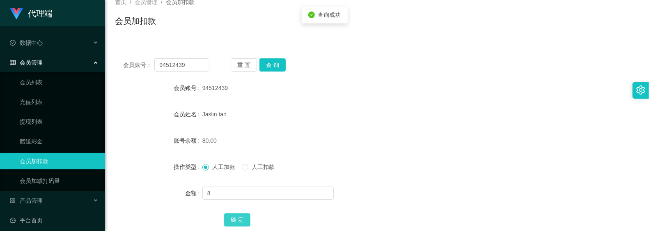
drag, startPoint x: 246, startPoint y: 221, endPoint x: 252, endPoint y: 184, distance: 37.1
click at [246, 221] on button "确 定" at bounding box center [237, 219] width 26 height 13
click at [444, 99] on form "会员账号 94512439 会员姓名 [PERSON_NAME] tan 账号余额 88.00 操作类型 人工加款 人工扣款 金额 确 定" at bounding box center [377, 154] width 524 height 148
click at [350, 104] on form "会员账号 94512439 会员姓名 [PERSON_NAME] tan 账号余额 88.00 操作类型 人工加款 人工扣款 金额 确 定" at bounding box center [377, 154] width 524 height 148
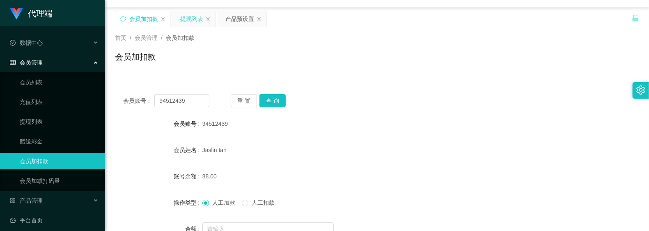
scroll to position [0, 0]
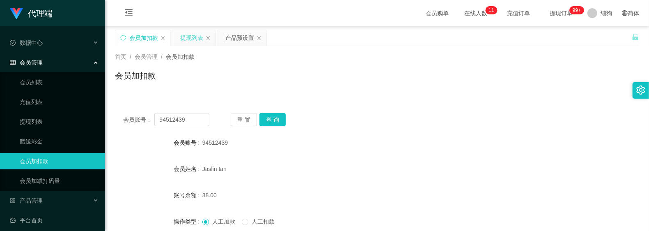
click at [189, 38] on div "提现列表" at bounding box center [191, 38] width 23 height 16
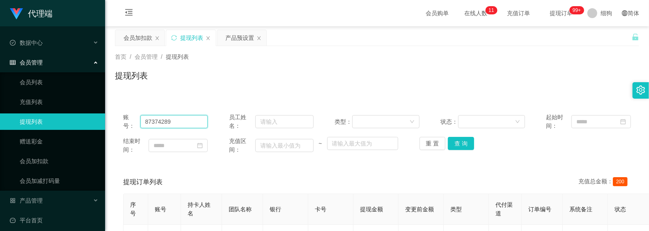
drag, startPoint x: 191, startPoint y: 127, endPoint x: 60, endPoint y: 111, distance: 131.6
click at [46, 110] on section "代理端 数据中心 会员管理 会员列表 充值列表 提现列表 赠送彩金 会员加扣款 会员加减打码量 产品管理 开奖记录 注单管理 产品列表 即时注单 产品预设置 …" at bounding box center [324, 200] width 649 height 400
paste input "9154670"
type input "89154670"
click at [466, 148] on button "查 询" at bounding box center [461, 143] width 26 height 13
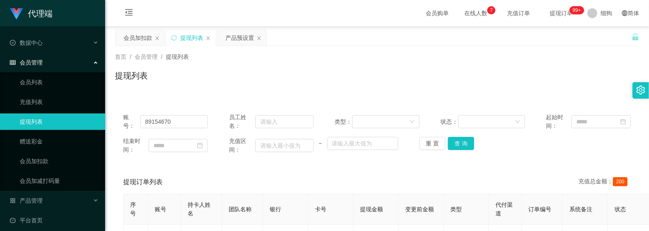
click at [332, 75] on div "提现列表" at bounding box center [377, 78] width 524 height 19
click at [141, 34] on div "会员加扣款" at bounding box center [138, 38] width 29 height 16
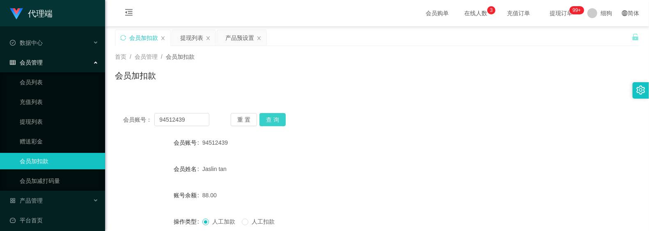
click at [268, 121] on button "查 询" at bounding box center [273, 119] width 26 height 13
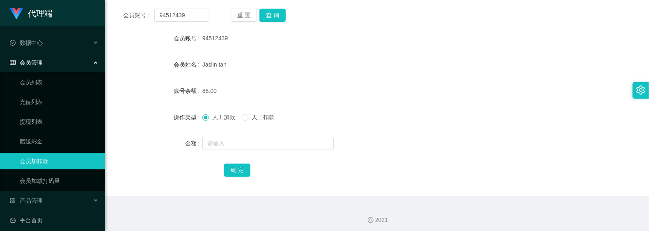
scroll to position [107, 0]
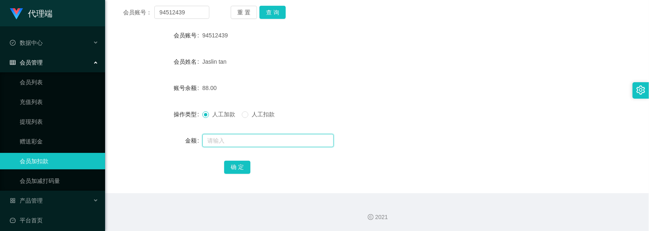
click at [245, 142] on input "text" at bounding box center [267, 140] width 131 height 13
type input "8"
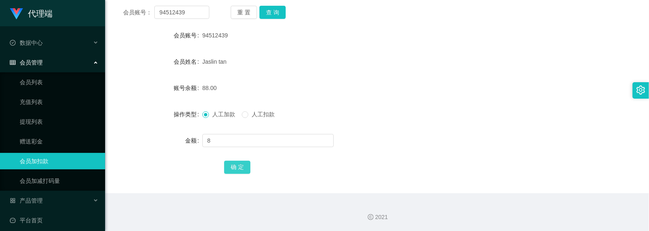
click at [239, 163] on button "确 定" at bounding box center [237, 167] width 26 height 13
click at [354, 122] on form "会员账号 94512439 会员姓名 [PERSON_NAME] tan 账号余额 96.00 操作类型 人工加款 人工扣款 金额 确 定" at bounding box center [377, 101] width 524 height 148
drag, startPoint x: 194, startPoint y: 14, endPoint x: 134, endPoint y: 9, distance: 60.1
click at [131, 10] on div "会员账号： 94512439" at bounding box center [166, 12] width 86 height 13
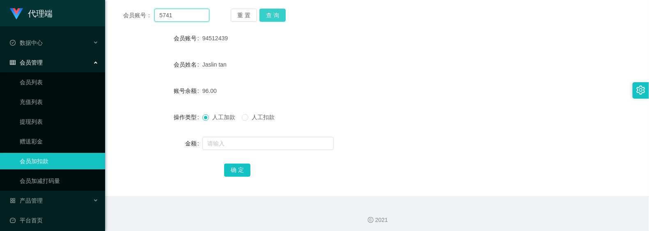
type input "5741"
click at [276, 15] on button "查 询" at bounding box center [273, 15] width 26 height 13
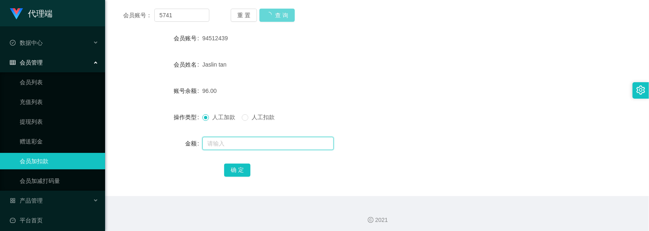
click at [241, 143] on input "text" at bounding box center [267, 143] width 131 height 13
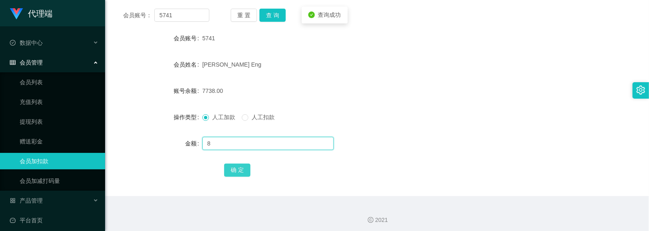
type input "8"
click at [235, 165] on button "确 定" at bounding box center [237, 169] width 26 height 13
drag, startPoint x: 406, startPoint y: 115, endPoint x: 406, endPoint y: 111, distance: 4.5
click at [406, 114] on div "人工加款 人工扣款" at bounding box center [355, 117] width 306 height 16
click at [350, 102] on form "会员账号 5741 会员姓名 [PERSON_NAME] Eng 账号余额 7746.00 操作类型 人工加款 人工扣款 金额 确 定" at bounding box center [377, 104] width 524 height 148
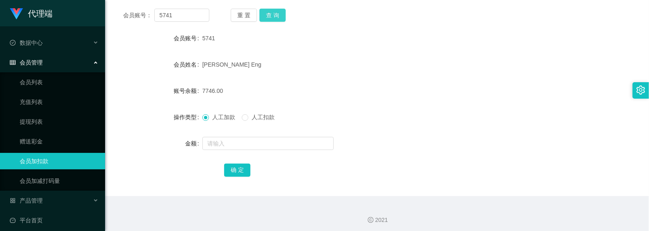
click at [283, 18] on button "查 询" at bounding box center [273, 15] width 26 height 13
drag, startPoint x: 185, startPoint y: 17, endPoint x: 190, endPoint y: 26, distance: 10.3
click at [95, 10] on section "代理端 数据中心 会员管理 会员列表 充值列表 提现列表 赠送彩金 会员加扣款 会员加减打码量 产品管理 开奖记录 注单管理 产品列表 即时注单 产品预设置 …" at bounding box center [324, 65] width 649 height 338
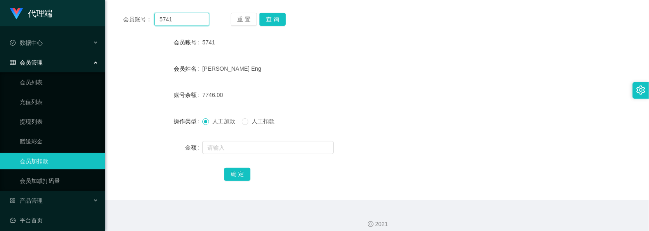
paste input "87374289"
type input "87374289"
click at [271, 16] on button "查 询" at bounding box center [273, 19] width 26 height 13
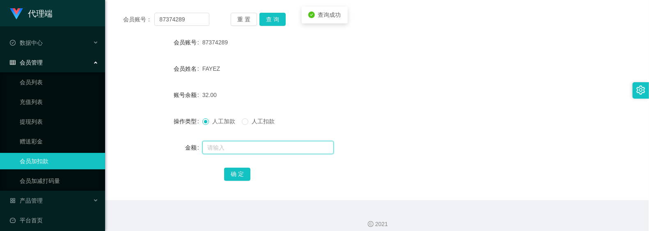
click at [245, 145] on input "text" at bounding box center [267, 147] width 131 height 13
type input "8"
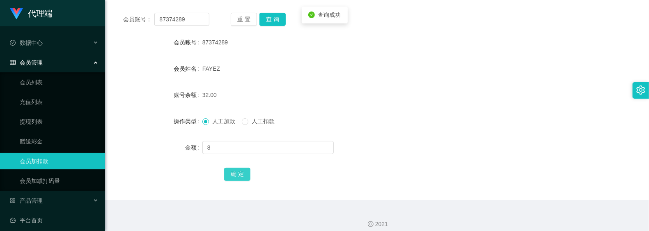
drag, startPoint x: 247, startPoint y: 175, endPoint x: 264, endPoint y: 157, distance: 24.4
click at [247, 175] on button "确 定" at bounding box center [237, 174] width 26 height 13
click at [331, 117] on div "人工加款 人工扣款" at bounding box center [355, 121] width 306 height 16
drag, startPoint x: 199, startPoint y: 24, endPoint x: 159, endPoint y: 26, distance: 39.5
click at [124, 24] on div "会员账号： 87374289" at bounding box center [166, 19] width 86 height 13
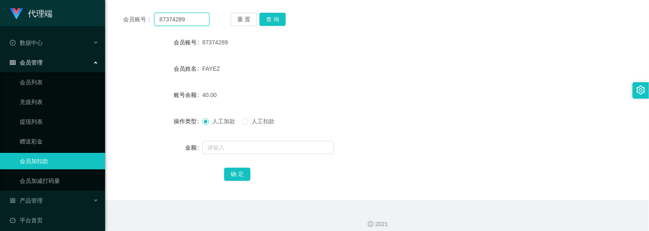
paste input "9451243"
type input "94512439"
click at [280, 25] on button "查 询" at bounding box center [273, 19] width 26 height 13
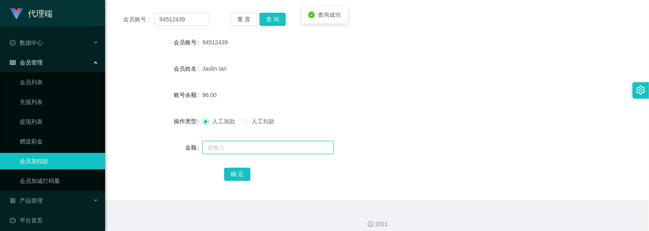
click at [255, 141] on input "text" at bounding box center [267, 147] width 131 height 13
type input "8"
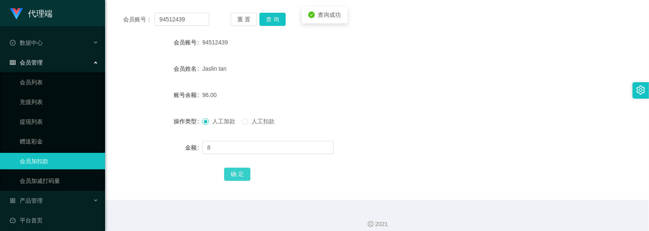
click at [236, 173] on button "确 定" at bounding box center [237, 174] width 26 height 13
drag, startPoint x: 195, startPoint y: 19, endPoint x: 103, endPoint y: 15, distance: 92.1
click at [102, 15] on section "代理端 数据中心 会员管理 会员列表 充值列表 提现列表 赠送彩金 会员加扣款 会员加减打码量 产品管理 开奖记录 注单管理 产品列表 即时注单 产品预设置 …" at bounding box center [324, 69] width 649 height 338
paste input "8737428"
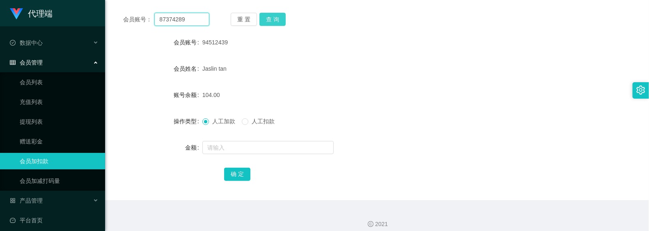
type input "87374289"
click at [271, 24] on button "查 询" at bounding box center [273, 19] width 26 height 13
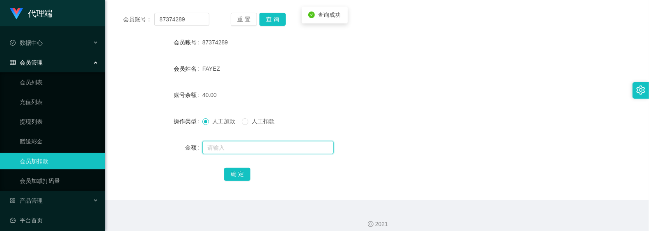
click at [245, 148] on input "text" at bounding box center [267, 147] width 131 height 13
type input "8"
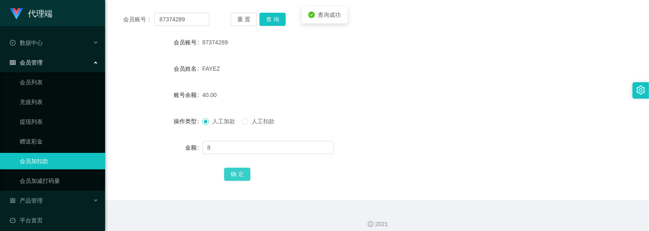
click at [246, 168] on button "确 定" at bounding box center [237, 174] width 26 height 13
click at [274, 8] on div "会员账号： 87374289 重 置 查 询 会员账号 87374289 会员姓名 [PERSON_NAME] 账号余额 48.00 操作类型 人工加款 人工…" at bounding box center [377, 102] width 524 height 195
click at [283, 21] on button "查 询" at bounding box center [273, 19] width 26 height 13
click at [193, 23] on input "87374289" at bounding box center [181, 19] width 55 height 13
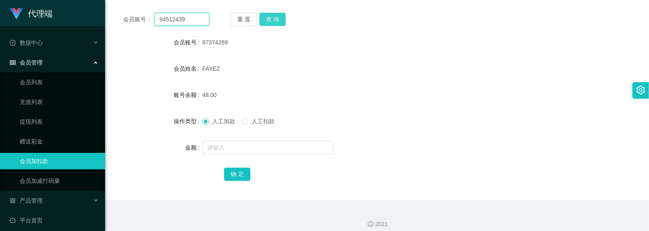
type input "94512439"
click at [263, 18] on button "查 询" at bounding box center [273, 19] width 26 height 13
click at [271, 21] on button "查 询" at bounding box center [273, 19] width 26 height 13
click at [349, 64] on div "Jaslin tan" at bounding box center [355, 68] width 306 height 16
click at [144, 79] on form "会员账号 94512439 会员姓名 [PERSON_NAME] tan 账号余额 104.00 操作类型 人工加款 人工扣款 金额 确 定" at bounding box center [377, 108] width 524 height 148
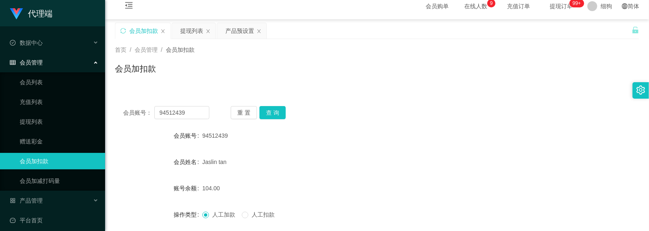
scroll to position [0, 0]
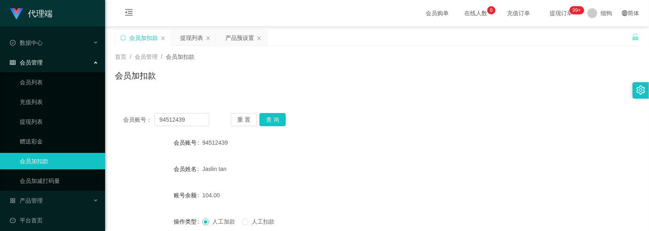
click at [199, 102] on div "会员账号： 94512439 重 置 查 询 会员账号 94512439 会员姓名 [PERSON_NAME] tan 账号余额 104.00 操作类型 人工…" at bounding box center [377, 197] width 524 height 205
click at [178, 40] on div "提现列表" at bounding box center [194, 38] width 44 height 16
click at [182, 42] on div "提现列表" at bounding box center [191, 38] width 23 height 16
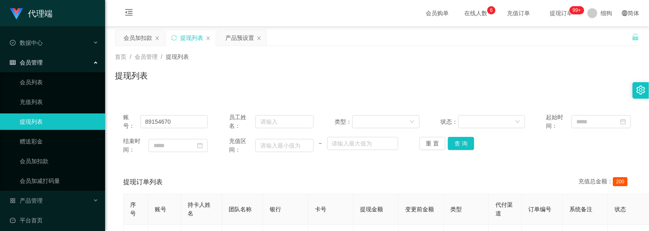
click at [457, 155] on div "账号： 89154670 员工姓名： 类型： 状态： 起始时间： 结束时间： 充值区间： ~ 重 置 查 询" at bounding box center [377, 133] width 524 height 57
click at [461, 147] on button "查 询" at bounding box center [461, 143] width 26 height 13
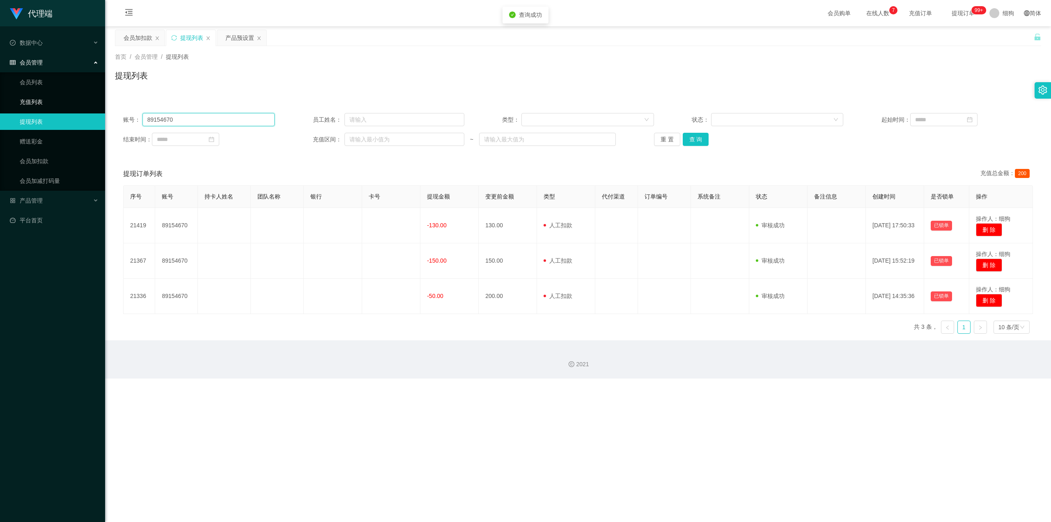
drag, startPoint x: 242, startPoint y: 121, endPoint x: 283, endPoint y: 121, distance: 40.7
click at [27, 94] on section "代理端 数据中心 会员管理 会员列表 充值列表 提现列表 赠送彩金 会员加扣款 会员加减打码量 产品管理 开奖记录 注单管理 产品列表 即时注单 产品预设置 …" at bounding box center [525, 189] width 1051 height 378
paste input "7374289"
type input "87374289"
click at [649, 139] on div "重 置 查 询" at bounding box center [730, 139] width 152 height 13
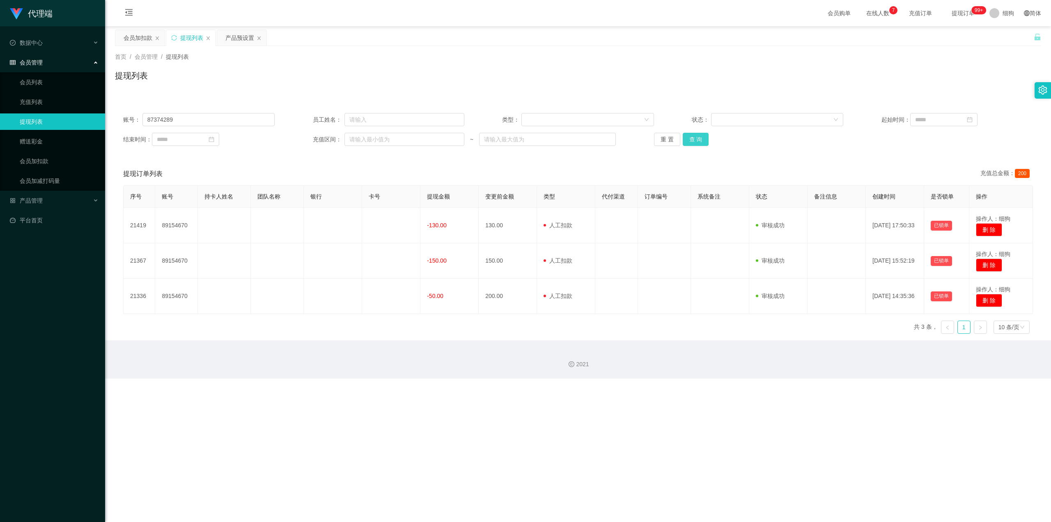
click at [649, 140] on button "查 询" at bounding box center [696, 139] width 26 height 13
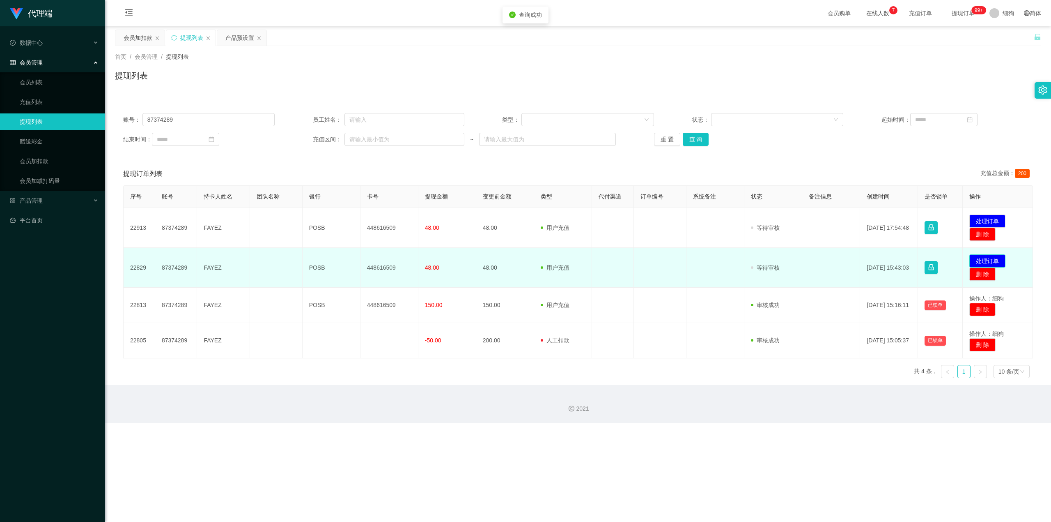
click at [649, 230] on button "处理订单" at bounding box center [988, 260] width 36 height 13
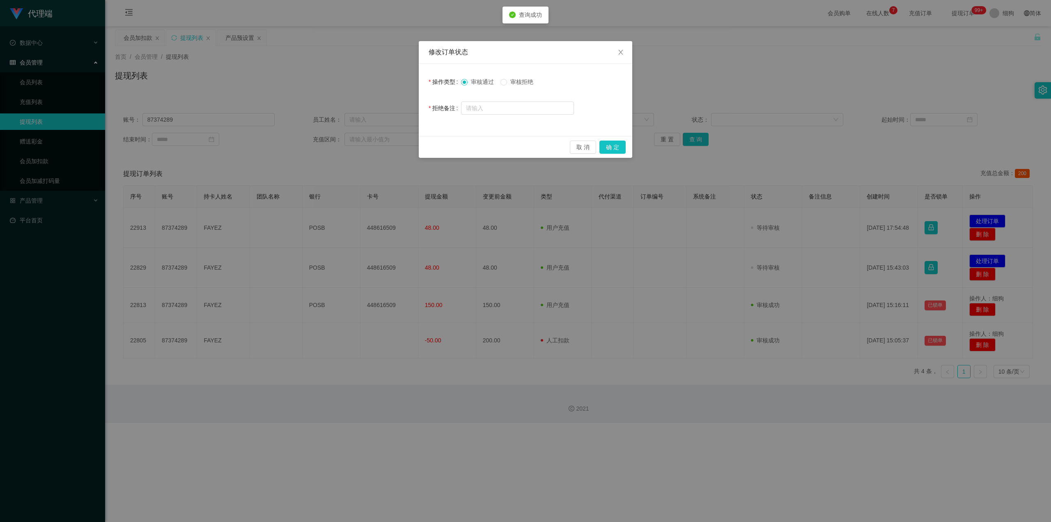
click at [620, 154] on div "取 消 确 定" at bounding box center [526, 147] width 214 height 22
click at [614, 145] on button "确 定" at bounding box center [613, 146] width 26 height 13
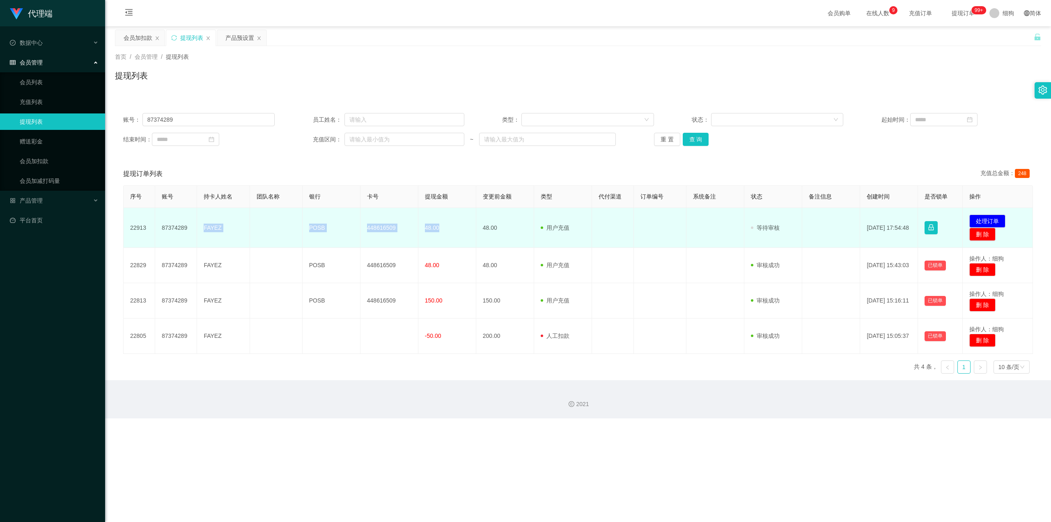
drag, startPoint x: 201, startPoint y: 225, endPoint x: 445, endPoint y: 232, distance: 244.0
click at [445, 230] on tr "22913 87374289 FAYEZ POSB 448616509 48.00 48.00 用户充值 人工扣款 审核驳回 审核成功 等待审核 [DATE]…" at bounding box center [579, 228] width 910 height 40
copy tr "[PERSON_NAME] POSB 448616509 48.00"
click at [649, 221] on button "处理订单" at bounding box center [988, 220] width 36 height 13
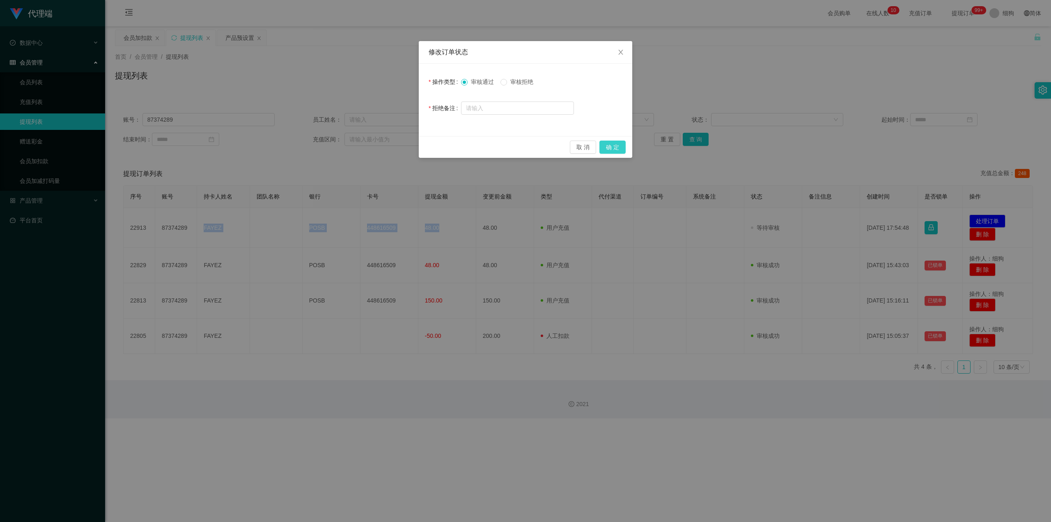
click at [613, 149] on button "确 定" at bounding box center [613, 146] width 26 height 13
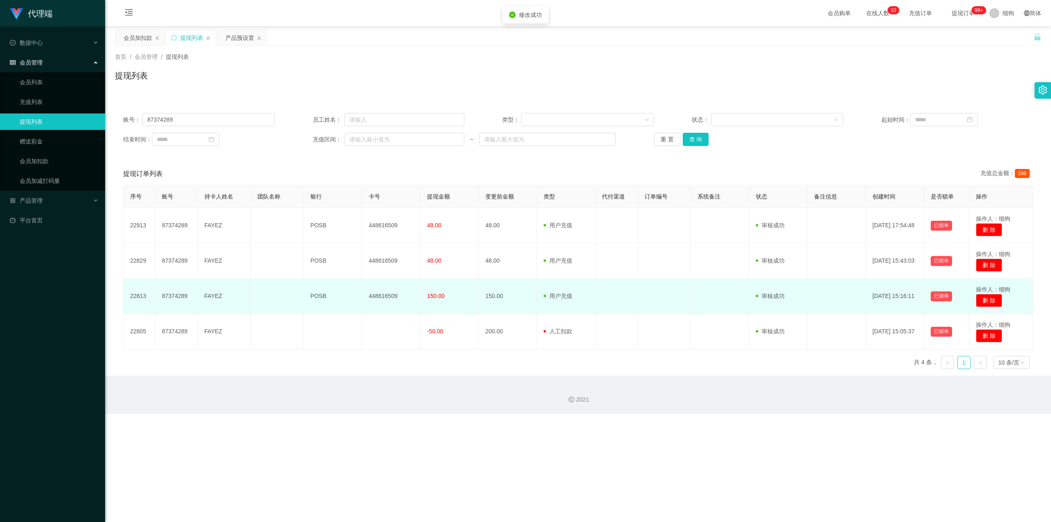
click at [649, 230] on td at bounding box center [664, 295] width 53 height 35
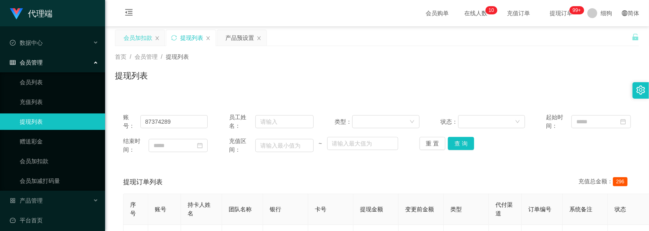
click at [138, 35] on div "会员加扣款" at bounding box center [138, 38] width 29 height 16
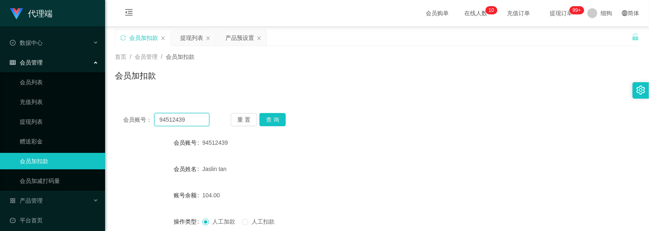
drag, startPoint x: 159, startPoint y: 122, endPoint x: 126, endPoint y: 122, distance: 33.7
click at [126, 122] on div "会员账号： 94512439" at bounding box center [166, 119] width 86 height 13
paste input "8737428"
type input "87374289"
click at [274, 127] on div "会员账号： 87374289 重 置 查 询 会员账号 94512439 会员姓名 [PERSON_NAME] tan 账号余额 104.00 操作类型 人工…" at bounding box center [377, 202] width 524 height 195
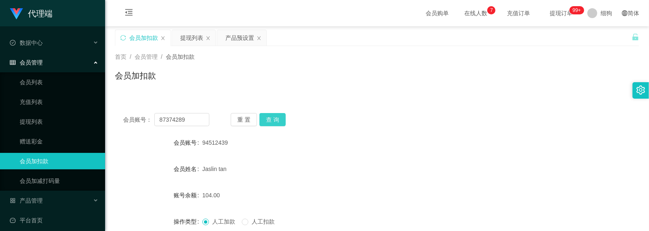
click at [275, 121] on button "查 询" at bounding box center [273, 119] width 26 height 13
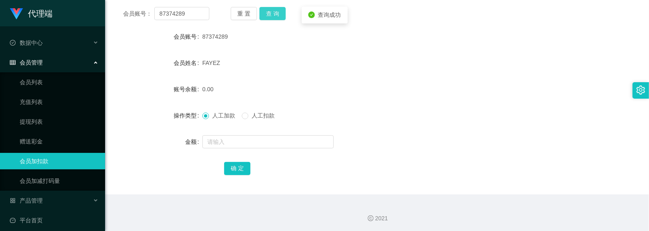
scroll to position [107, 0]
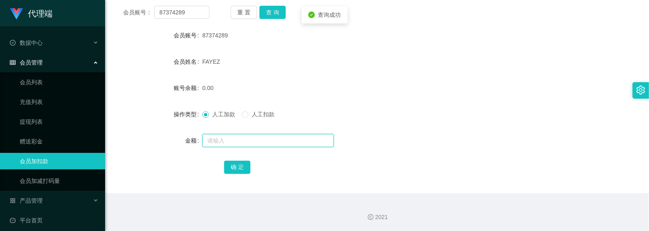
click at [251, 145] on input "text" at bounding box center [267, 140] width 131 height 13
type input "8"
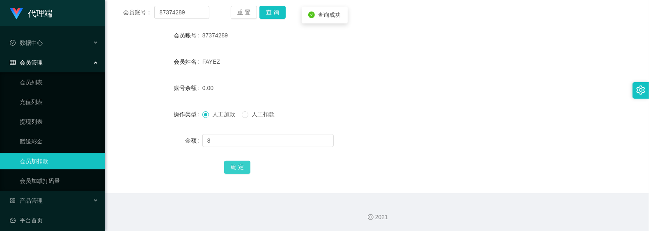
drag, startPoint x: 241, startPoint y: 166, endPoint x: 244, endPoint y: 159, distance: 7.4
click at [241, 166] on button "确 定" at bounding box center [237, 167] width 26 height 13
drag, startPoint x: 195, startPoint y: 14, endPoint x: 102, endPoint y: 11, distance: 92.4
click at [102, 11] on section "代理端 数据中心 会员管理 会员列表 充值列表 提现列表 赠送彩金 会员加扣款 会员加减打码量 产品管理 开奖记录 注单管理 产品列表 即时注单 产品预设置 …" at bounding box center [324, 62] width 649 height 338
paste input "9451243"
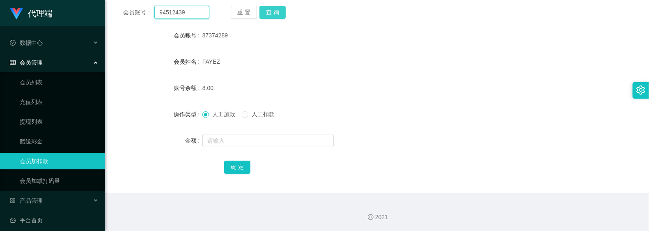
type input "94512439"
click at [275, 12] on button "查 询" at bounding box center [273, 12] width 26 height 13
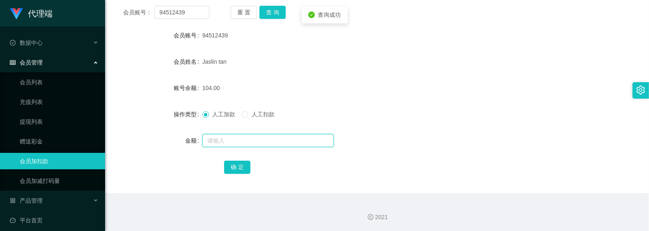
click at [246, 134] on input "text" at bounding box center [267, 140] width 131 height 13
type input "8"
click at [252, 167] on div "确 定" at bounding box center [377, 167] width 306 height 16
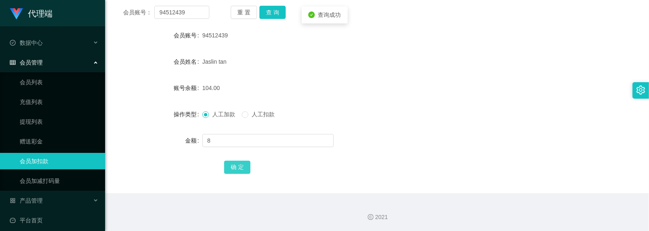
click at [249, 167] on button "确 定" at bounding box center [237, 167] width 26 height 13
click at [386, 102] on form "会员账号 94512439 会员姓名 [PERSON_NAME] tan 账号余额 112.00 操作类型 人工加款 人工扣款 金额 确 定" at bounding box center [377, 101] width 524 height 148
click at [194, 6] on input "94512439" at bounding box center [181, 12] width 55 height 13
drag, startPoint x: 194, startPoint y: 11, endPoint x: 138, endPoint y: 9, distance: 55.9
click at [138, 11] on div "会员账号： 94512439" at bounding box center [166, 12] width 86 height 13
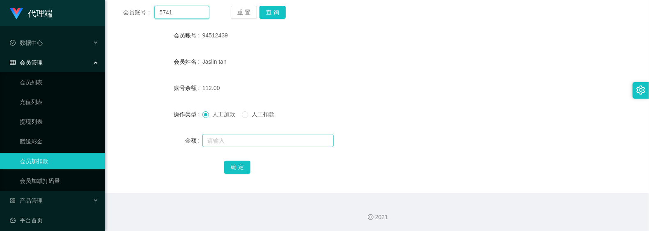
type input "5741"
click at [222, 137] on input "text" at bounding box center [267, 140] width 131 height 13
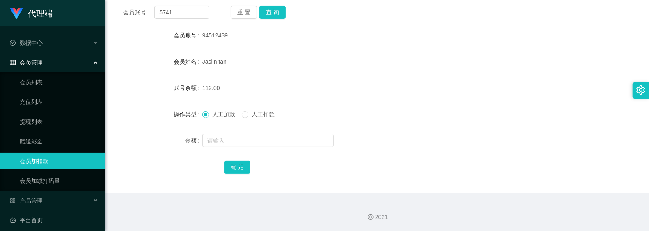
click at [273, 21] on div "会员账号： 5741 重 置 查 询 会员账号 94512439 会员姓名 [PERSON_NAME] tan 账号余额 112.00 操作类型 人工加款 人…" at bounding box center [377, 95] width 524 height 195
click at [275, 15] on button "查 询" at bounding box center [273, 12] width 26 height 13
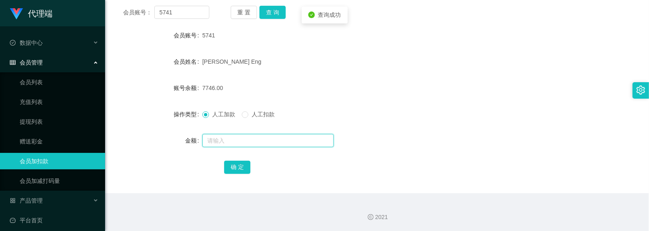
click at [237, 140] on input "text" at bounding box center [267, 140] width 131 height 13
type input "16"
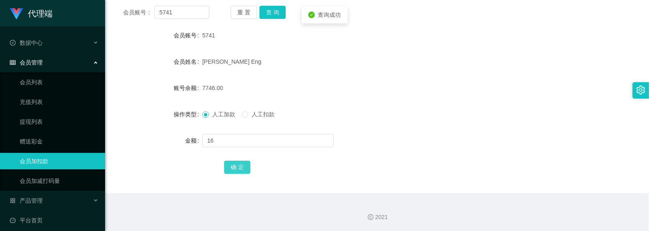
drag, startPoint x: 240, startPoint y: 166, endPoint x: 245, endPoint y: 163, distance: 5.6
click at [240, 166] on button "确 定" at bounding box center [237, 167] width 26 height 13
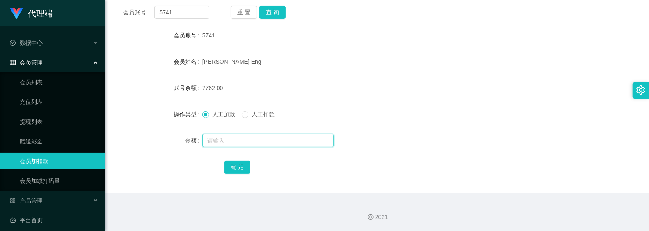
click at [235, 140] on input "text" at bounding box center [267, 140] width 131 height 13
type input "8"
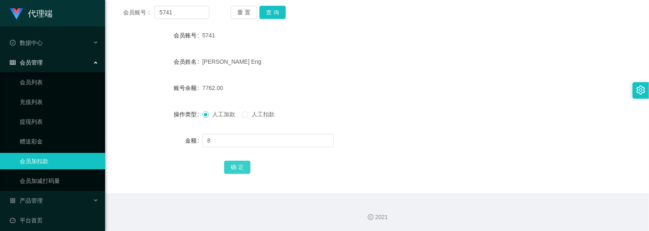
click at [244, 163] on button "确 定" at bounding box center [237, 167] width 26 height 13
drag, startPoint x: 192, startPoint y: 15, endPoint x: 129, endPoint y: 16, distance: 63.3
click at [124, 15] on div "会员账号： 5741" at bounding box center [166, 12] width 86 height 13
paste input "87374289"
type input "87374289"
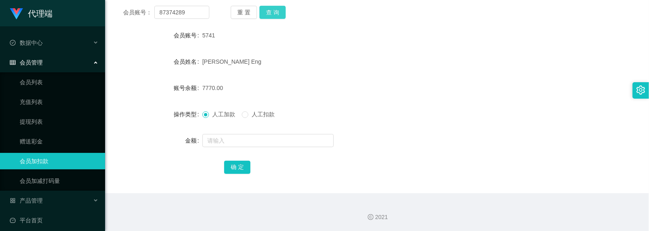
click at [281, 16] on button "查 询" at bounding box center [273, 12] width 26 height 13
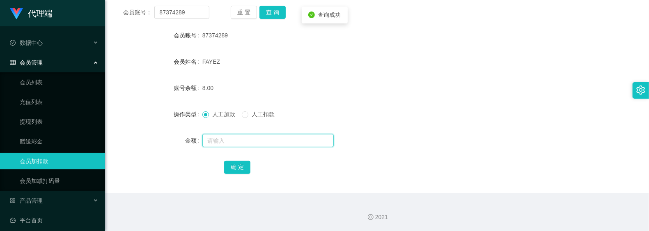
click at [237, 138] on input "text" at bounding box center [267, 140] width 131 height 13
type input "8"
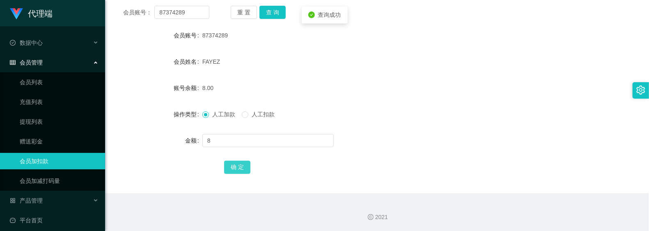
drag, startPoint x: 240, startPoint y: 169, endPoint x: 252, endPoint y: 166, distance: 12.7
click at [240, 169] on button "确 定" at bounding box center [237, 167] width 26 height 13
click at [381, 93] on div "16.00" at bounding box center [355, 88] width 306 height 16
drag, startPoint x: 191, startPoint y: 15, endPoint x: 103, endPoint y: 13, distance: 87.1
click at [103, 13] on section "代理端 数据中心 会员管理 会员列表 充值列表 提现列表 赠送彩金 会员加扣款 会员加减打码量 产品管理 开奖记录 注单管理 产品列表 即时注单 产品预设置 …" at bounding box center [324, 62] width 649 height 338
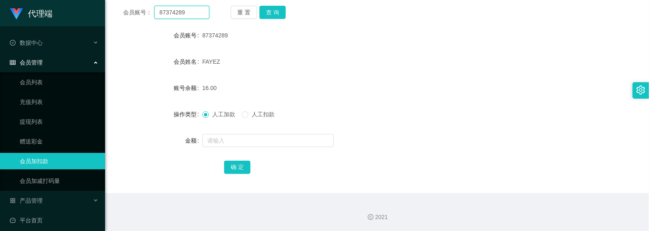
paste input "9451243"
type input "94512439"
click at [267, 12] on button "查 询" at bounding box center [273, 12] width 26 height 13
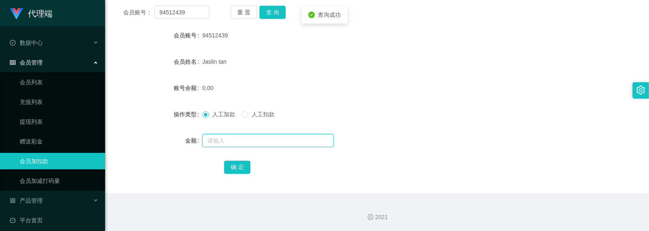
click at [224, 140] on input "text" at bounding box center [267, 140] width 131 height 13
type input "8"
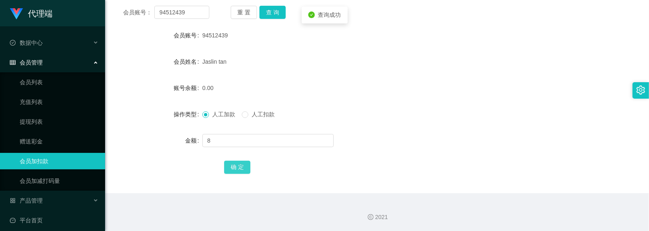
click at [240, 168] on button "确 定" at bounding box center [237, 167] width 26 height 13
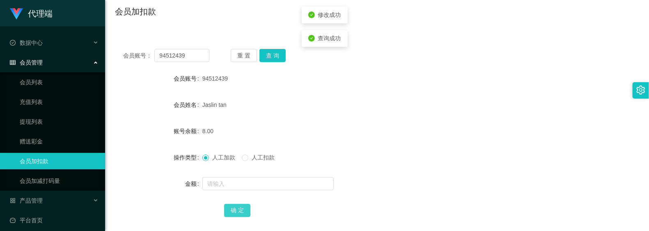
scroll to position [0, 0]
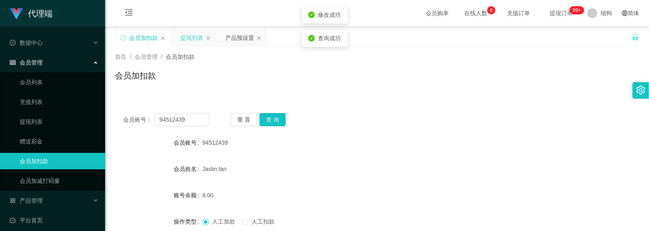
click at [186, 38] on div "提现列表" at bounding box center [191, 38] width 23 height 16
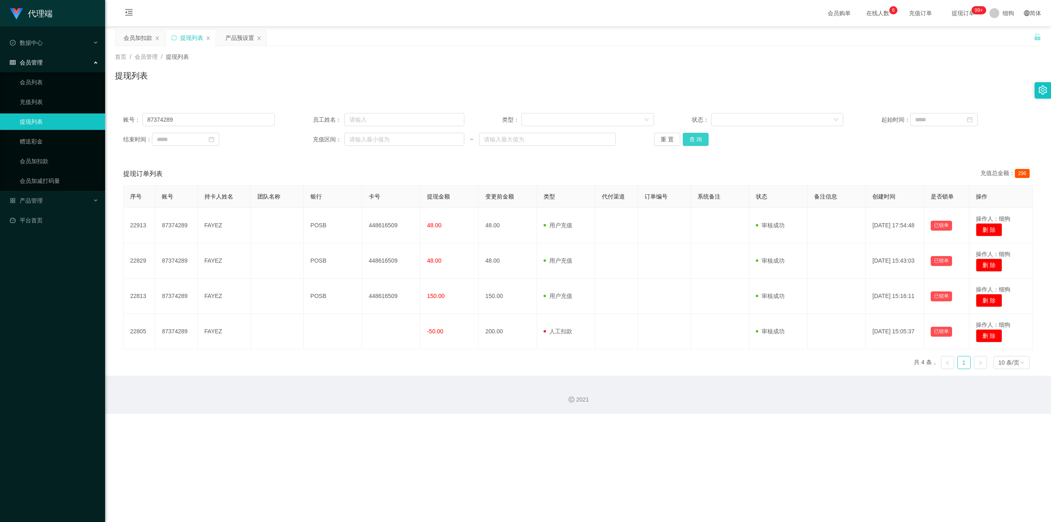
click at [649, 142] on button "查 询" at bounding box center [696, 139] width 26 height 13
drag, startPoint x: 253, startPoint y: 116, endPoint x: 278, endPoint y: 122, distance: 25.4
click at [53, 94] on section "代理端 数据中心 会员管理 会员列表 充值列表 提现列表 赠送彩金 会员加扣款 会员加减打码量 产品管理 开奖记录 注单管理 产品列表 即时注单 产品预设置 …" at bounding box center [525, 207] width 1051 height 414
paste input "9451243"
type input "94512439"
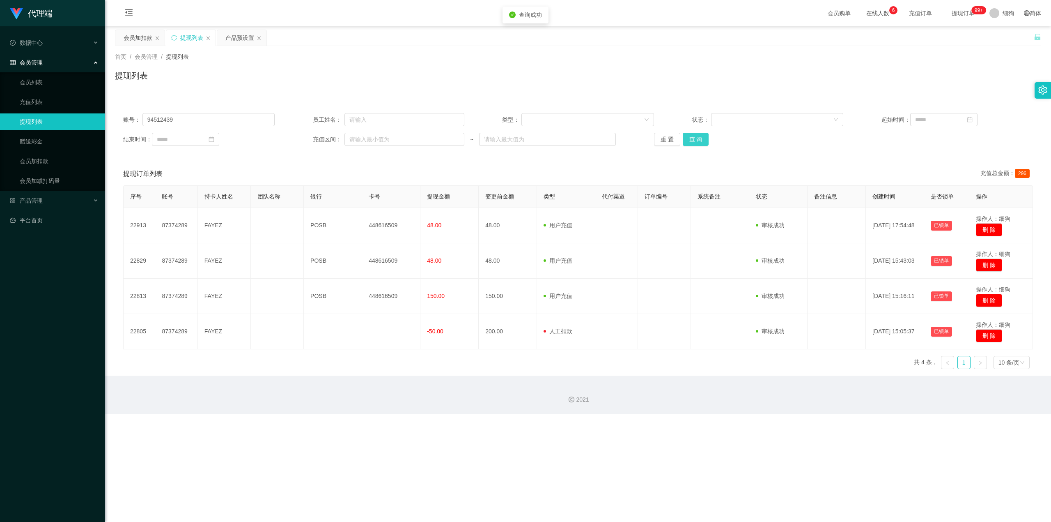
click at [649, 145] on button "查 询" at bounding box center [696, 139] width 26 height 13
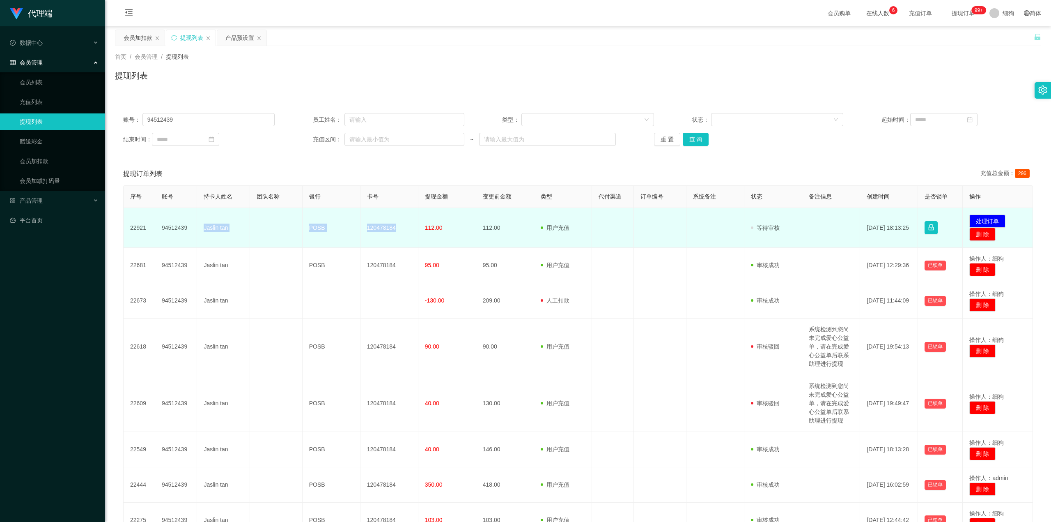
drag, startPoint x: 201, startPoint y: 229, endPoint x: 395, endPoint y: 234, distance: 193.9
click at [395, 230] on tr "22921 94512439 Jaslin tan POSB 120478184 112.00 112.00 用户充值 人工扣款 审核驳回 审核成功 等待审核…" at bounding box center [579, 228] width 910 height 40
copy tr "Jaslin tan POSB 120478184"
click at [384, 227] on td "120478184" at bounding box center [390, 228] width 58 height 40
click at [211, 230] on td "Jaslin tan" at bounding box center [223, 228] width 53 height 40
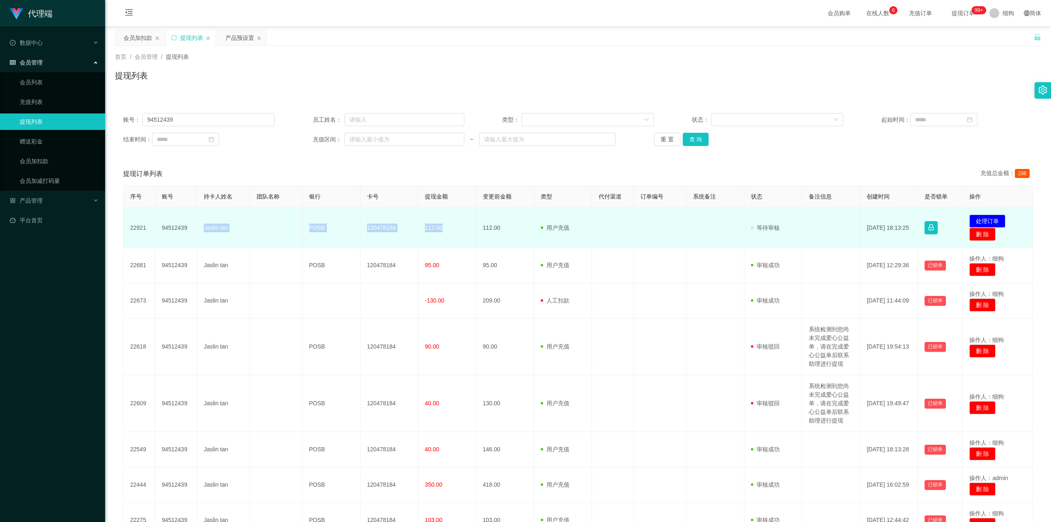
drag, startPoint x: 200, startPoint y: 226, endPoint x: 448, endPoint y: 228, distance: 248.9
click at [448, 228] on tr "22921 94512439 Jaslin tan POSB 120478184 112.00 112.00 用户充值 人工扣款 审核驳回 审核成功 等待审核…" at bounding box center [579, 228] width 910 height 40
copy tr "Jaslin tan POSB 120478184 112.00"
click at [649, 220] on button "处理订单" at bounding box center [988, 220] width 36 height 13
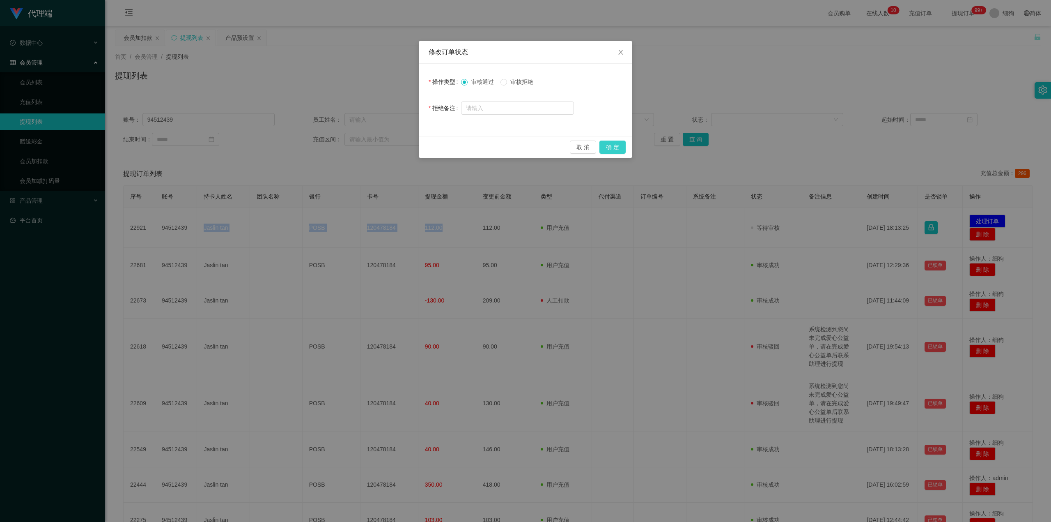
click at [614, 148] on button "确 定" at bounding box center [613, 146] width 26 height 13
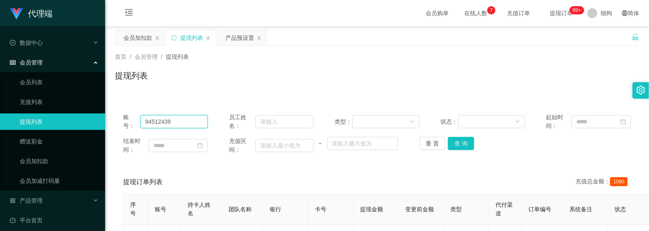
drag, startPoint x: 188, startPoint y: 122, endPoint x: 105, endPoint y: 116, distance: 83.2
click at [458, 140] on button "查 询" at bounding box center [461, 143] width 26 height 13
click at [127, 38] on div "会员加扣款" at bounding box center [138, 38] width 29 height 16
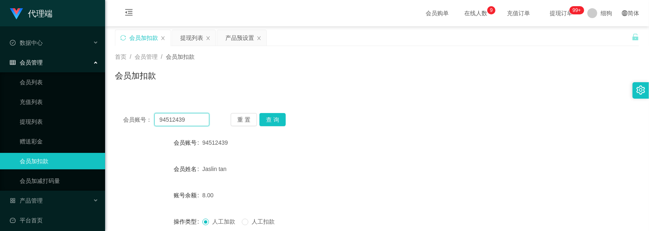
drag, startPoint x: 191, startPoint y: 120, endPoint x: 156, endPoint y: 113, distance: 35.5
click at [131, 113] on div "会员账号： 94512439" at bounding box center [166, 119] width 86 height 13
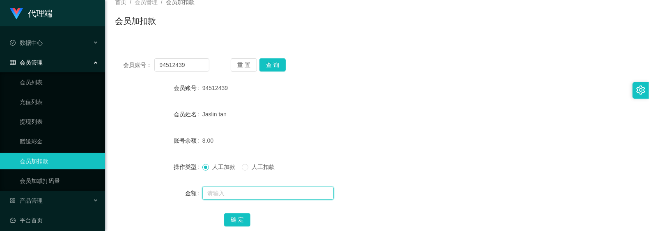
drag, startPoint x: 252, startPoint y: 198, endPoint x: 258, endPoint y: 198, distance: 6.2
click at [252, 198] on input "text" at bounding box center [267, 192] width 131 height 13
type input "8"
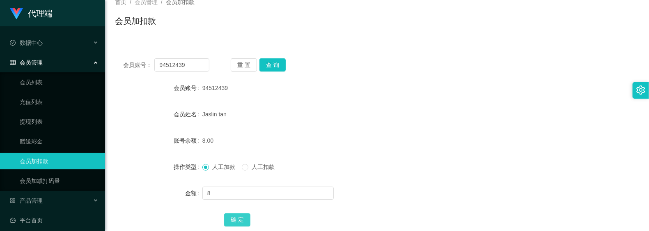
click at [235, 222] on button "确 定" at bounding box center [237, 219] width 26 height 13
click at [423, 100] on form "会员账号 94512439 会员姓名 [PERSON_NAME] tan 账号余额 16.00 操作类型 人工加款 人工扣款 金额 确 定" at bounding box center [377, 154] width 524 height 148
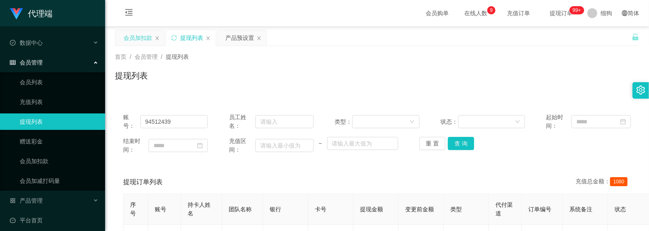
click at [140, 41] on div "会员加扣款" at bounding box center [138, 38] width 29 height 16
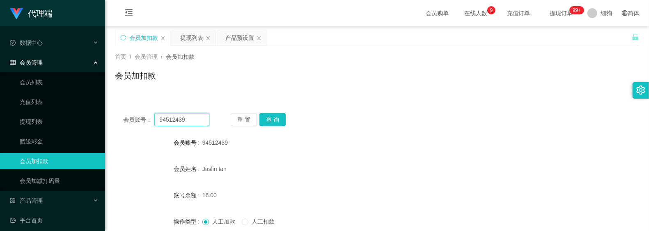
drag, startPoint x: 191, startPoint y: 122, endPoint x: 159, endPoint y: 121, distance: 32.1
click at [108, 117] on main "关闭左侧 关闭右侧 关闭其它 刷新页面 会员加扣款 提现列表 产品预设置 首页 / 会员管理 / 会员加扣款 / 会员加扣款 会员账号： 94512439 重…" at bounding box center [377, 163] width 544 height 274
paste input "8737428"
type input "87374289"
click at [281, 117] on button "查 询" at bounding box center [273, 119] width 26 height 13
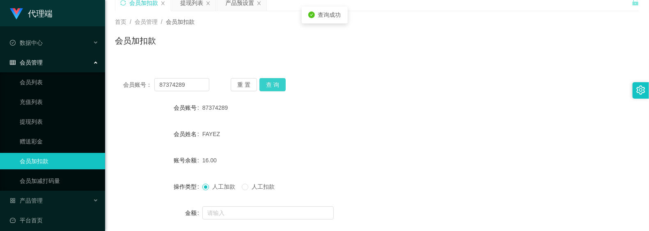
scroll to position [55, 0]
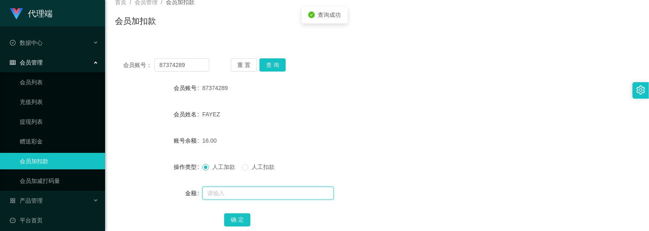
click at [248, 189] on input "text" at bounding box center [267, 192] width 131 height 13
type input "8"
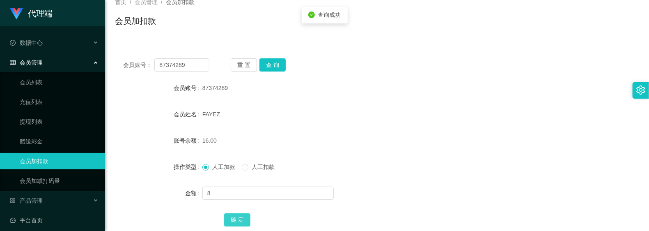
click at [248, 215] on button "确 定" at bounding box center [237, 219] width 26 height 13
click at [388, 46] on div "会员账号： 87374289 重 置 查 询 会员账号 87374289 会员姓名 [PERSON_NAME] 账号余额 24.00 操作类型 人工加款 人工…" at bounding box center [377, 142] width 524 height 205
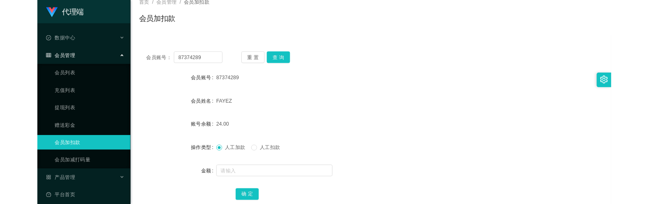
scroll to position [0, 0]
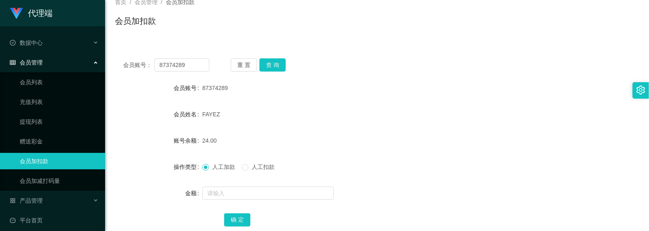
drag, startPoint x: 444, startPoint y: 56, endPoint x: 478, endPoint y: 4, distance: 62.5
click at [444, 56] on div "会员账号： 87374289 重 置 查 询 会员账号 87374289 会员姓名 [PERSON_NAME] 账号余额 24.00 操作类型 人工加款 人工…" at bounding box center [377, 147] width 524 height 195
click at [426, 76] on div "会员账号： 87374289 重 置 查 询 会员账号 87374289 会员姓名 [PERSON_NAME] 账号余额 24.00 操作类型 人工加款 人工…" at bounding box center [377, 147] width 524 height 195
click at [384, 128] on form "会员账号 87374289 会员姓名 [PERSON_NAME] 账号余额 24.00 操作类型 人工加款 人工扣款 金额 确 定" at bounding box center [377, 154] width 524 height 148
click at [454, 25] on div "会员加扣款" at bounding box center [377, 24] width 524 height 19
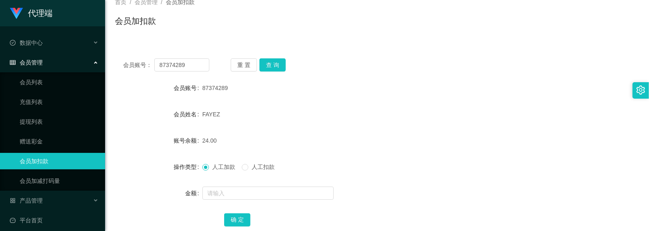
click at [482, 135] on div "24.00" at bounding box center [355, 140] width 306 height 16
click at [403, 73] on div "会员账号： 87374289 重 置 查 询 会员账号 87374289 会员姓名 [PERSON_NAME] 账号余额 24.00 操作类型 人工加款 人工…" at bounding box center [377, 147] width 524 height 195
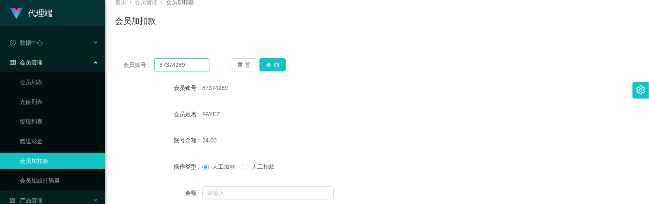
drag, startPoint x: 194, startPoint y: 63, endPoint x: 115, endPoint y: 53, distance: 79.4
click at [115, 53] on div "会员账号： 87374289 重 置 查 询 会员账号 87374289 会员姓名 [PERSON_NAME] 账号余额 24.00 操作类型 人工加款 人工…" at bounding box center [377, 147] width 524 height 195
paste input "1706291"
type input "81706291"
click at [276, 58] on button "查 询" at bounding box center [273, 64] width 26 height 13
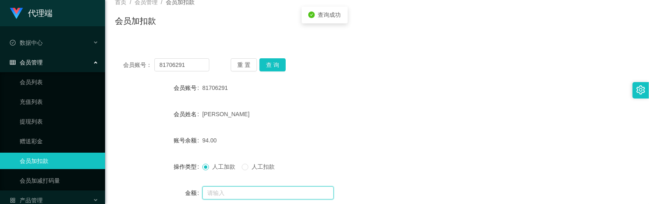
click at [257, 193] on input "text" at bounding box center [267, 192] width 131 height 13
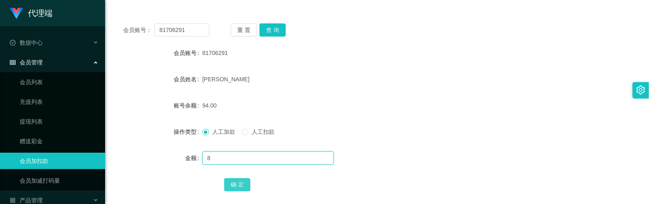
scroll to position [109, 0]
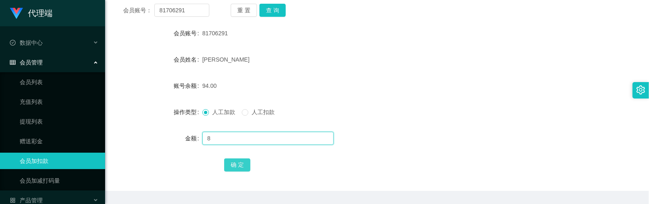
type input "8"
click at [243, 163] on button "确 定" at bounding box center [237, 165] width 26 height 13
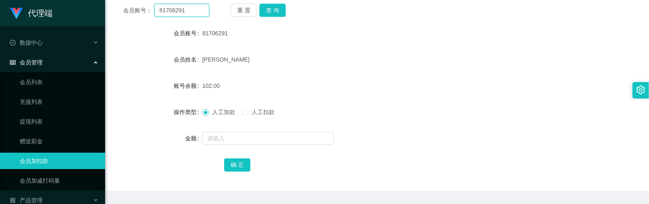
drag, startPoint x: 198, startPoint y: 14, endPoint x: 136, endPoint y: 5, distance: 63.0
click at [122, 7] on div "会员账号： 81706291 重 置 查 询 会员账号 81706291 会员姓名 [PERSON_NAME] 账号余额 102.00 操作类型 人工加款 人…" at bounding box center [377, 88] width 524 height 205
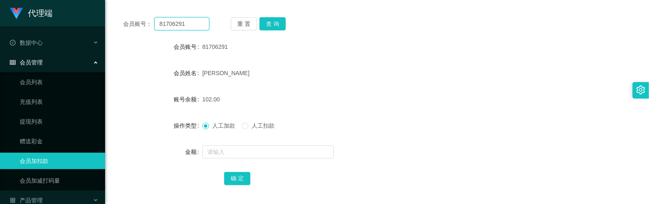
paste input "2668715827"
type input "2668715827"
click at [272, 27] on button "查 询" at bounding box center [273, 23] width 26 height 13
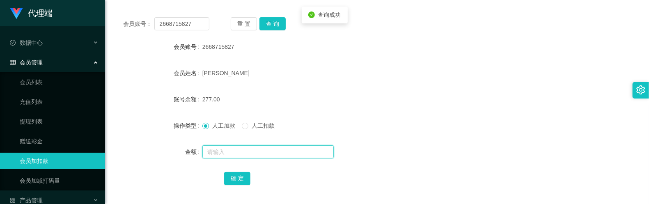
click at [239, 150] on input "text" at bounding box center [267, 151] width 131 height 13
type input "8"
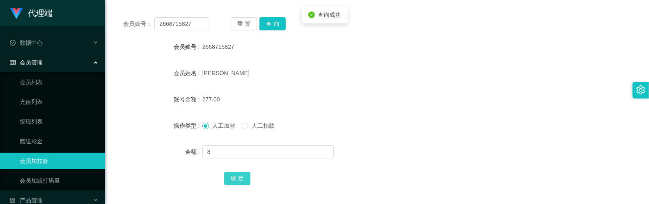
click at [239, 177] on button "确 定" at bounding box center [237, 178] width 26 height 13
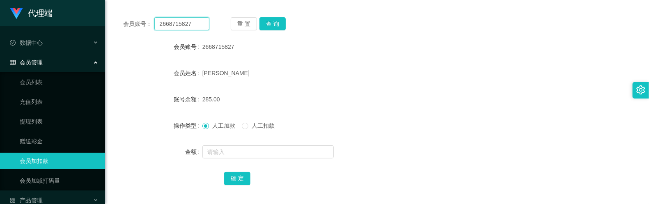
drag, startPoint x: 196, startPoint y: 24, endPoint x: 168, endPoint y: 15, distance: 29.7
click at [132, 14] on div "会员账号： 2668715827 重 置 查 询 会员账号 2668715827 会员姓名 [PERSON_NAME] 账号余额 285.00 操作类型 人工…" at bounding box center [377, 106] width 524 height 195
paste input "94512439"
type input "94512439"
click at [275, 22] on button "查 询" at bounding box center [273, 23] width 26 height 13
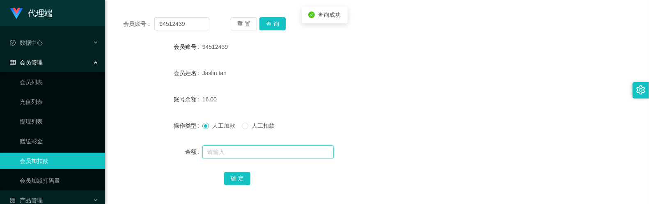
click at [232, 153] on input "text" at bounding box center [267, 151] width 131 height 13
type input "8"
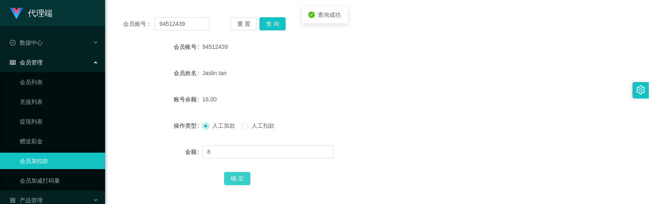
click at [231, 178] on button "确 定" at bounding box center [237, 178] width 26 height 13
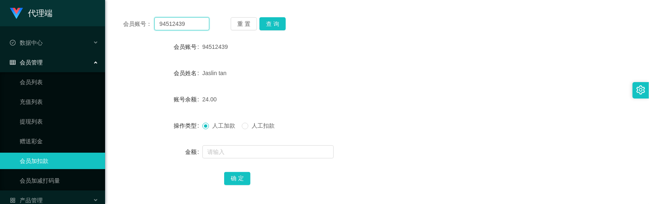
drag, startPoint x: 193, startPoint y: 28, endPoint x: 205, endPoint y: 25, distance: 12.6
click at [145, 26] on div "会员账号： 94512439" at bounding box center [166, 23] width 86 height 13
paste input "8737428"
type input "87374289"
click at [274, 28] on button "查 询" at bounding box center [273, 23] width 26 height 13
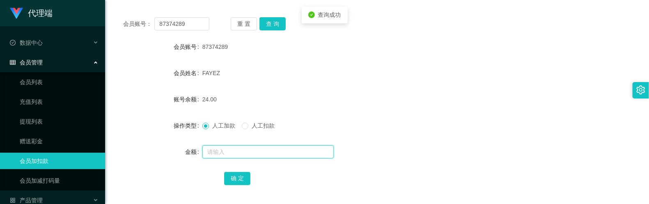
drag, startPoint x: 250, startPoint y: 151, endPoint x: 252, endPoint y: 145, distance: 6.1
click at [250, 151] on input "text" at bounding box center [267, 151] width 131 height 13
type input "8"
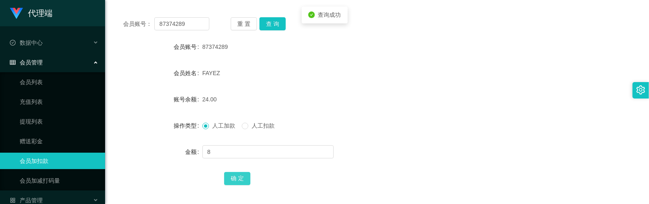
drag, startPoint x: 249, startPoint y: 176, endPoint x: 237, endPoint y: 178, distance: 12.5
click at [237, 178] on button "确 定" at bounding box center [237, 178] width 26 height 13
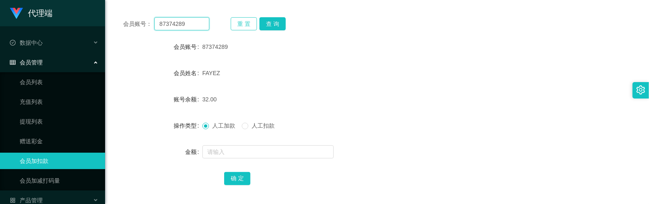
drag, startPoint x: 194, startPoint y: 23, endPoint x: 240, endPoint y: 29, distance: 46.7
click at [129, 13] on div "会员账号： 87374289 重 置 查 询 会员账号 87374289 会员姓名 [PERSON_NAME] 账号余额 32.00 操作类型 人工加款 人工…" at bounding box center [377, 106] width 524 height 195
paste input "5741"
type input "5741"
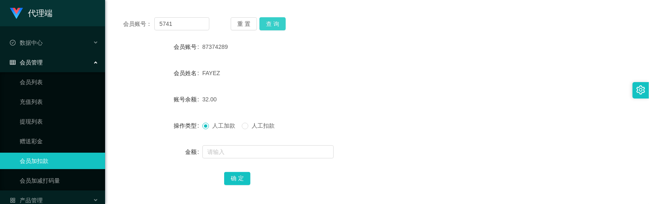
drag, startPoint x: 271, startPoint y: 21, endPoint x: 260, endPoint y: 33, distance: 16.6
click at [271, 21] on button "查 询" at bounding box center [273, 23] width 26 height 13
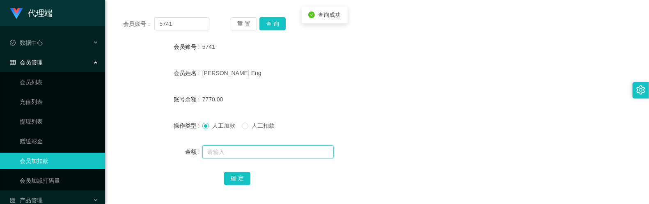
click at [232, 148] on input "text" at bounding box center [267, 151] width 131 height 13
type input "16"
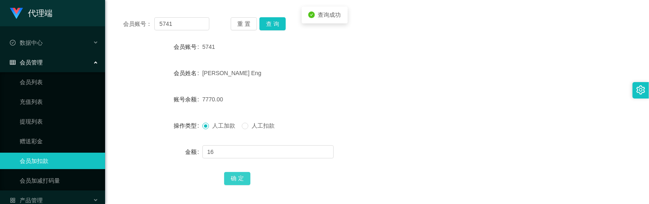
click at [230, 176] on button "确 定" at bounding box center [237, 178] width 26 height 13
click at [313, 76] on div "[PERSON_NAME] Eng" at bounding box center [355, 73] width 306 height 16
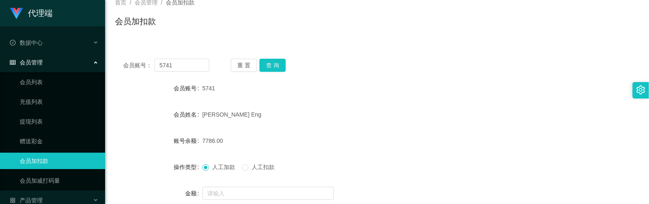
scroll to position [0, 0]
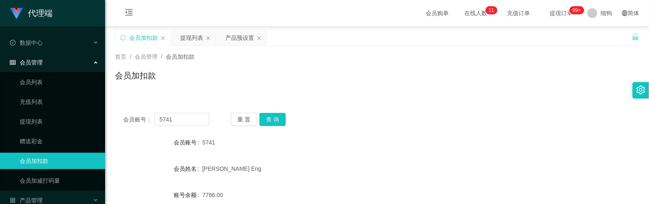
drag, startPoint x: 330, startPoint y: 94, endPoint x: 324, endPoint y: 101, distance: 8.7
click at [330, 94] on div "首页 / 会员管理 / 会员加扣款 / 会员加扣款" at bounding box center [377, 70] width 544 height 49
click at [117, 122] on div "会员账号： 5741 重 置 查 询" at bounding box center [377, 119] width 524 height 13
paste input "94512439"
click at [276, 126] on button "查 询" at bounding box center [273, 119] width 26 height 13
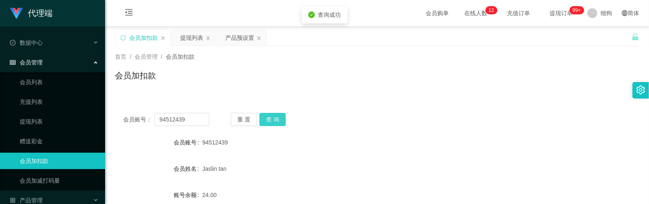
scroll to position [55, 0]
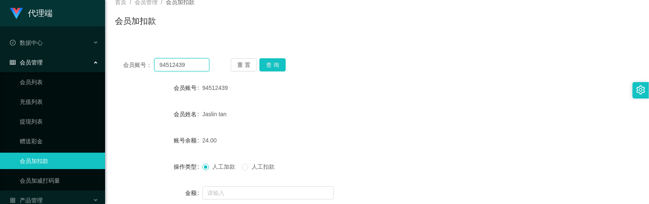
drag, startPoint x: 195, startPoint y: 64, endPoint x: 219, endPoint y: 65, distance: 24.6
click at [108, 58] on main "关闭左侧 关闭右侧 关闭其它 刷新页面 会员加扣款 提现列表 产品预设置 首页 / 会员管理 / 会员加扣款 / 会员加扣款 会员账号： 94512439 重…" at bounding box center [377, 109] width 544 height 274
paste input "81706291"
type input "81706291"
click at [268, 63] on button "查 询" at bounding box center [273, 64] width 26 height 13
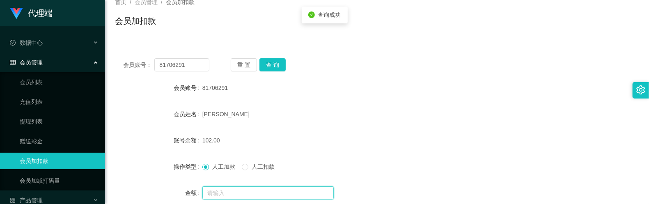
click at [242, 191] on input "text" at bounding box center [267, 192] width 131 height 13
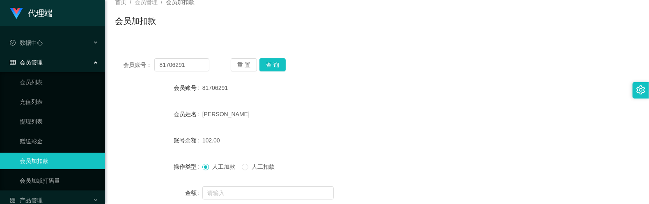
click at [366, 50] on div "会员账号： 81706291 重 置 查 询 会员账号 81706291 会员姓名 [PERSON_NAME] 账号余额 102.00 操作类型 人工加款 人…" at bounding box center [377, 147] width 524 height 195
click at [237, 191] on input "text" at bounding box center [267, 192] width 131 height 13
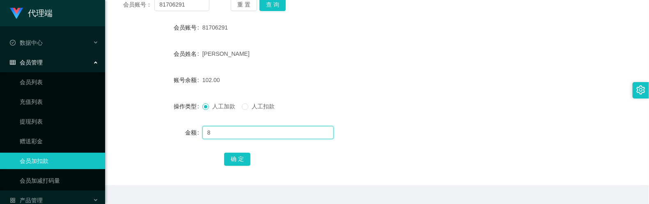
scroll to position [134, 0]
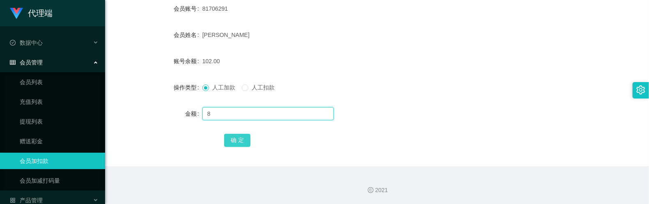
type input "8"
click at [242, 140] on button "确 定" at bounding box center [237, 140] width 26 height 13
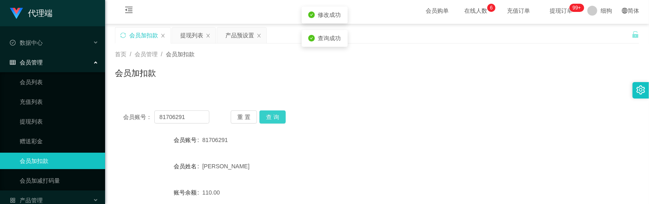
scroll to position [0, 0]
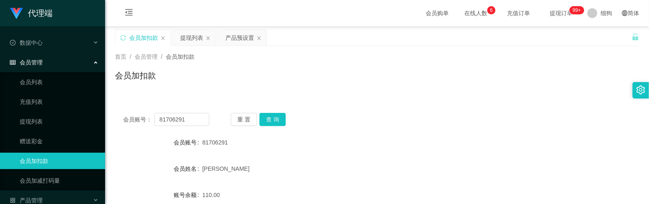
click at [349, 135] on div "81706291" at bounding box center [355, 142] width 306 height 16
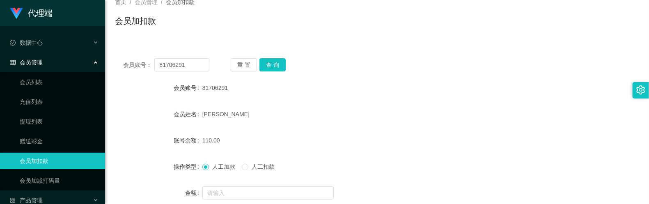
scroll to position [134, 0]
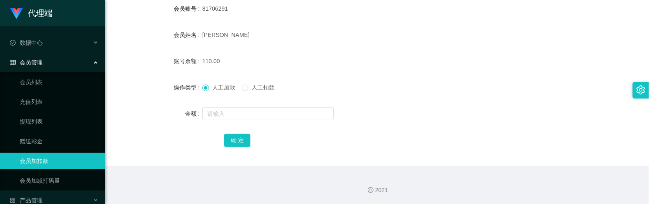
drag, startPoint x: 339, startPoint y: 119, endPoint x: 335, endPoint y: 107, distance: 12.5
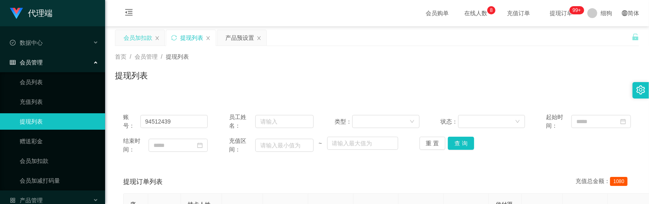
click at [142, 41] on div "会员加扣款" at bounding box center [138, 38] width 29 height 16
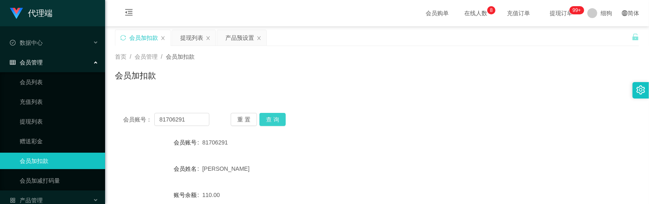
click at [276, 120] on button "查 询" at bounding box center [273, 119] width 26 height 13
click at [285, 121] on div "重 置 查 询" at bounding box center [274, 119] width 86 height 13
click at [281, 122] on button "查 询" at bounding box center [273, 119] width 26 height 13
click at [278, 120] on button "查 询" at bounding box center [273, 119] width 26 height 13
drag, startPoint x: 179, startPoint y: 122, endPoint x: 137, endPoint y: 119, distance: 42.0
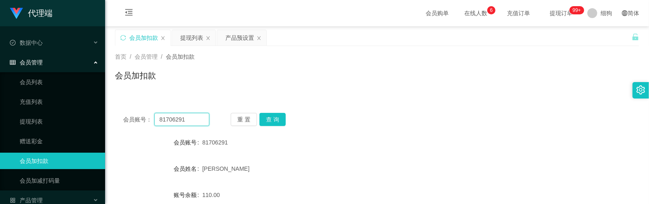
click at [137, 119] on div "会员账号： 81706291" at bounding box center [166, 119] width 86 height 13
paste input "94512439"
type input "94512439"
click at [279, 125] on button "查 询" at bounding box center [273, 119] width 26 height 13
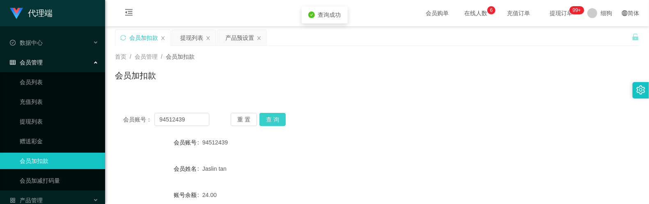
scroll to position [55, 0]
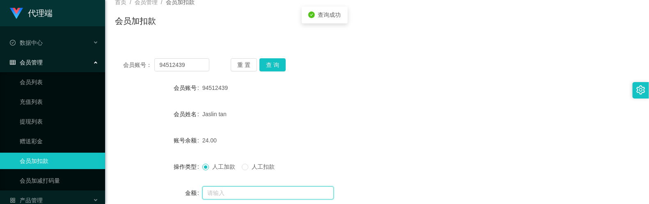
click at [245, 188] on input "text" at bounding box center [267, 192] width 131 height 13
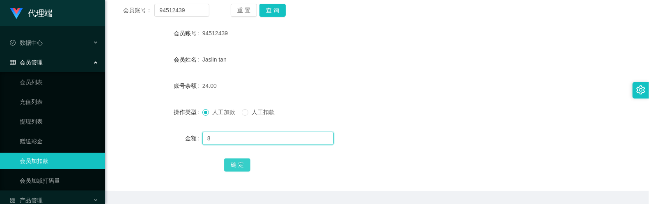
type input "8"
drag, startPoint x: 241, startPoint y: 166, endPoint x: 246, endPoint y: 155, distance: 12.5
click at [241, 166] on button "确 定" at bounding box center [237, 165] width 26 height 13
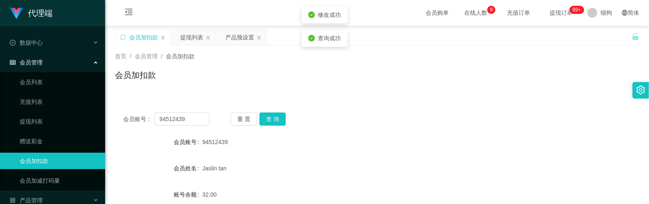
scroll to position [0, 0]
click at [199, 119] on input "94512439" at bounding box center [181, 119] width 55 height 13
click at [274, 119] on button "查 询" at bounding box center [273, 119] width 26 height 13
click at [192, 122] on input "94512439" at bounding box center [181, 119] width 55 height 13
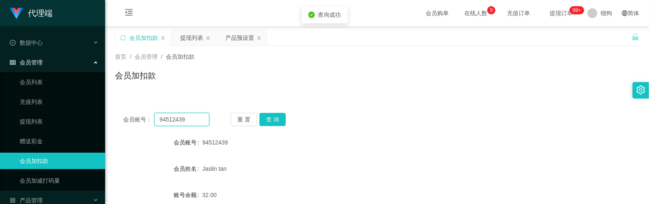
click at [192, 122] on input "94512439" at bounding box center [181, 119] width 55 height 13
type input "81706291"
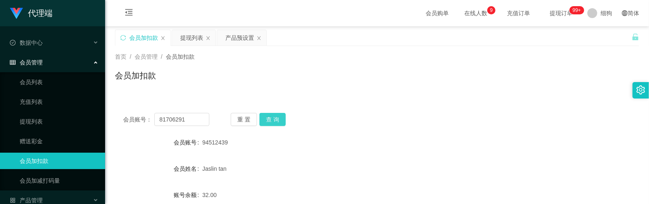
click at [273, 116] on button "查 询" at bounding box center [273, 119] width 26 height 13
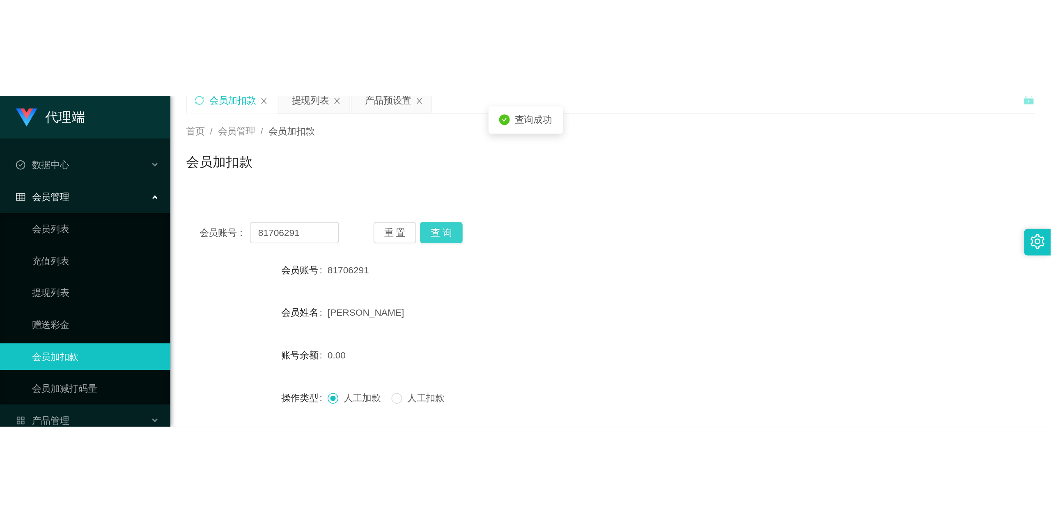
scroll to position [55, 0]
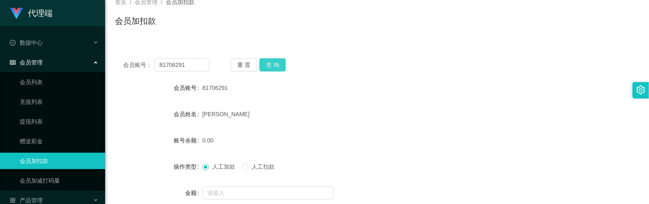
click at [278, 69] on button "查 询" at bounding box center [273, 64] width 26 height 13
click at [317, 103] on form "会员账号 81706291 会员姓名 [PERSON_NAME] Lei 账号余额 0.00 操作类型 人工加款 人工扣款 金额 确 定" at bounding box center [377, 154] width 524 height 148
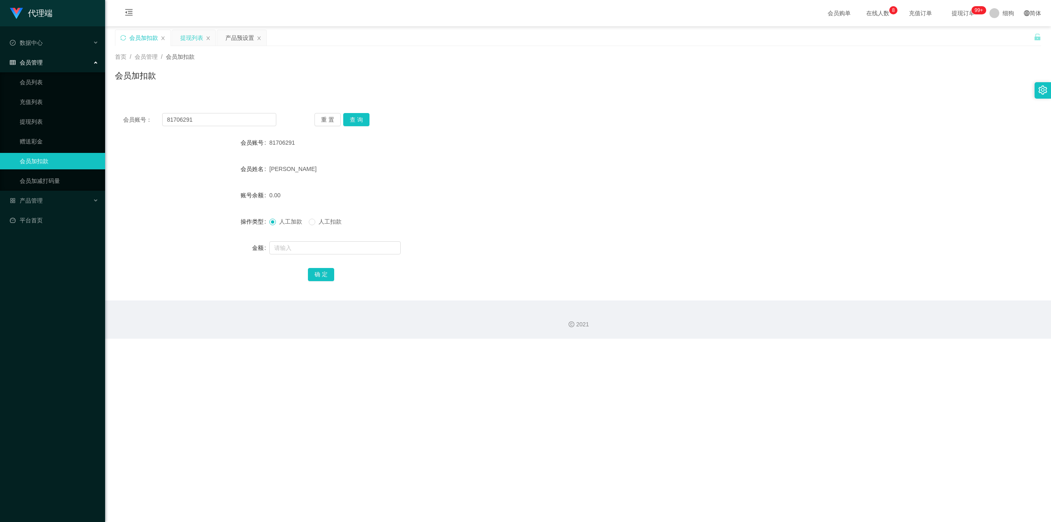
click at [186, 38] on div "提现列表" at bounding box center [191, 38] width 23 height 16
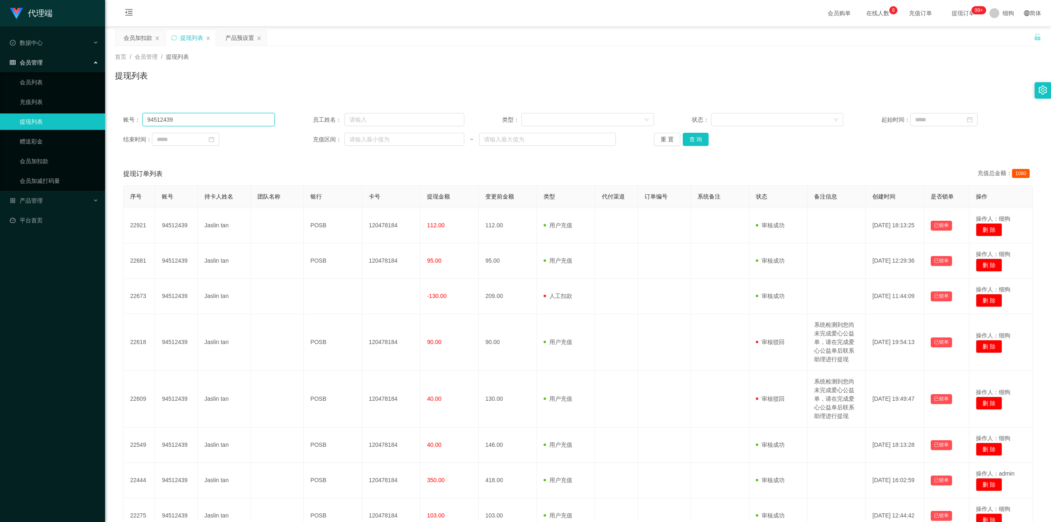
drag, startPoint x: 204, startPoint y: 122, endPoint x: 83, endPoint y: 122, distance: 121.6
click at [83, 122] on section "代理端 数据中心 会员管理 会员列表 充值列表 提现列表 赠送彩金 会员加扣款 会员加减打码量 产品管理 开奖记录 注单管理 产品列表 即时注单 产品预设置 …" at bounding box center [525, 334] width 1051 height 668
click at [649, 143] on button "查 询" at bounding box center [696, 139] width 26 height 13
click at [649, 142] on button "查 询" at bounding box center [696, 139] width 26 height 13
drag, startPoint x: 242, startPoint y: 120, endPoint x: 162, endPoint y: 105, distance: 81.9
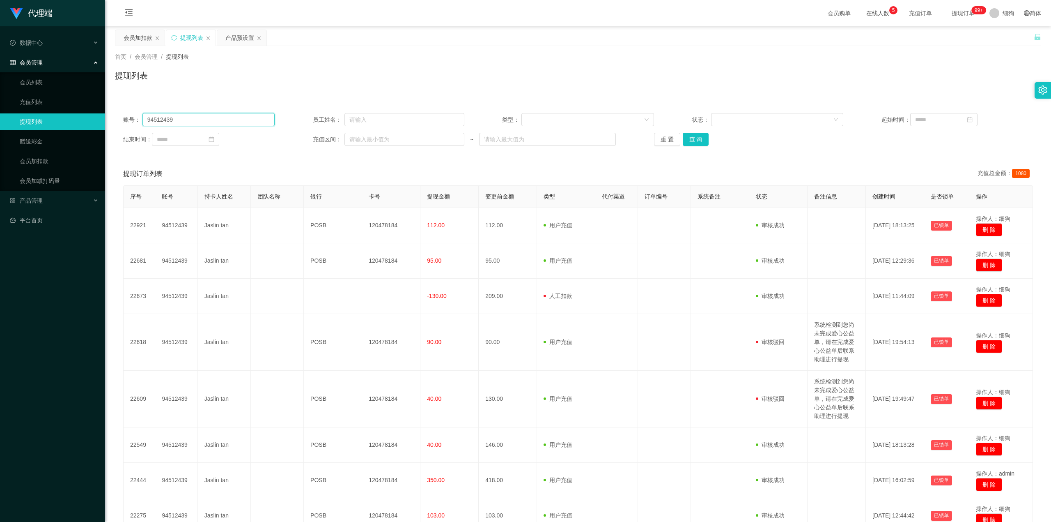
click at [96, 107] on section "代理端 数据中心 会员管理 会员列表 充值列表 提现列表 赠送彩金 会员加扣款 会员加减打码量 产品管理 开奖记录 注单管理 产品列表 即时注单 产品预设置 …" at bounding box center [525, 334] width 1051 height 668
paste input "81706291"
type input "81706291"
click at [649, 142] on button "查 询" at bounding box center [696, 139] width 26 height 13
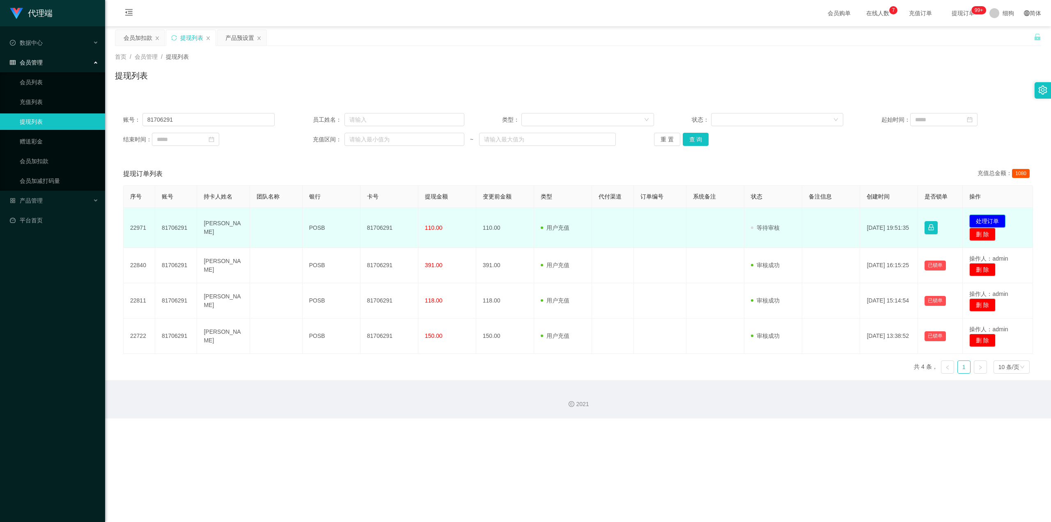
click at [649, 216] on button "处理订单" at bounding box center [988, 220] width 36 height 13
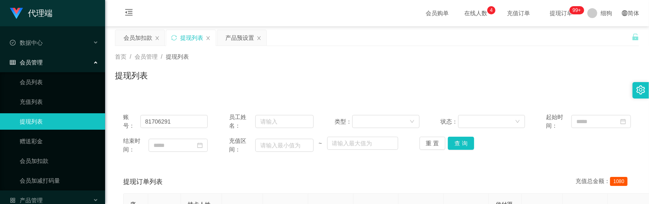
click at [268, 86] on div "提现列表" at bounding box center [377, 78] width 524 height 19
click at [310, 84] on div "提现列表" at bounding box center [377, 78] width 524 height 19
click at [254, 173] on div "提现订单列表 充值总金额： 1080" at bounding box center [377, 181] width 508 height 23
drag, startPoint x: 253, startPoint y: 97, endPoint x: 219, endPoint y: 81, distance: 37.1
